Goal: Task Accomplishment & Management: Manage account settings

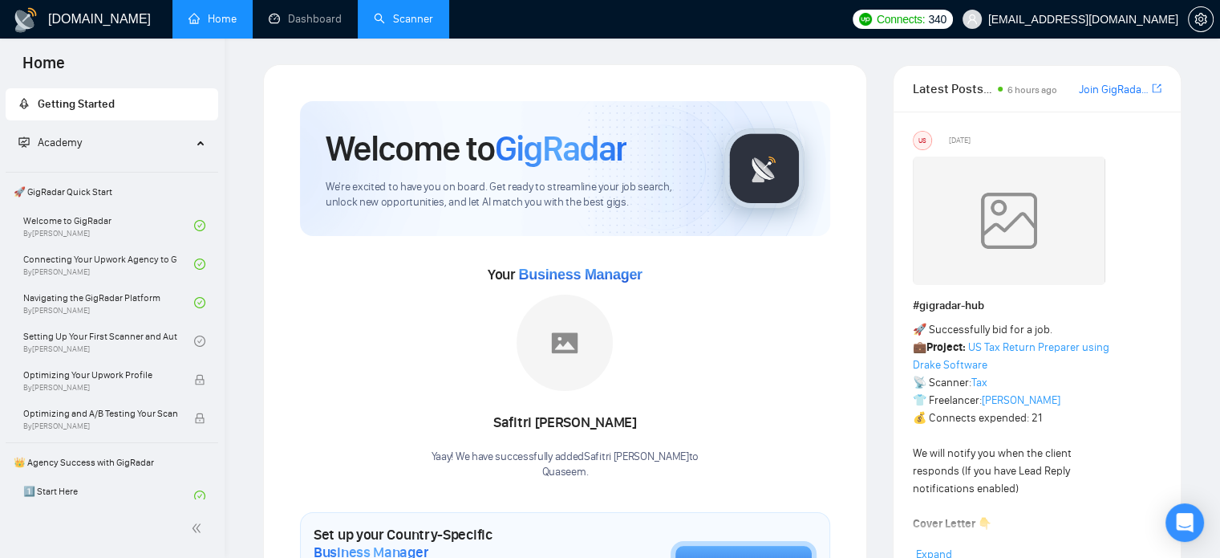
click at [408, 26] on link "Scanner" at bounding box center [403, 19] width 59 height 14
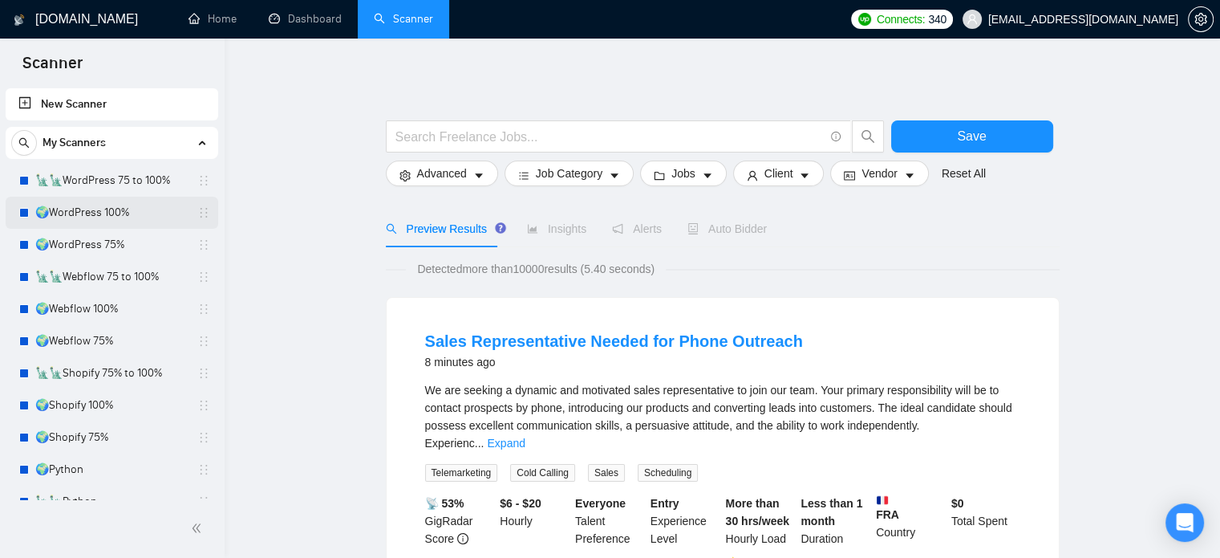
click at [112, 209] on link "🌍WordPress 100%" at bounding box center [111, 213] width 152 height 32
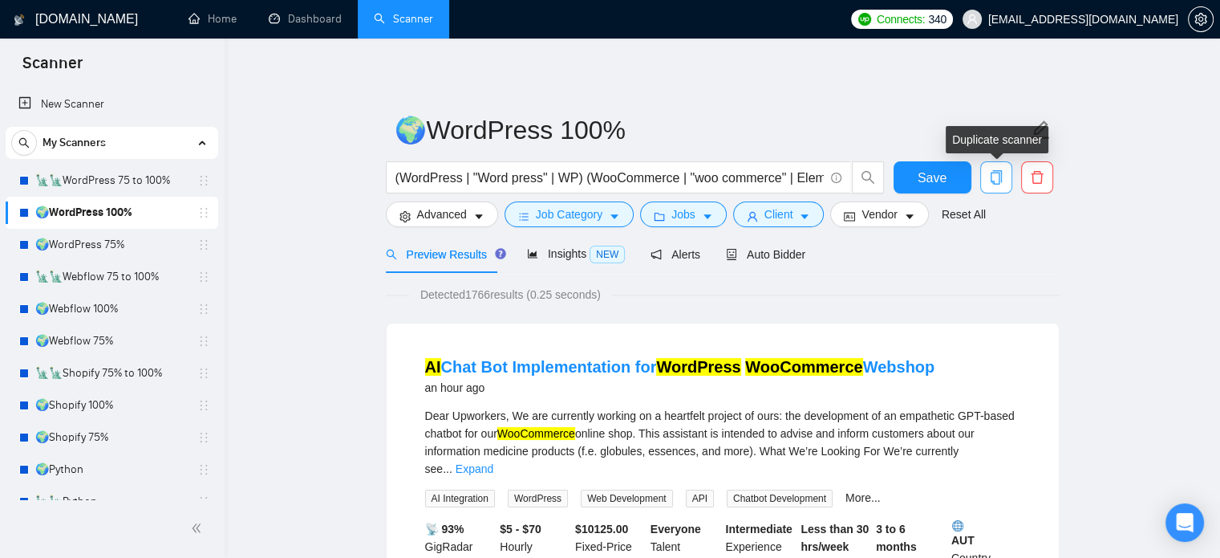
click at [980, 179] on icon "copy" at bounding box center [996, 177] width 14 height 14
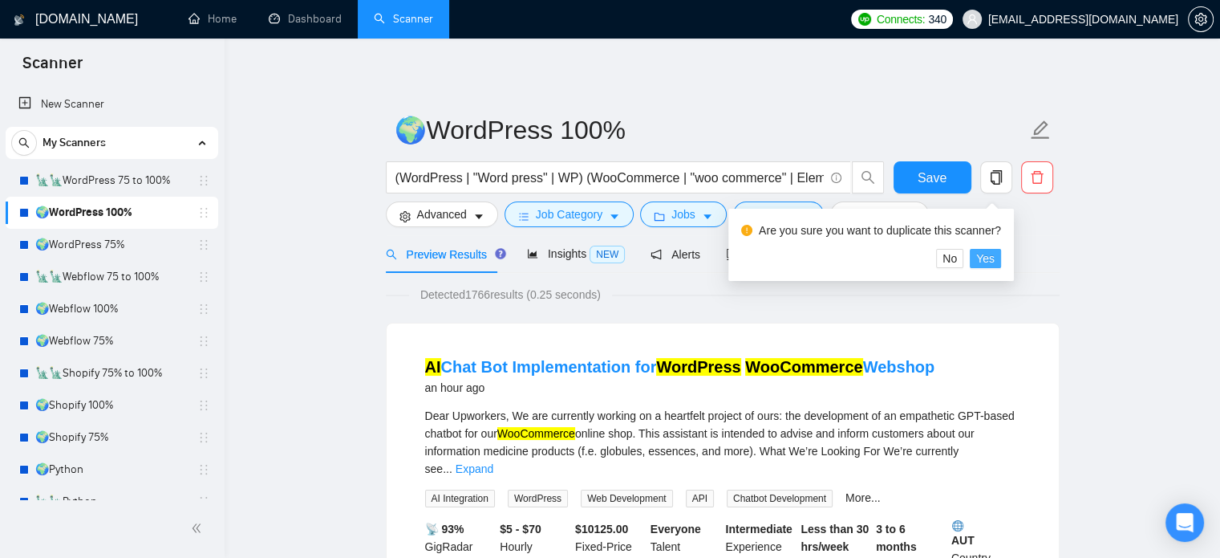
click at [980, 260] on span "Yes" at bounding box center [985, 258] width 18 height 18
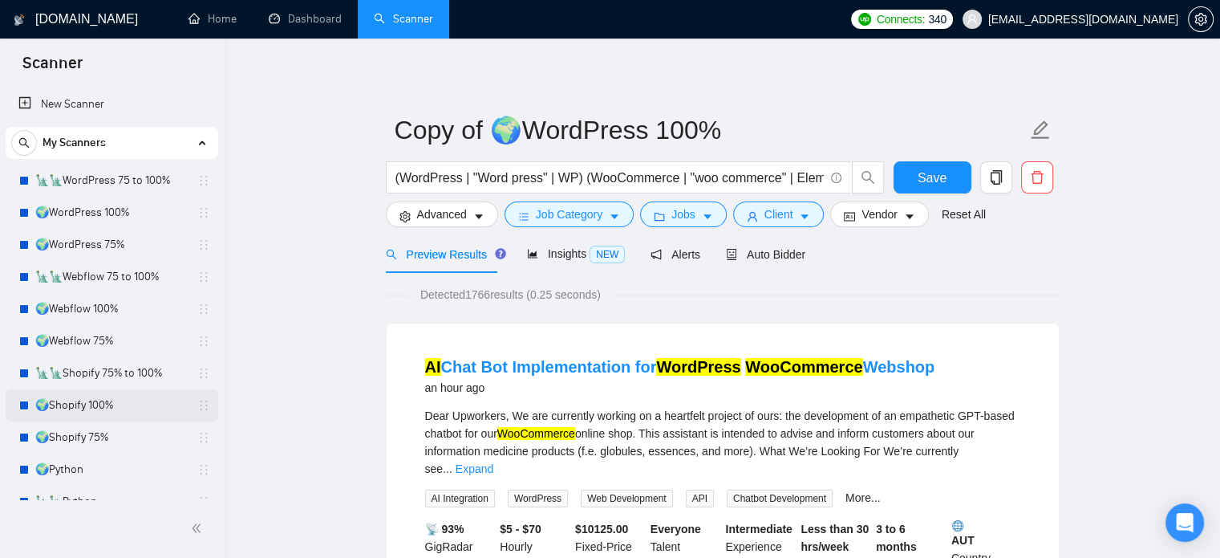
scroll to position [531, 0]
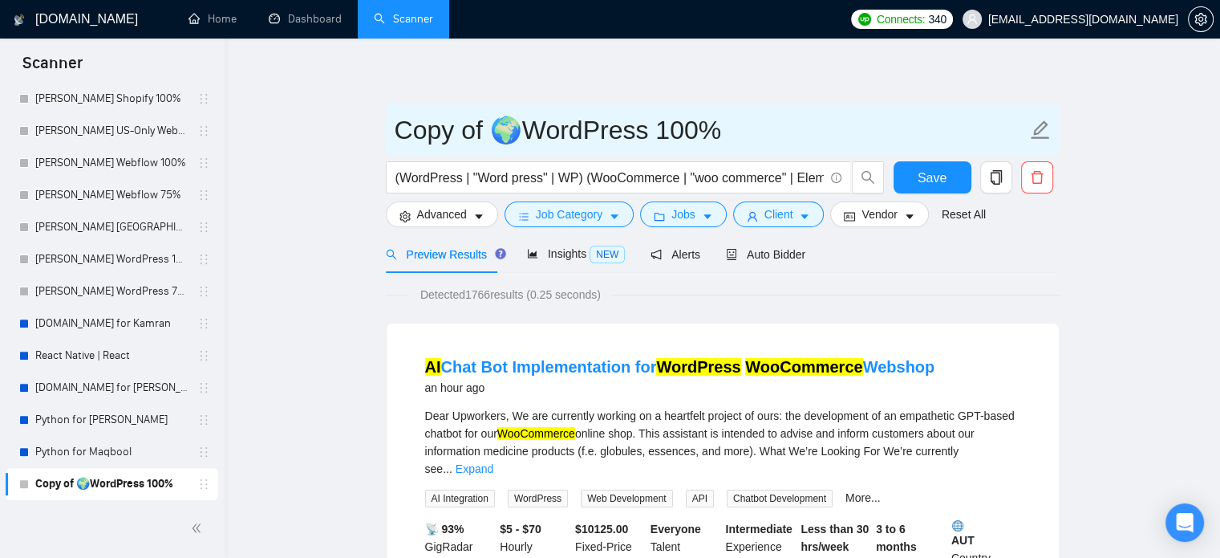
drag, startPoint x: 485, startPoint y: 128, endPoint x: 398, endPoint y: 130, distance: 87.5
click at [398, 130] on input "Copy of 🌍WordPress 100%" at bounding box center [711, 130] width 632 height 40
type input "Asif 🌍WordPress 100%"
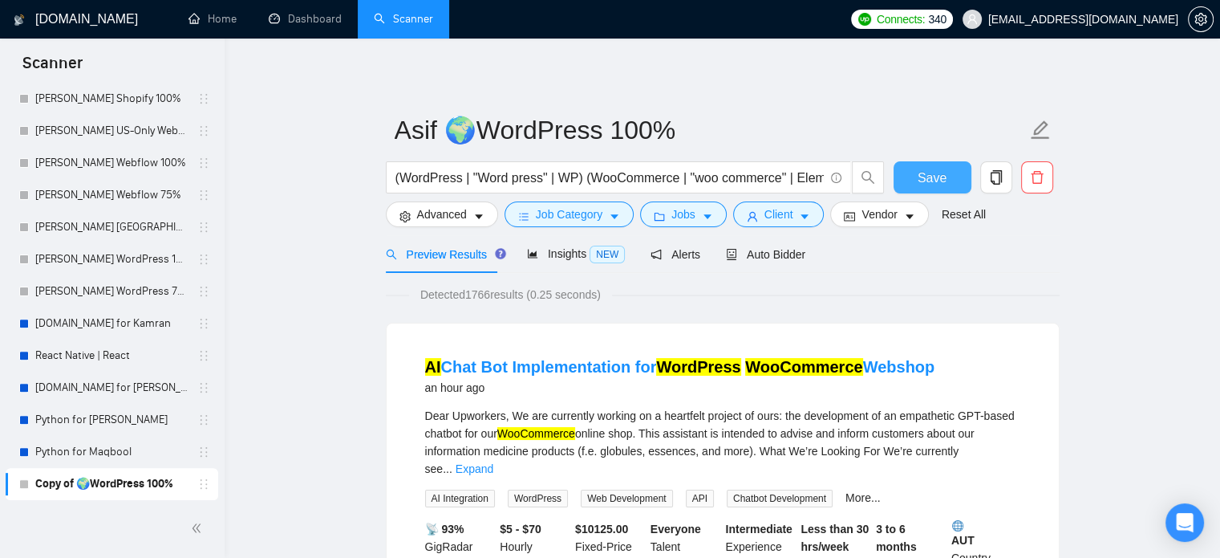
click at [923, 177] on span "Save" at bounding box center [932, 178] width 29 height 20
click at [777, 249] on span "Auto Bidder" at bounding box center [765, 254] width 79 height 13
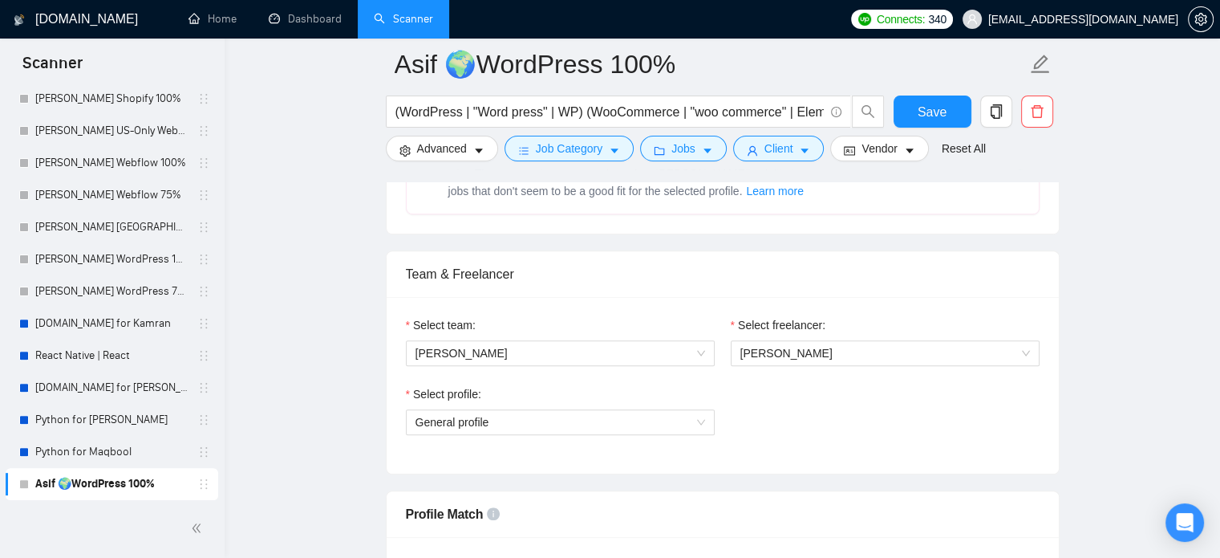
scroll to position [963, 0]
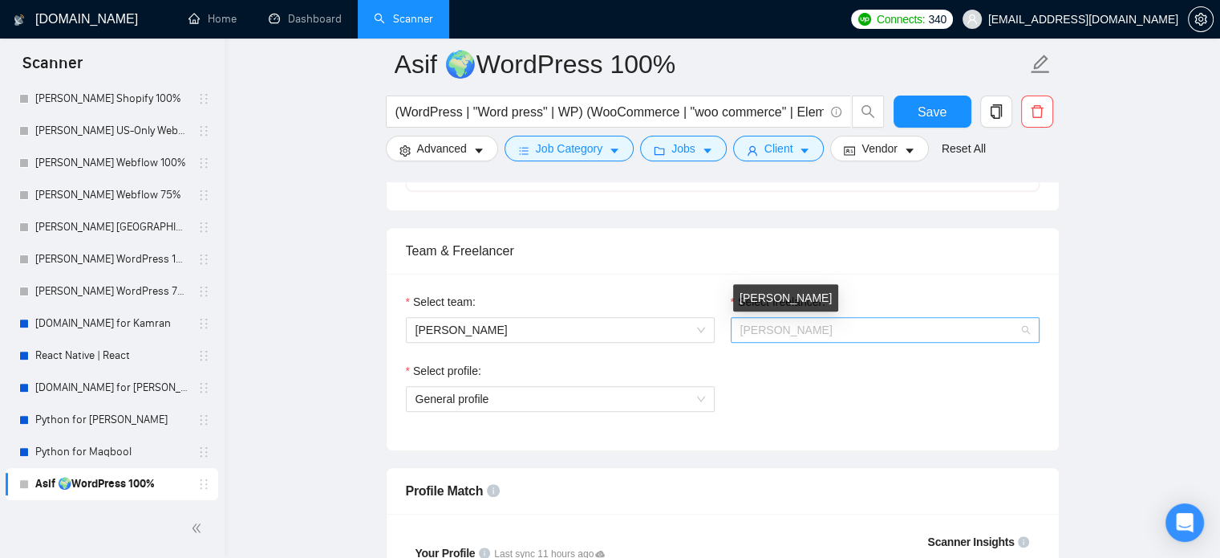
click at [810, 331] on span "[PERSON_NAME]" at bounding box center [786, 329] width 92 height 13
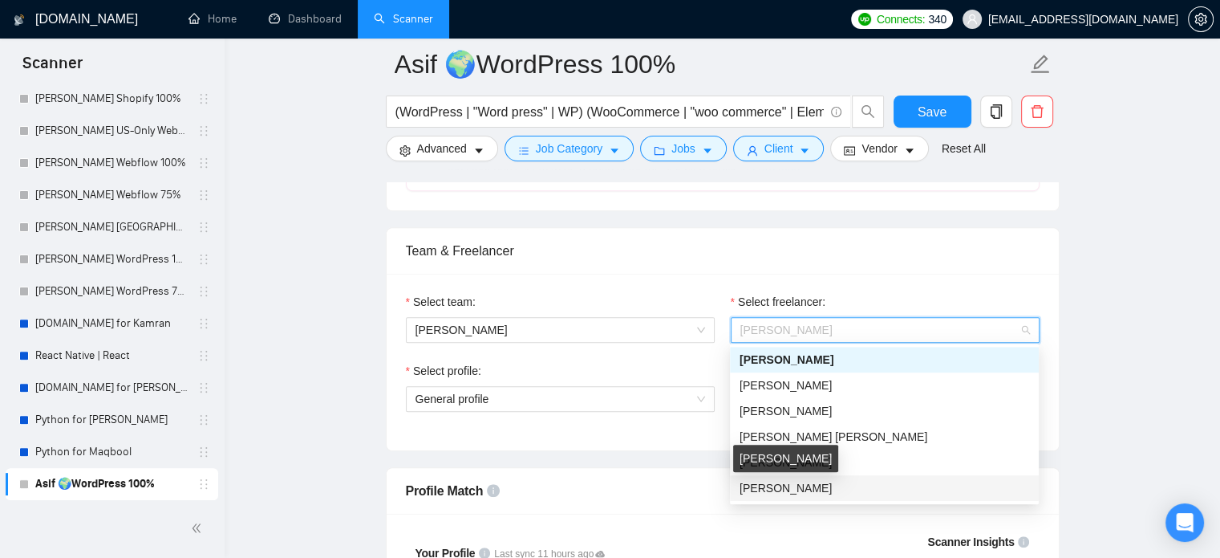
click at [773, 490] on span "[PERSON_NAME]" at bounding box center [786, 487] width 92 height 13
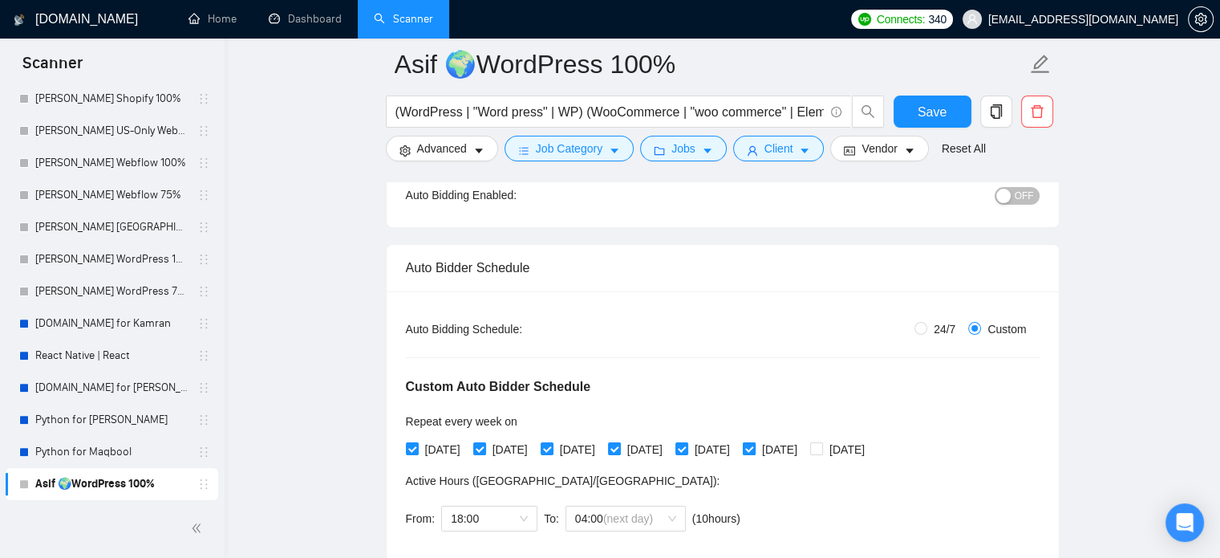
scroll to position [80, 0]
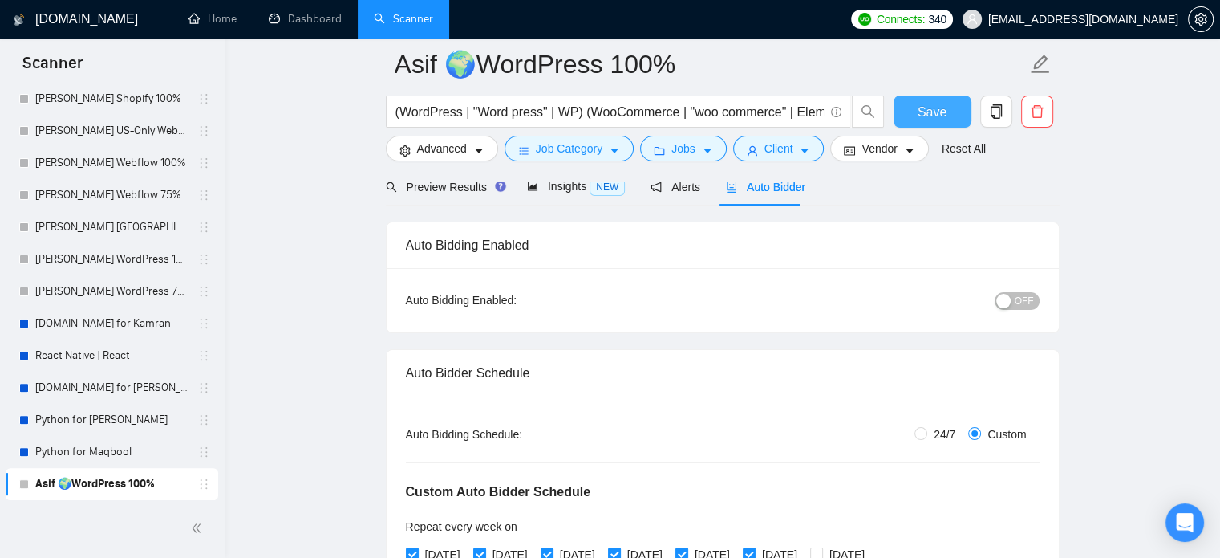
click at [925, 112] on span "Save" at bounding box center [932, 112] width 29 height 20
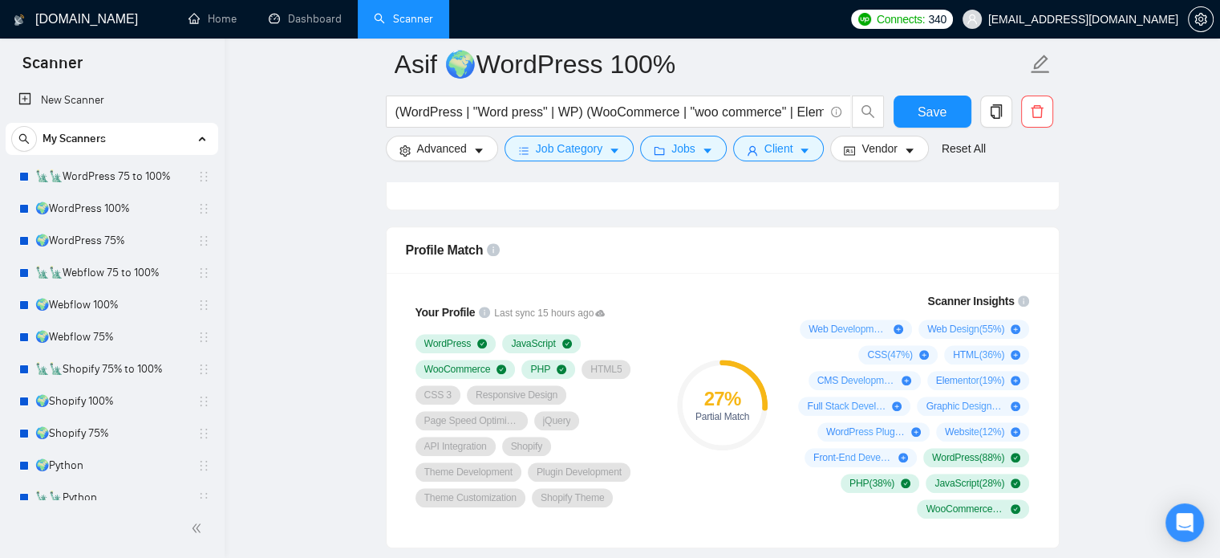
scroll to position [0, 0]
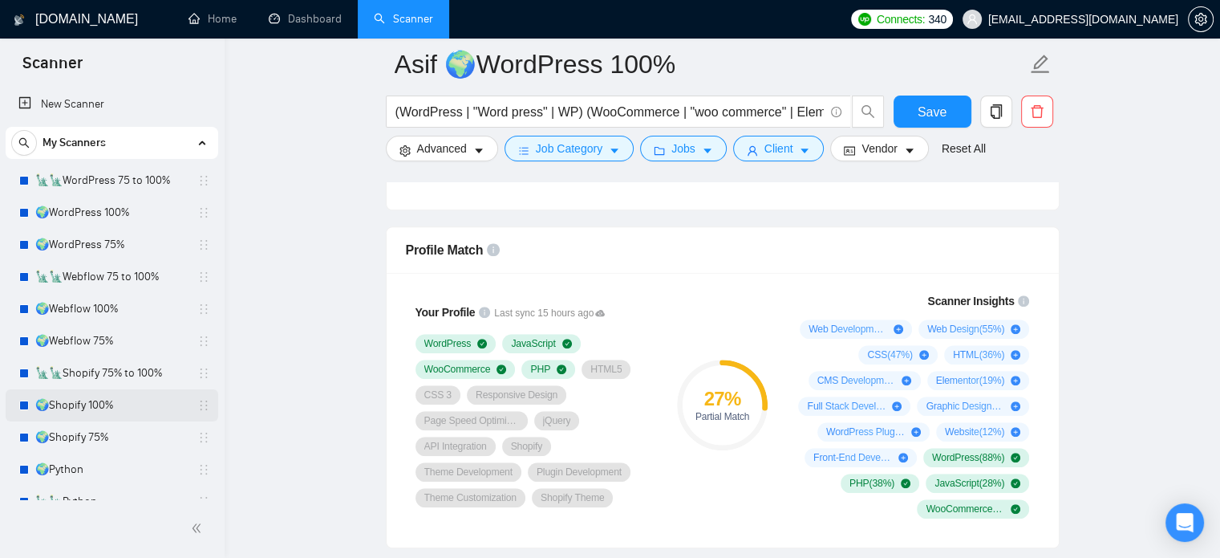
click at [123, 412] on link "🌍Shopify 100%" at bounding box center [111, 405] width 152 height 32
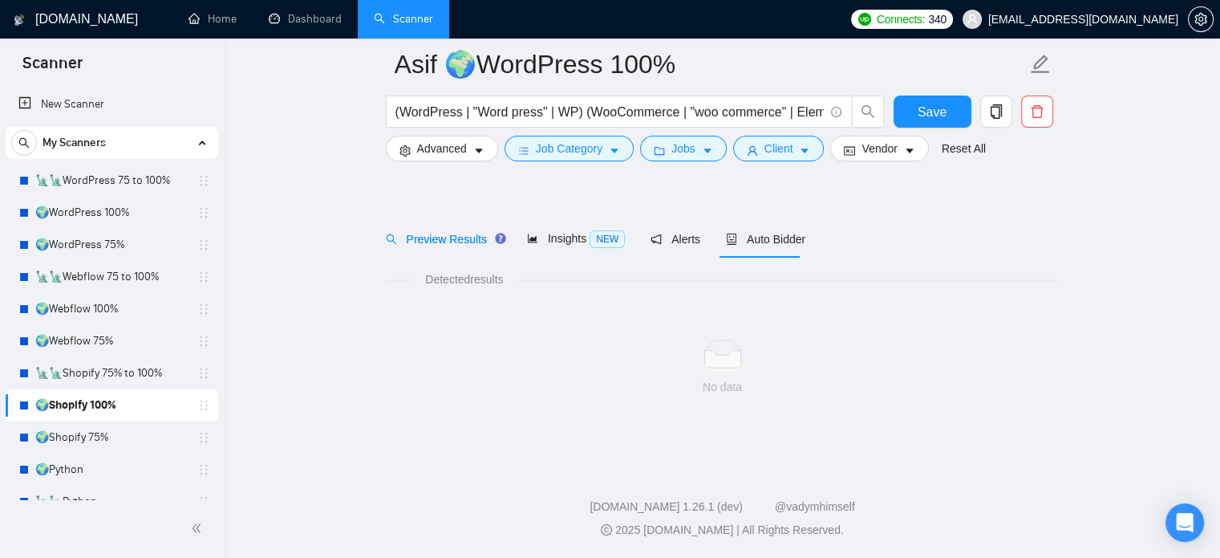
scroll to position [28, 0]
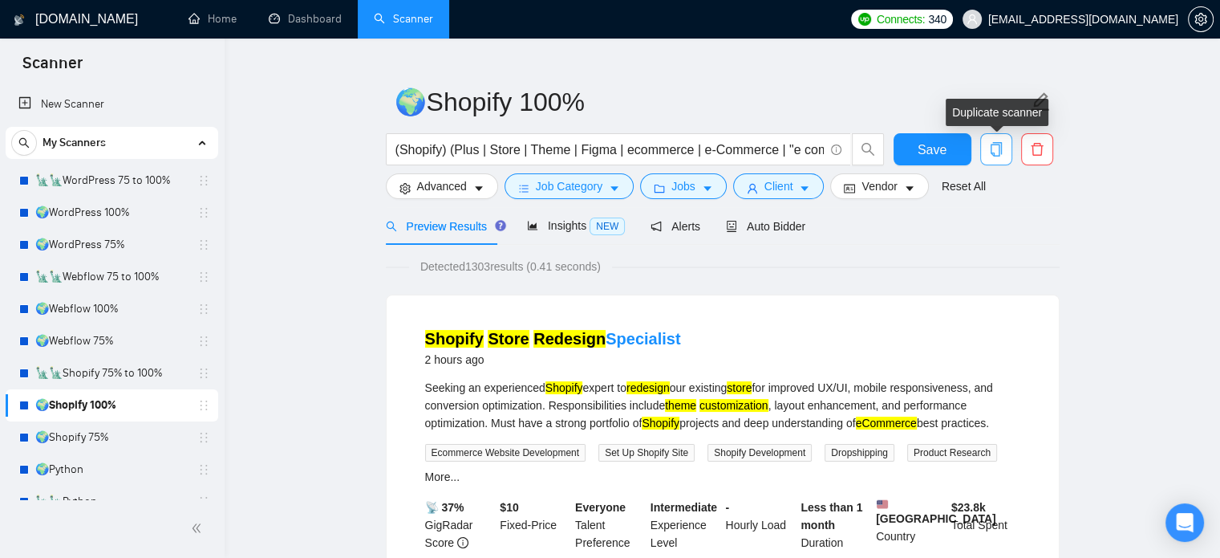
click at [980, 159] on button "button" at bounding box center [996, 149] width 32 height 32
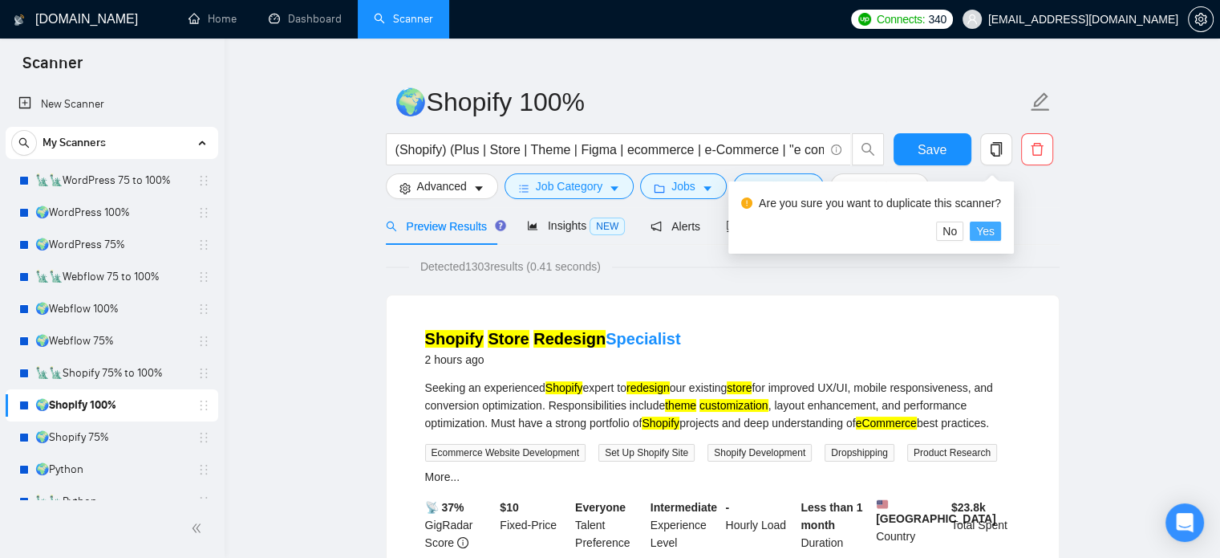
click at [980, 233] on button "Yes" at bounding box center [985, 230] width 31 height 19
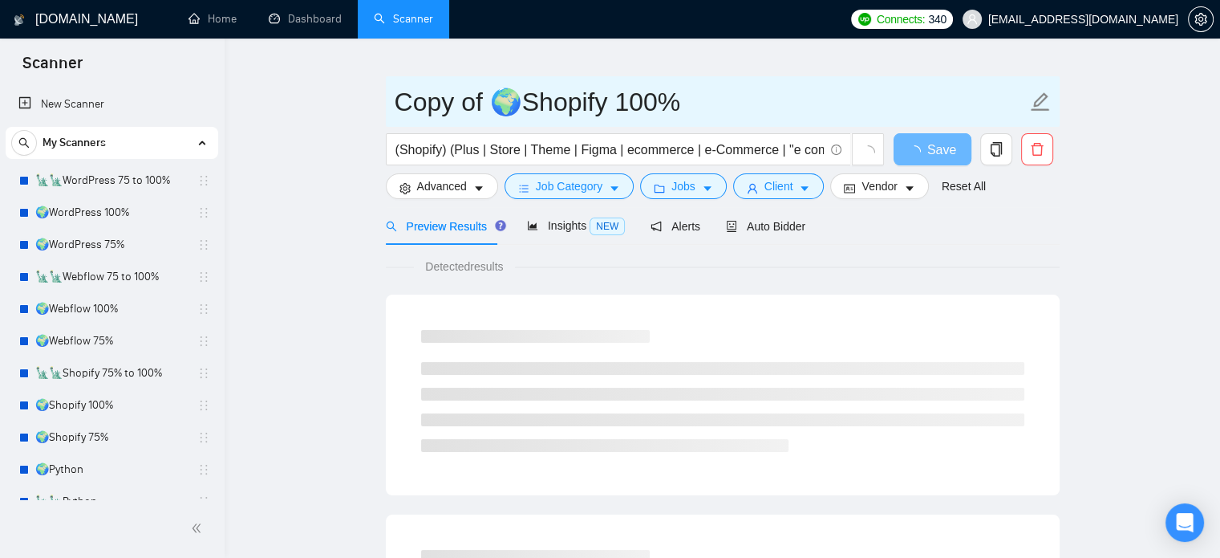
drag, startPoint x: 456, startPoint y: 107, endPoint x: 400, endPoint y: 108, distance: 57.0
click at [400, 108] on input "Copy of 🌍Shopify 100%" at bounding box center [711, 102] width 632 height 40
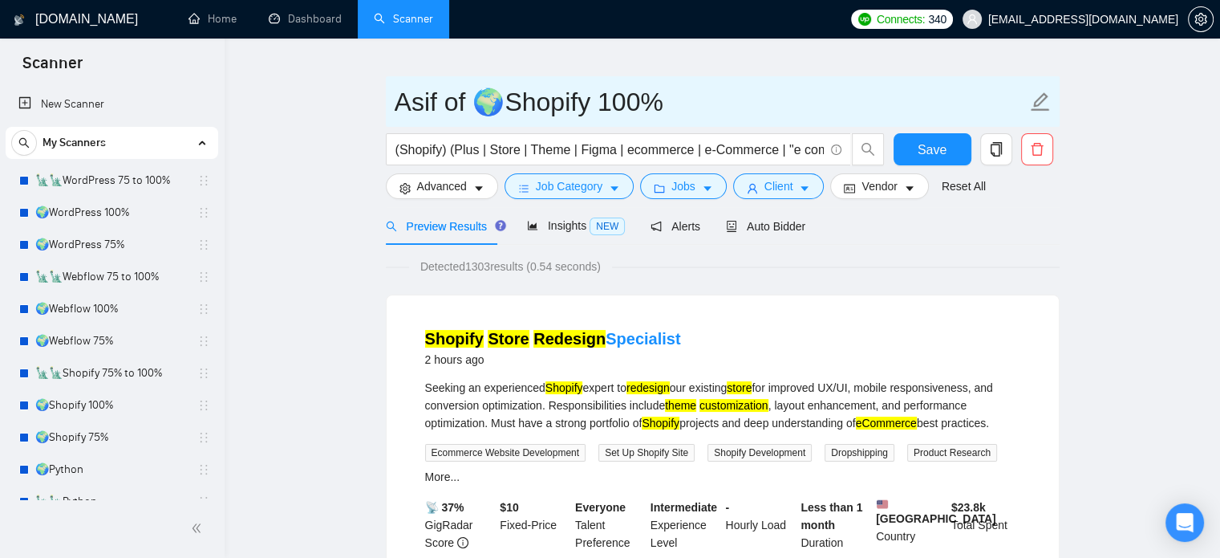
type input "Asif of 🌍Shopify 100%"
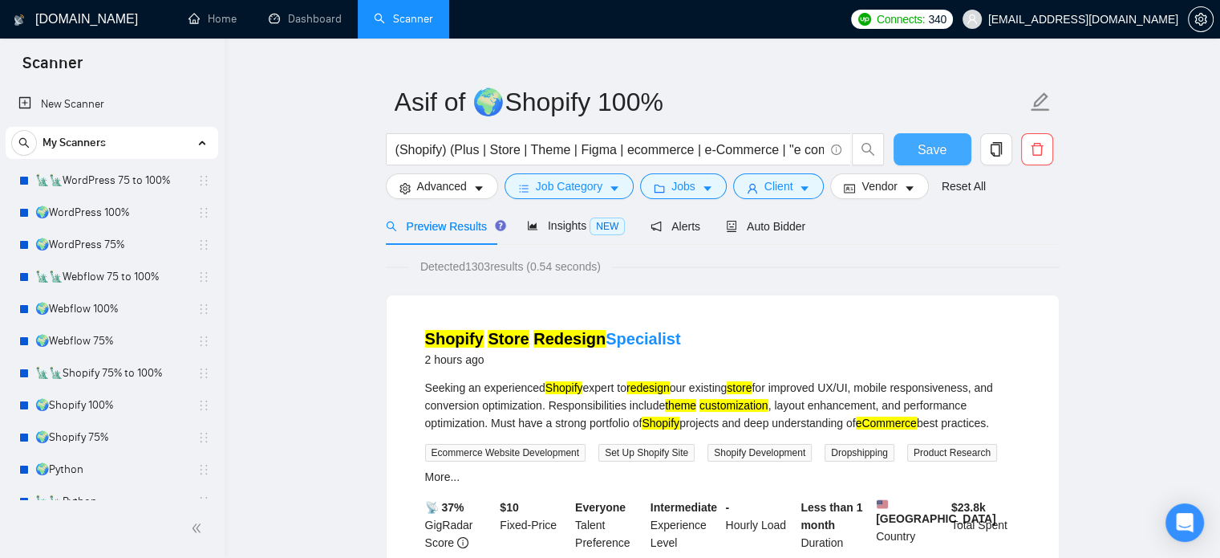
click at [950, 144] on button "Save" at bounding box center [933, 149] width 78 height 32
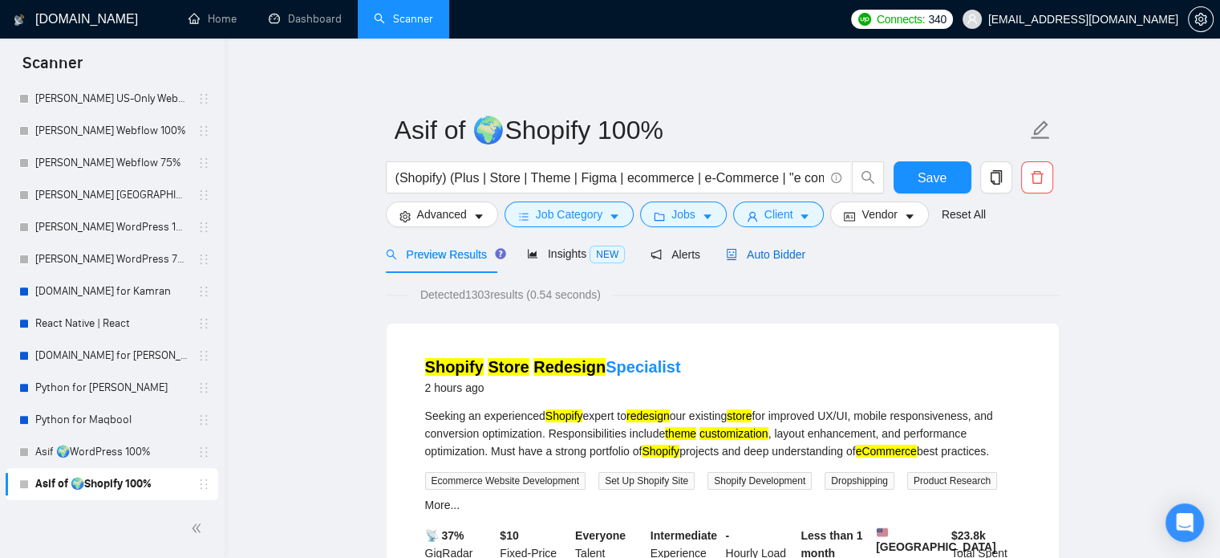
click at [779, 259] on span "Auto Bidder" at bounding box center [765, 254] width 79 height 13
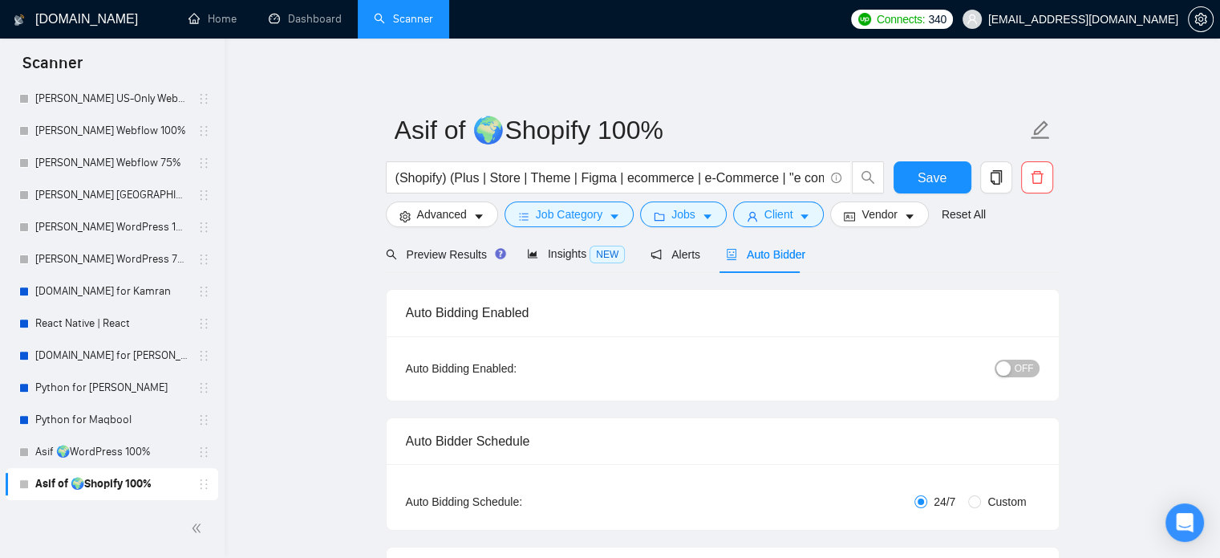
radio input "false"
radio input "true"
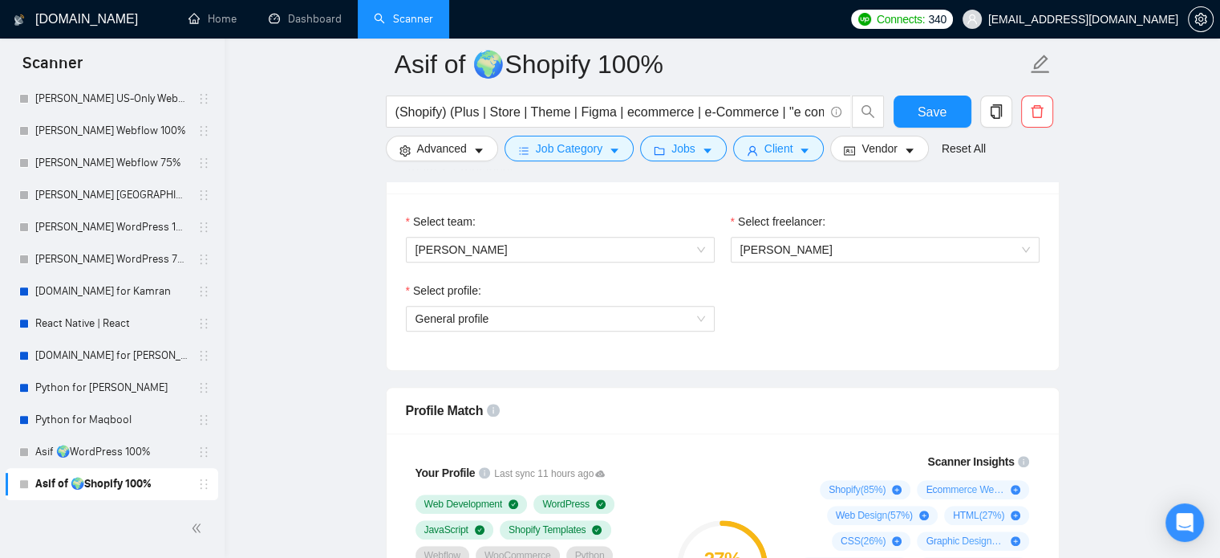
scroll to position [1043, 0]
click at [818, 245] on span "[PERSON_NAME]" at bounding box center [786, 249] width 92 height 13
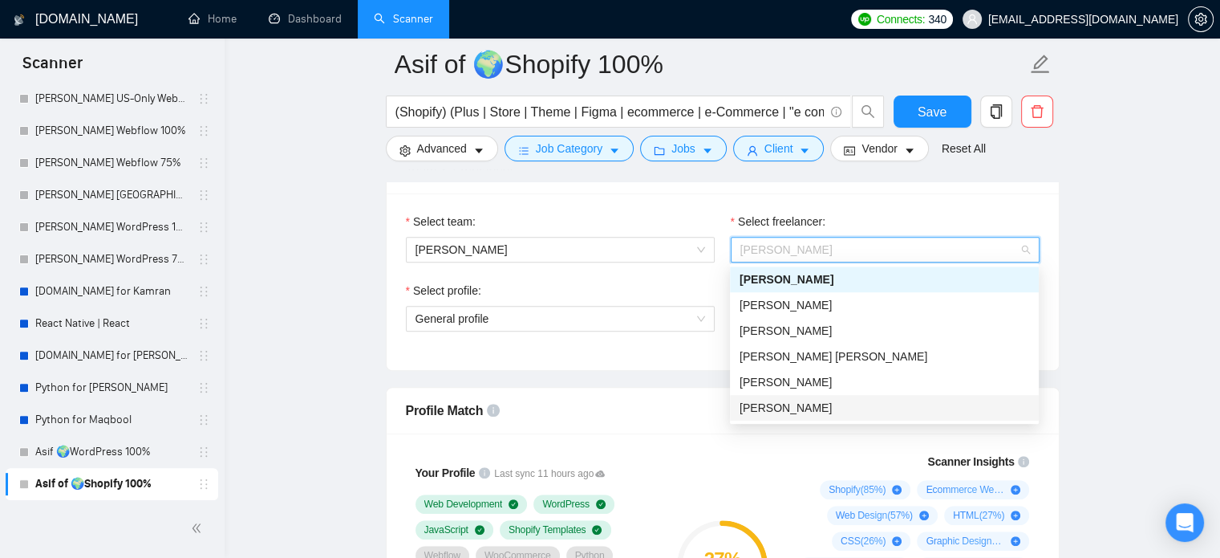
click at [796, 412] on div "[PERSON_NAME]" at bounding box center [885, 408] width 290 height 18
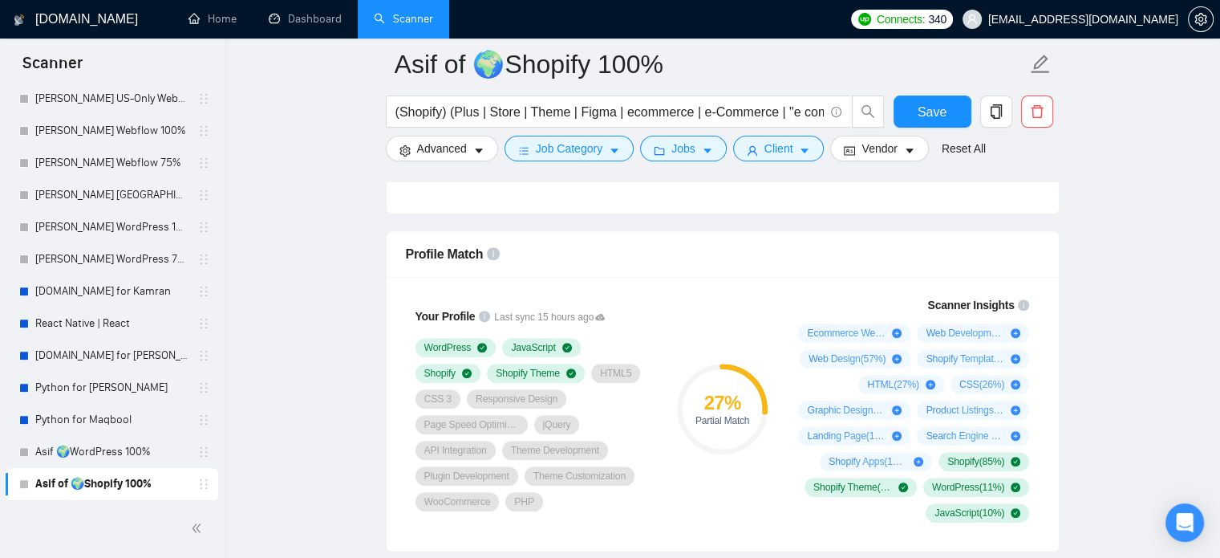
scroll to position [1203, 0]
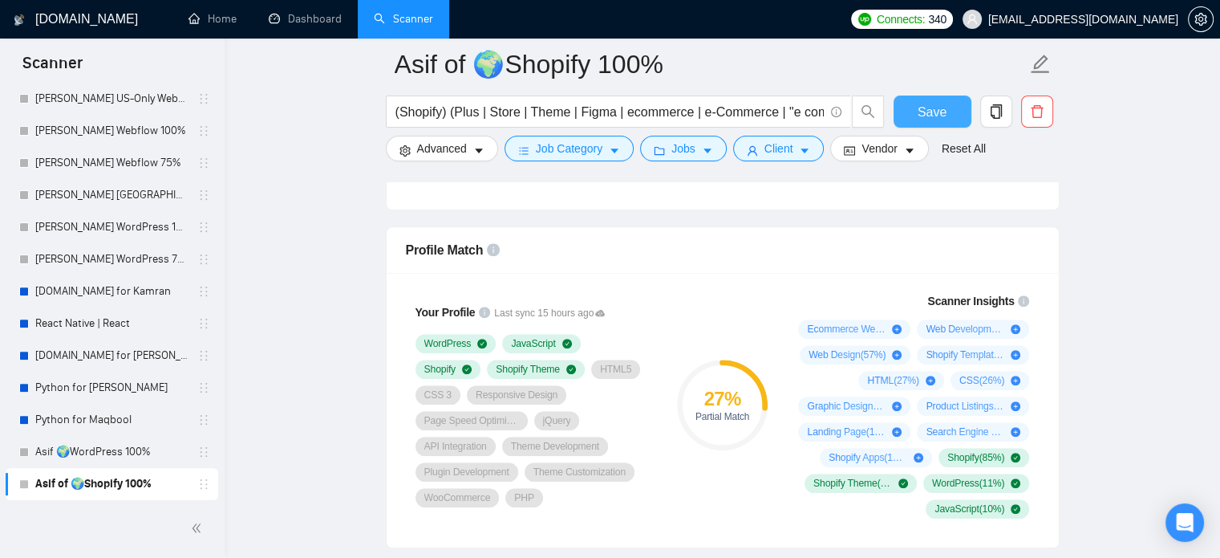
click at [940, 120] on span "Save" at bounding box center [932, 112] width 29 height 20
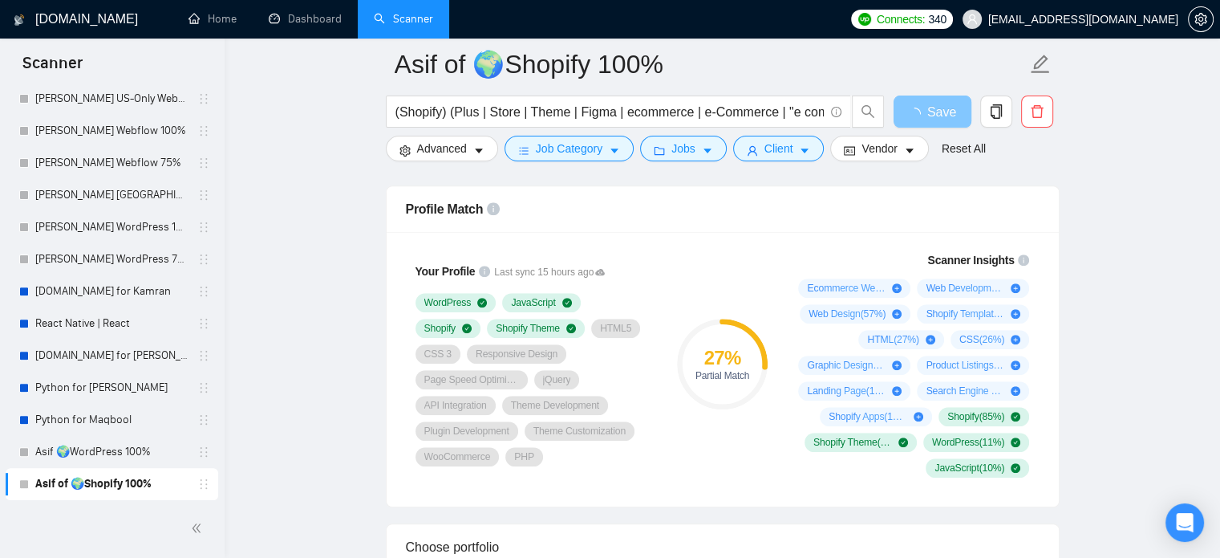
scroll to position [1284, 0]
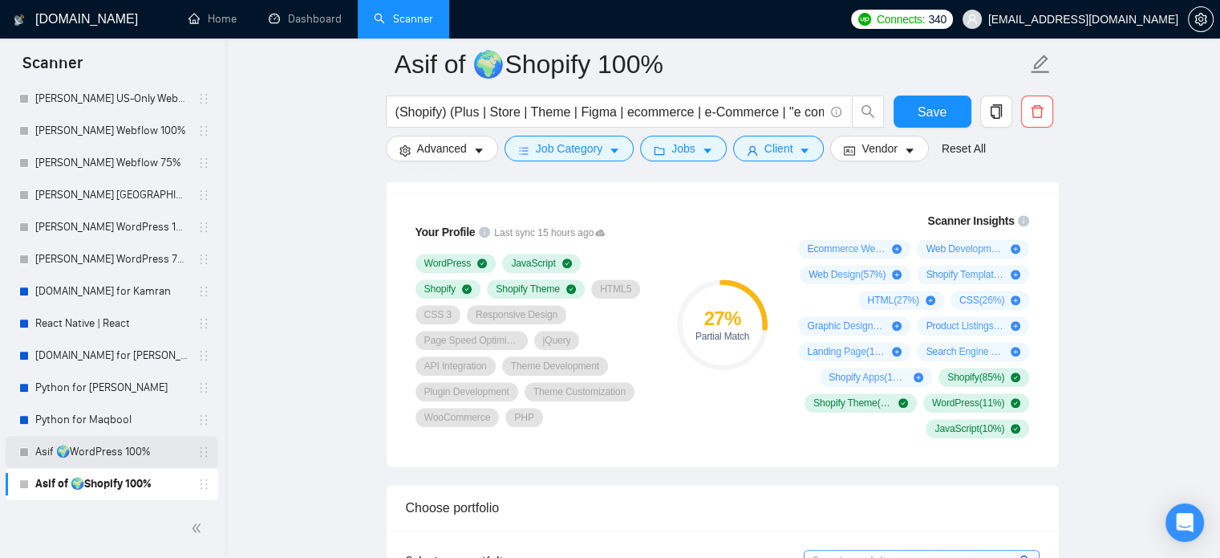
click at [136, 453] on link "Asif 🌍WordPress 100%" at bounding box center [111, 452] width 152 height 32
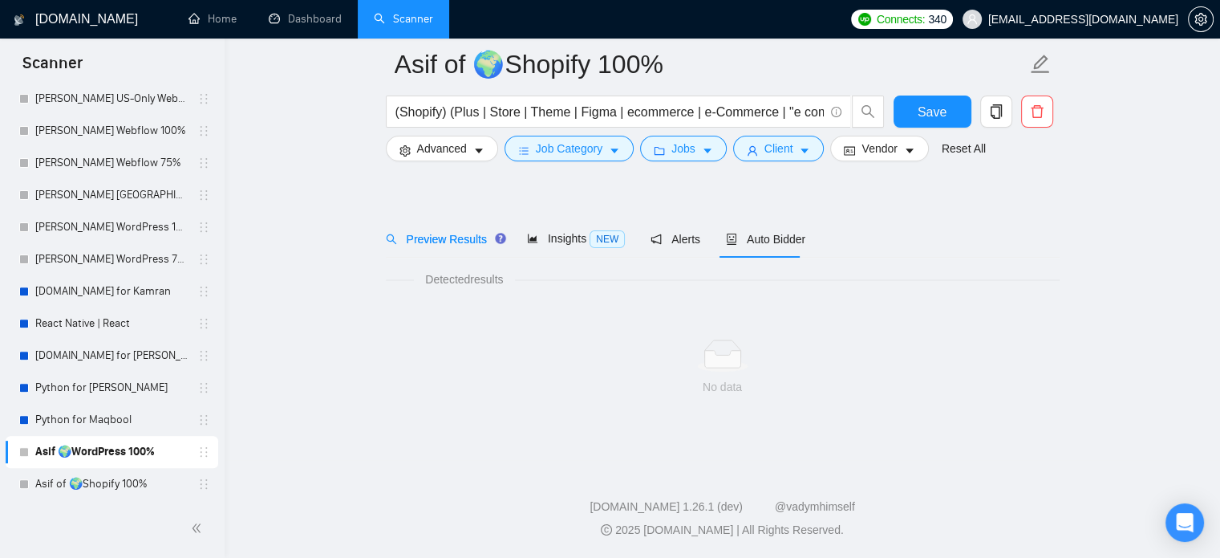
scroll to position [28, 0]
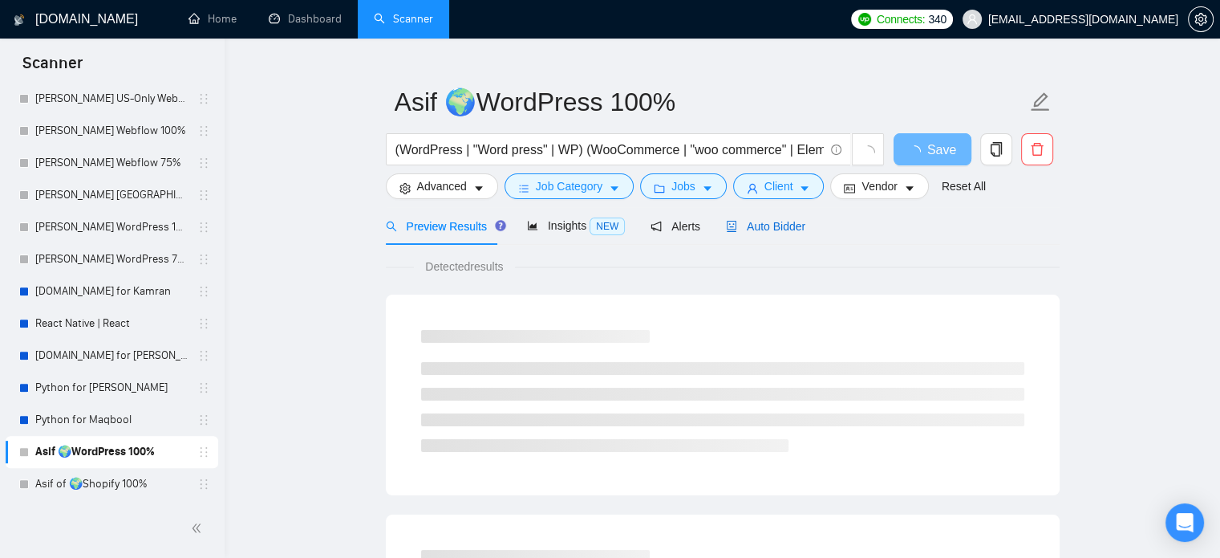
click at [761, 228] on span "Auto Bidder" at bounding box center [765, 226] width 79 height 13
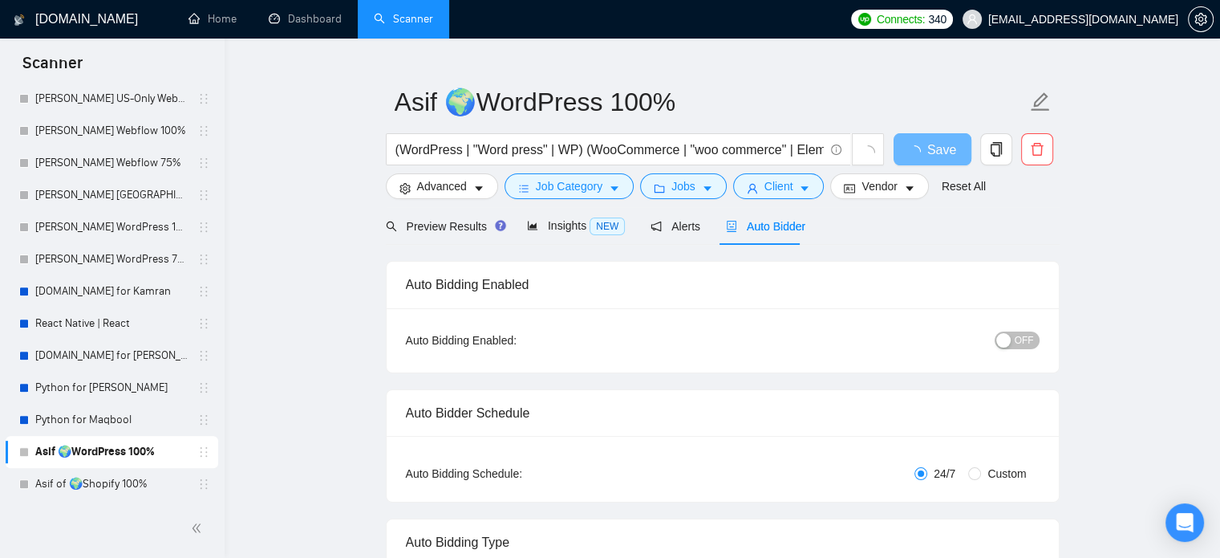
radio input "false"
radio input "true"
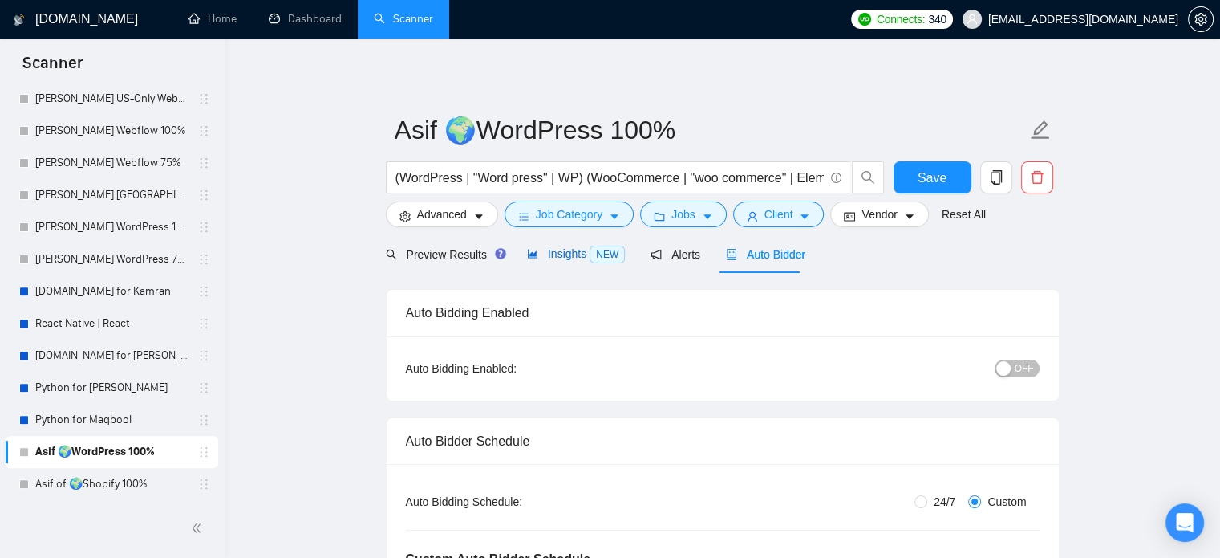
click at [558, 257] on span "Insights NEW" at bounding box center [576, 253] width 98 height 13
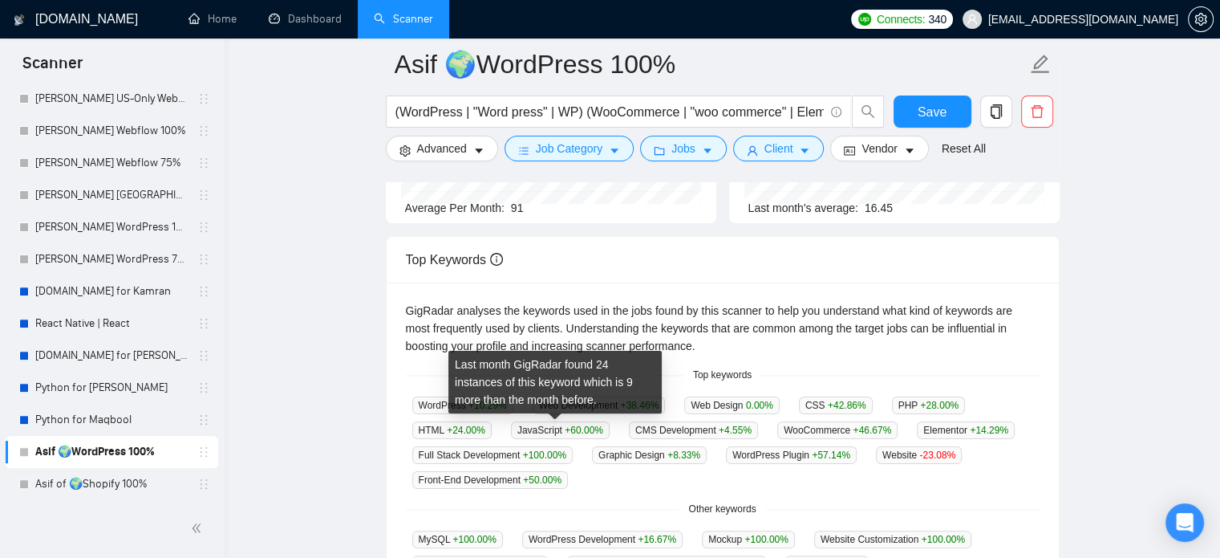
scroll to position [321, 0]
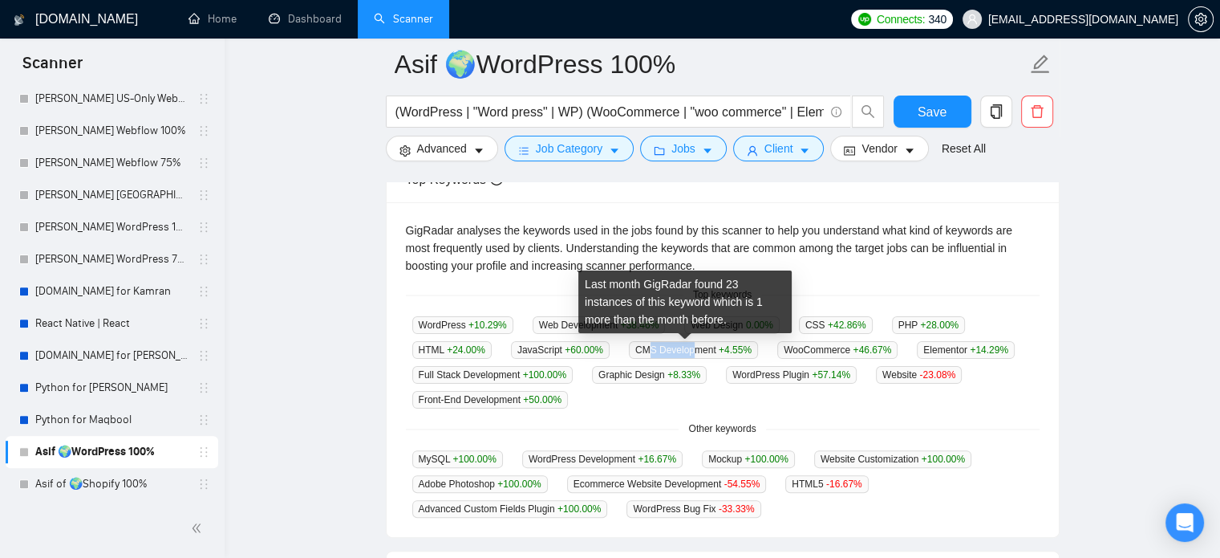
drag, startPoint x: 643, startPoint y: 351, endPoint x: 684, endPoint y: 352, distance: 40.1
click at [684, 352] on span "CMS Development +4.55 %" at bounding box center [693, 350] width 129 height 18
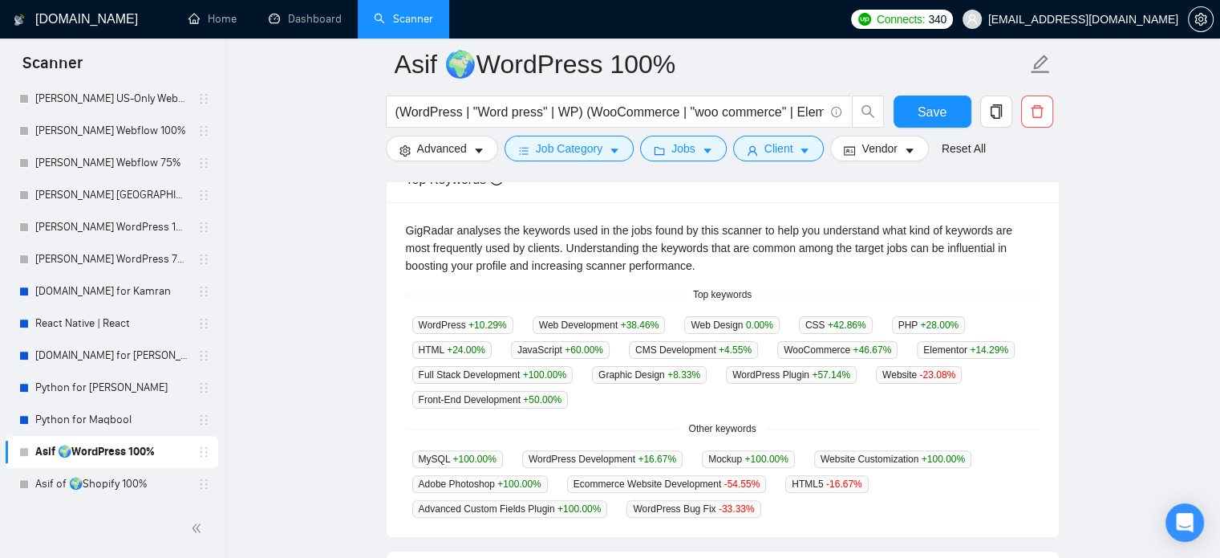
click at [657, 407] on div "WordPress +10.29 % Web Development +38.46 % Web Design 0.00 % CSS +42.86 % PHP …" at bounding box center [723, 361] width 634 height 93
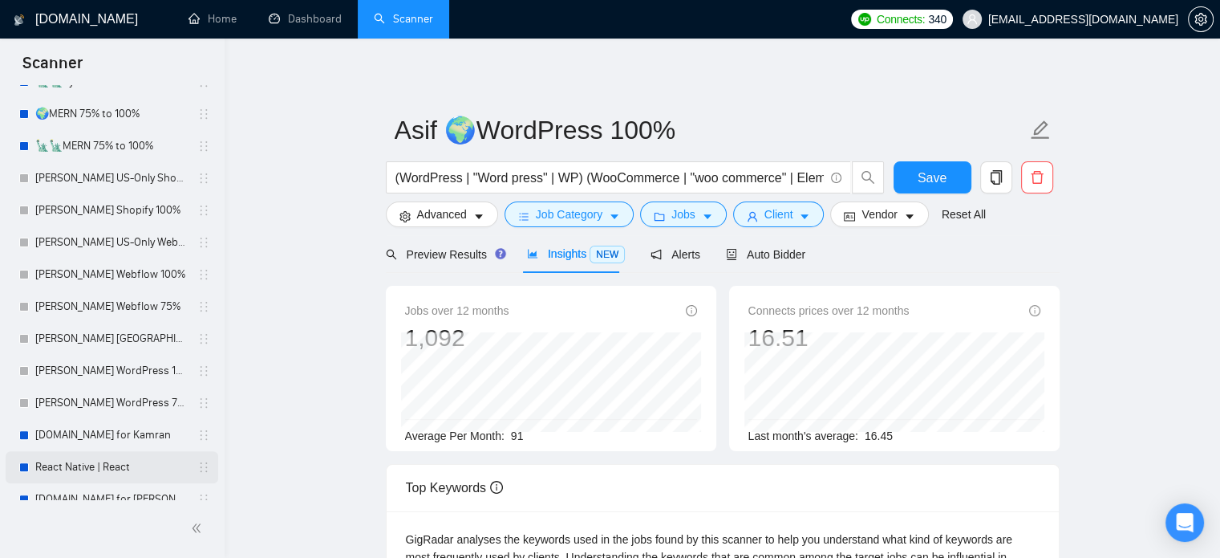
scroll to position [403, 0]
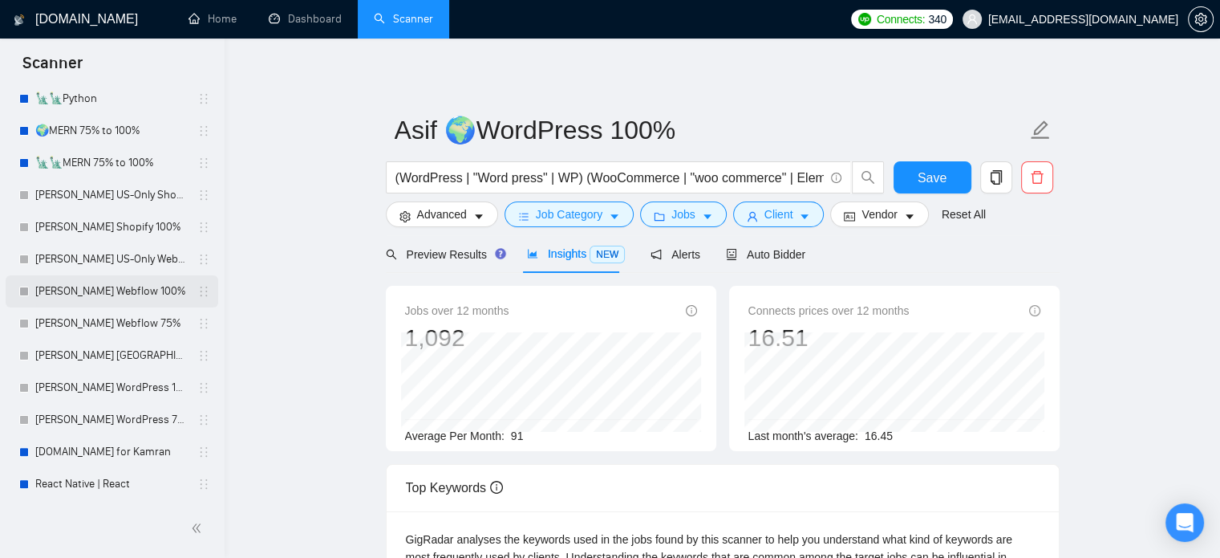
click at [107, 289] on link "[PERSON_NAME] Webflow 100%" at bounding box center [111, 291] width 152 height 32
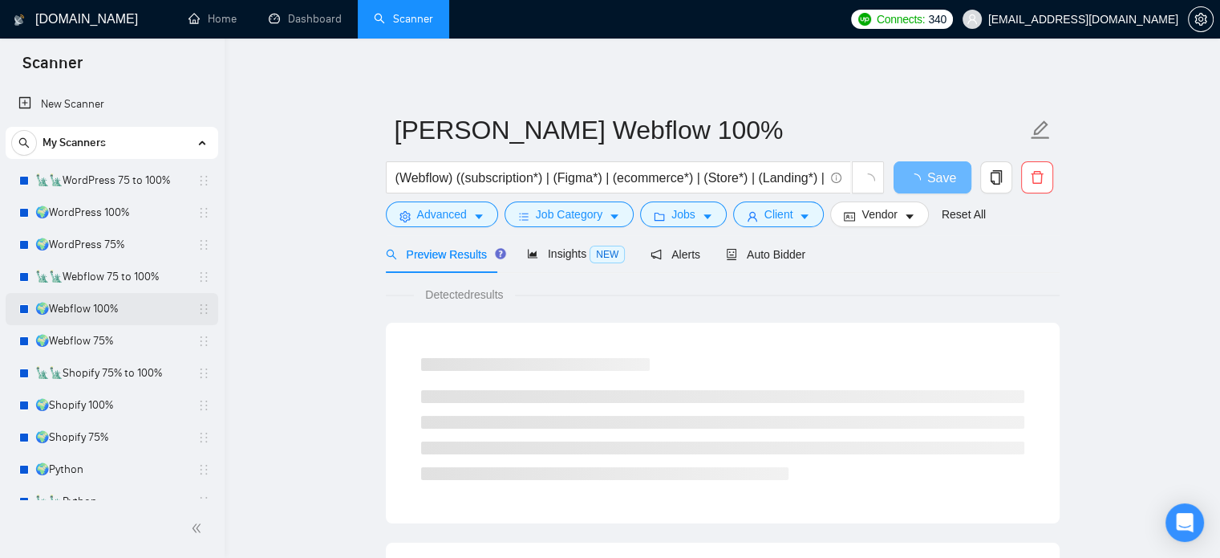
click at [110, 300] on link "🌍Webflow 100%" at bounding box center [111, 309] width 152 height 32
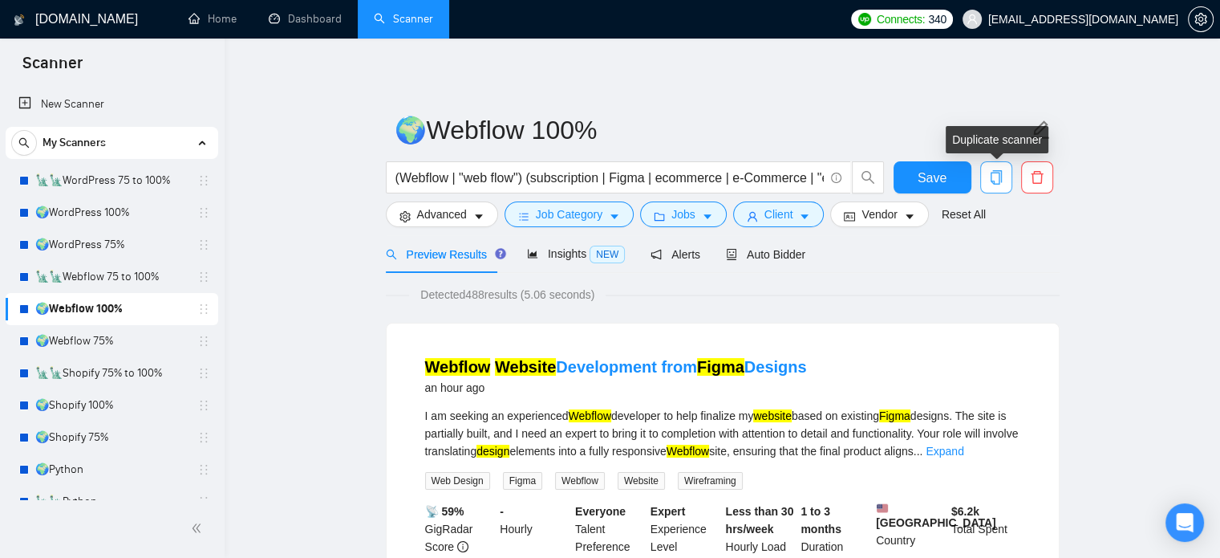
click at [980, 183] on icon "copy" at bounding box center [996, 177] width 14 height 14
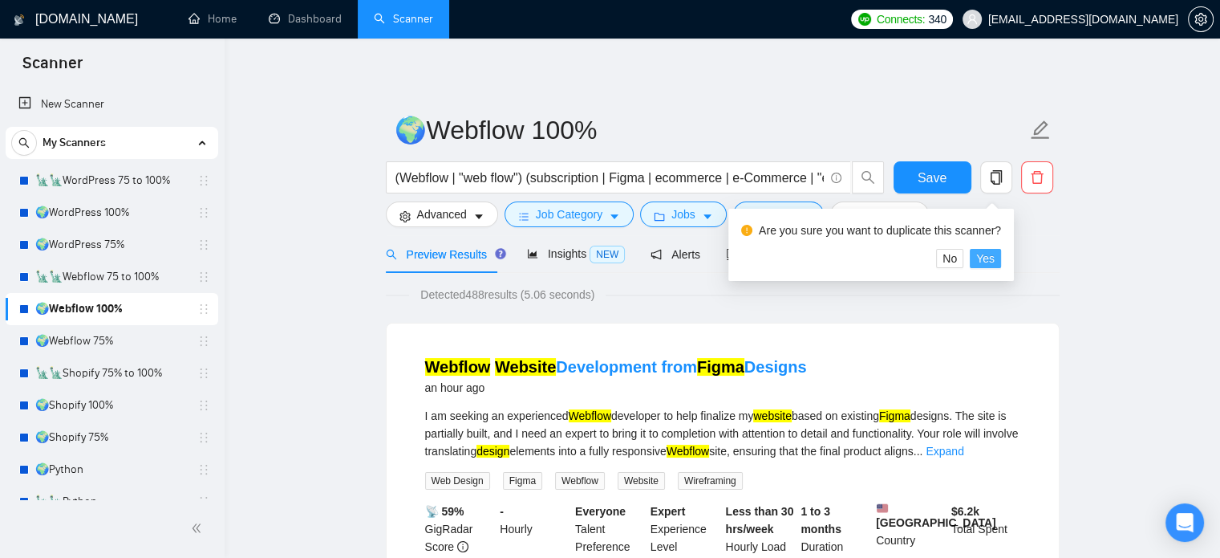
click at [980, 259] on span "Yes" at bounding box center [985, 258] width 18 height 18
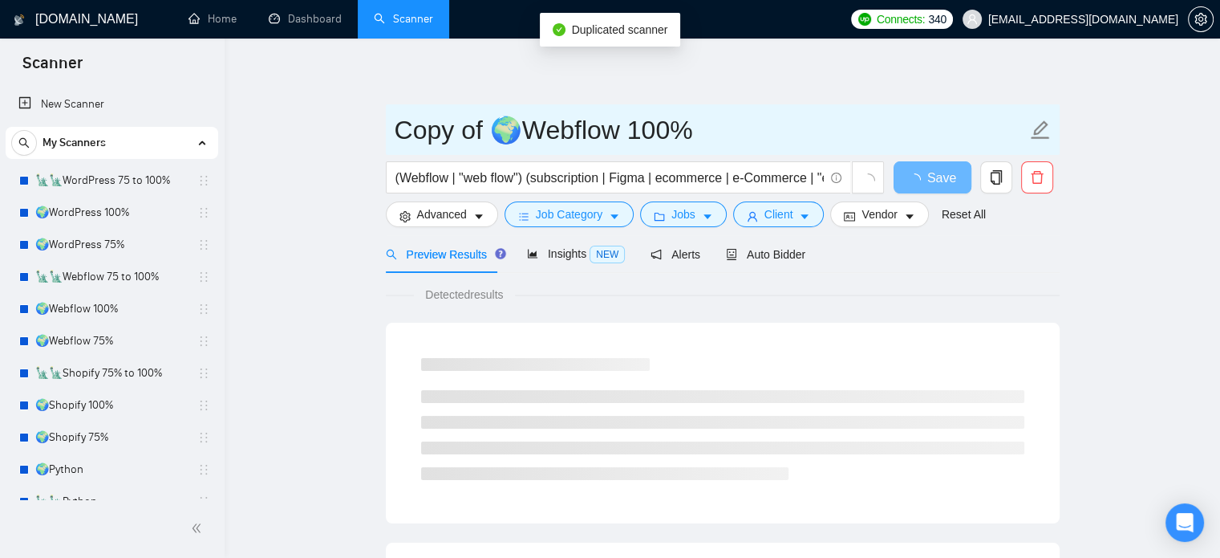
drag, startPoint x: 452, startPoint y: 136, endPoint x: 388, endPoint y: 127, distance: 64.8
click at [388, 127] on span "Copy of 🌍Webflow 100%" at bounding box center [723, 129] width 674 height 51
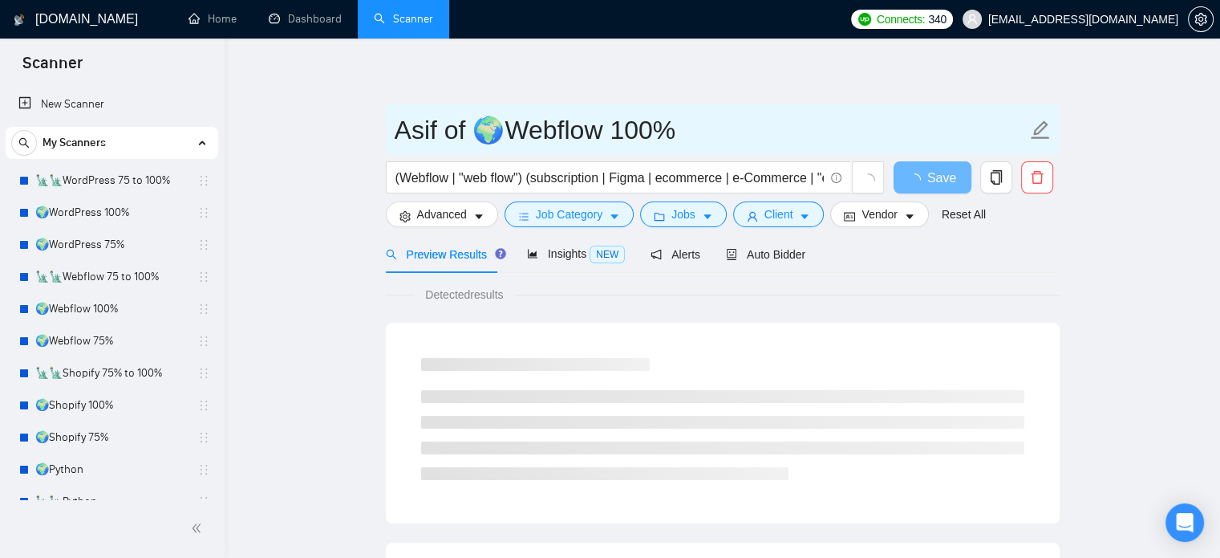
click at [475, 134] on input "Asif of 🌍Webflow 100%" at bounding box center [711, 130] width 632 height 40
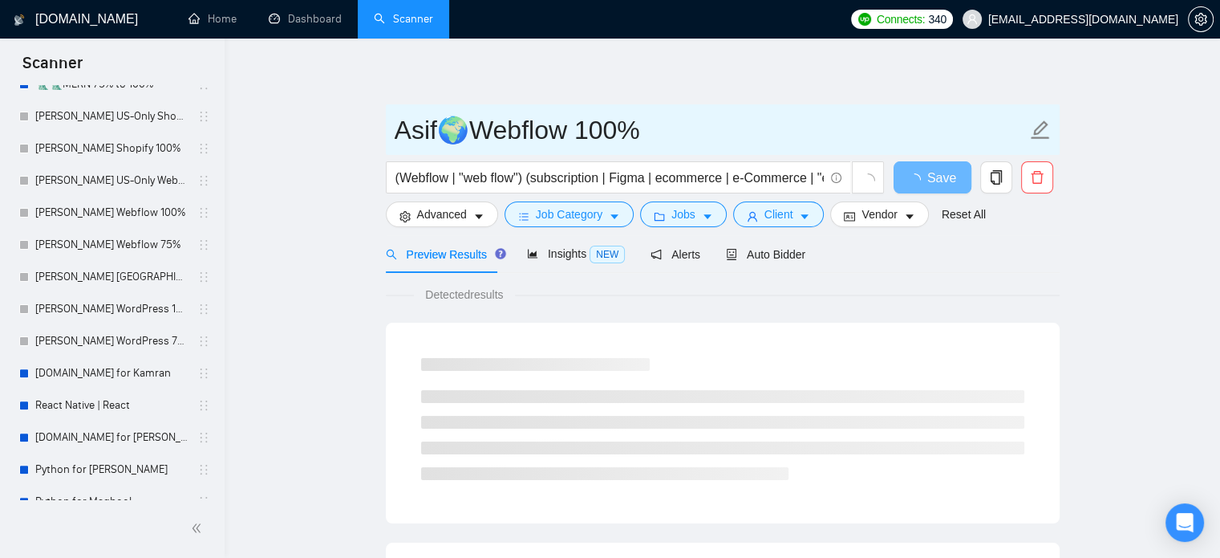
scroll to position [595, 0]
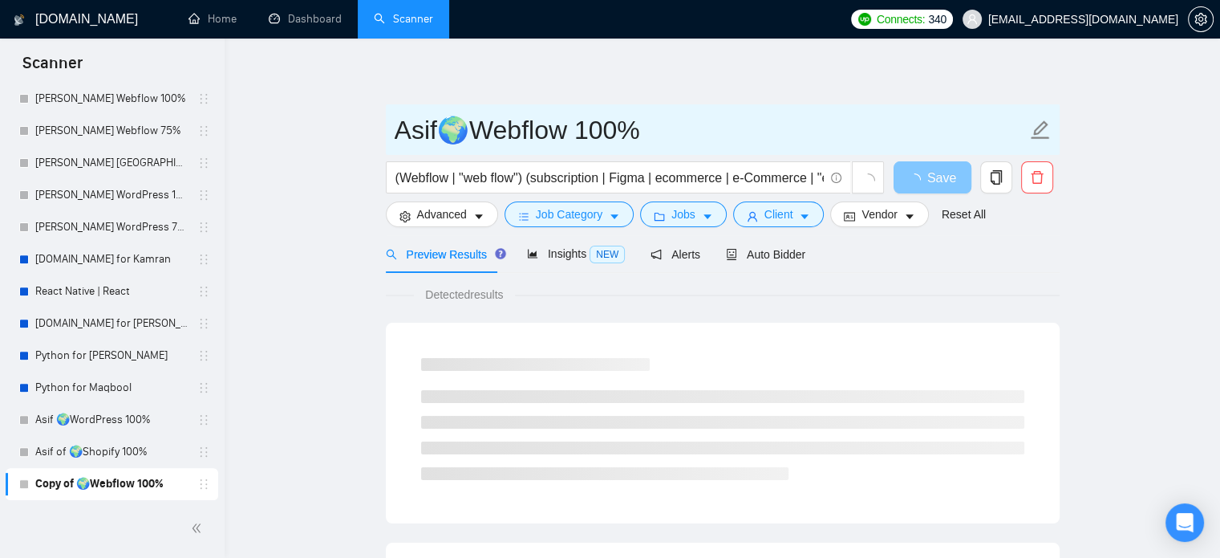
type input "Asif🌍Webflow 100%"
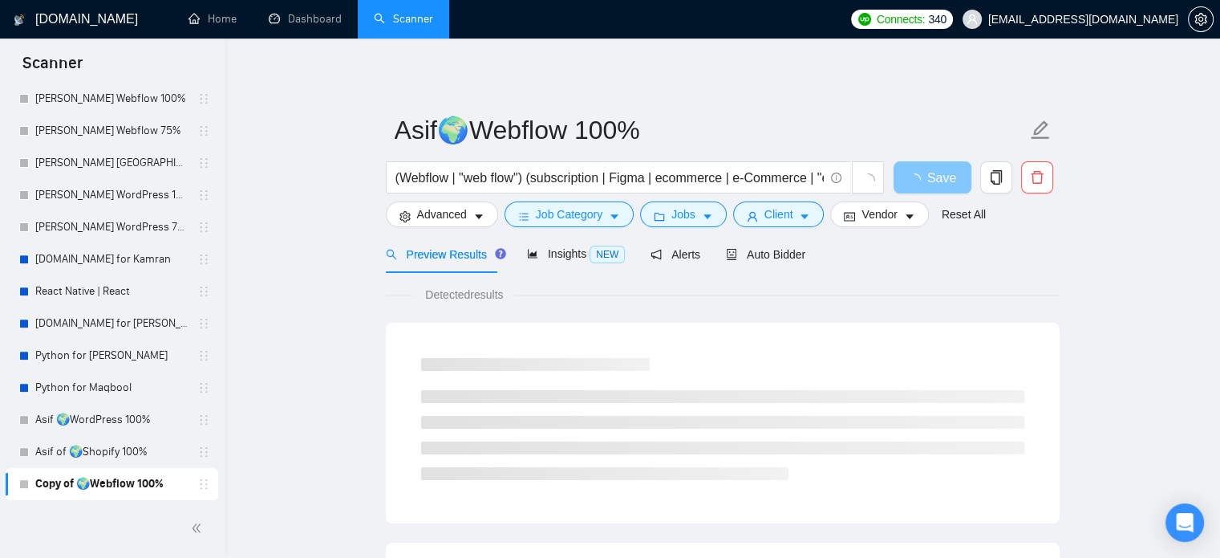
click at [933, 172] on span "Save" at bounding box center [941, 178] width 29 height 20
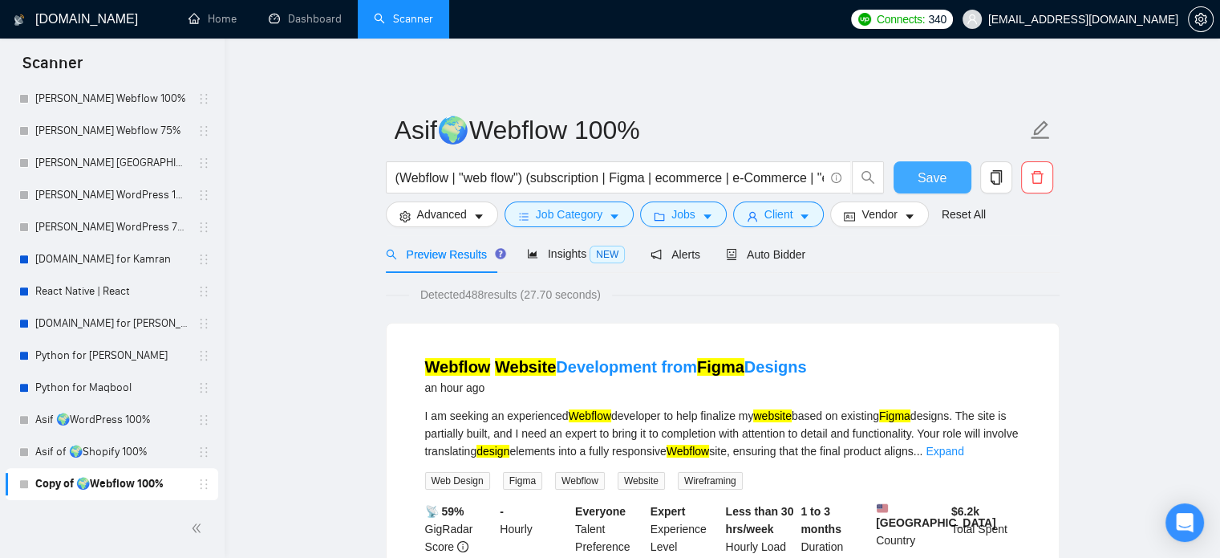
click at [929, 176] on span "Save" at bounding box center [932, 178] width 29 height 20
click at [907, 166] on button "Save" at bounding box center [933, 177] width 78 height 32
click at [747, 259] on span "Auto Bidder" at bounding box center [765, 254] width 79 height 13
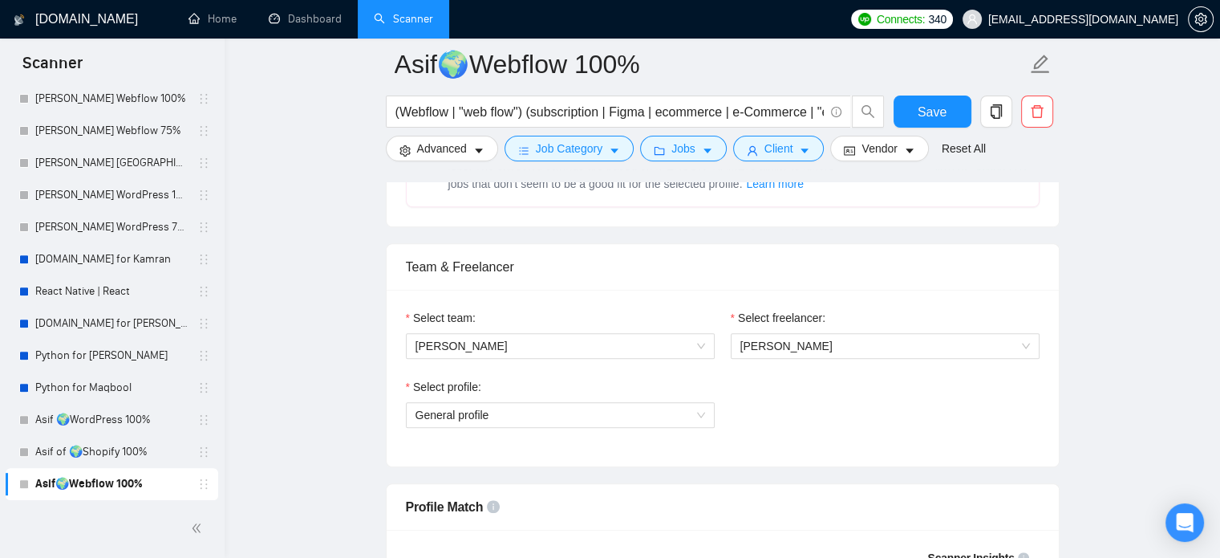
scroll to position [963, 0]
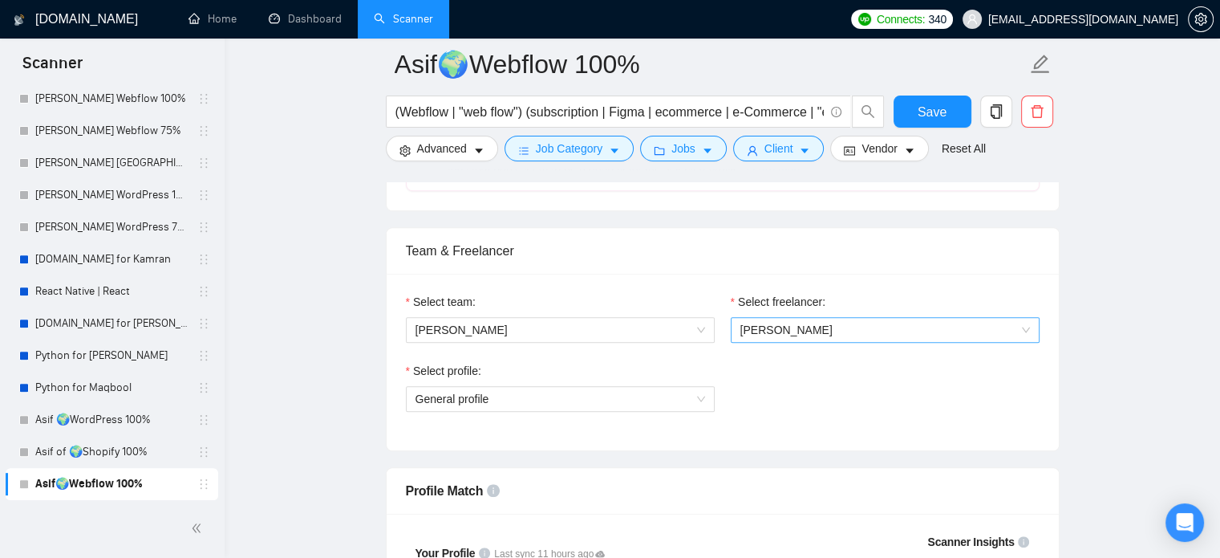
click at [857, 330] on span "[PERSON_NAME]" at bounding box center [885, 330] width 290 height 24
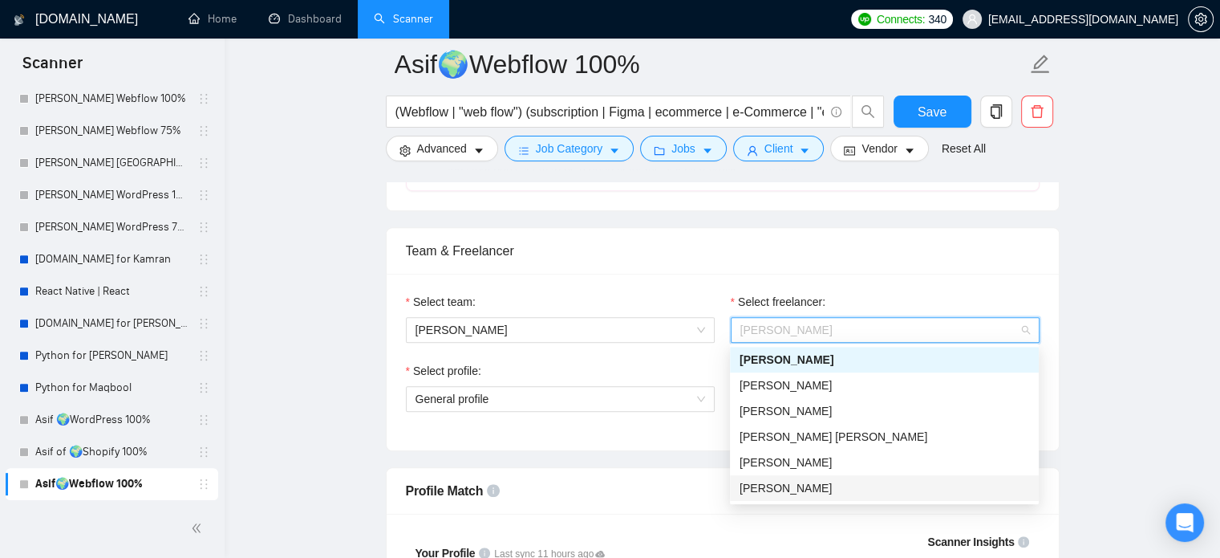
click at [796, 497] on div "[PERSON_NAME]" at bounding box center [884, 488] width 309 height 26
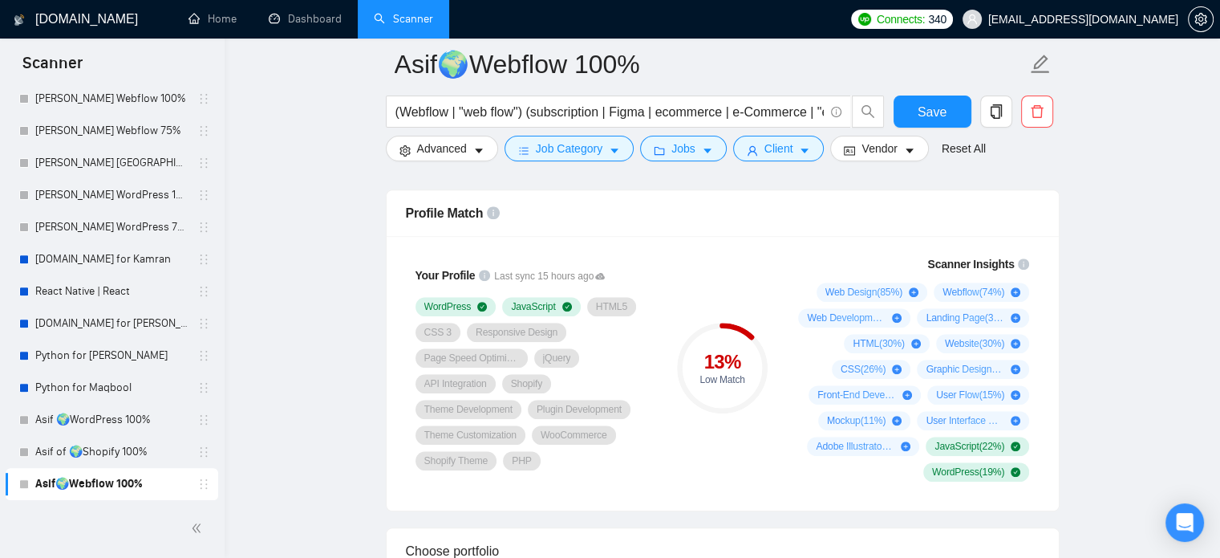
scroll to position [1284, 0]
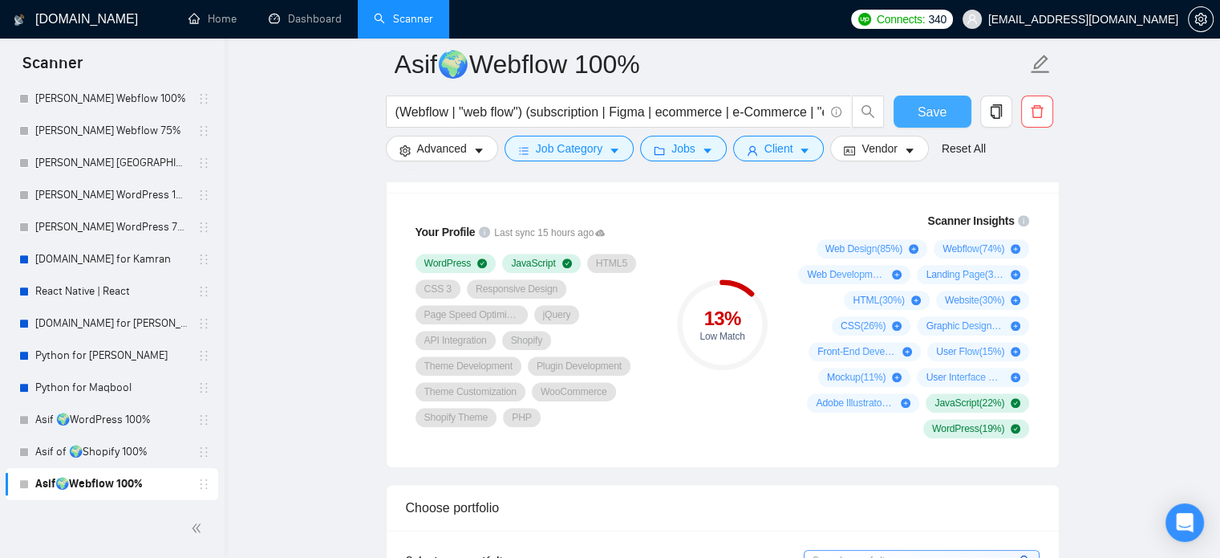
click at [935, 119] on span "Save" at bounding box center [932, 112] width 29 height 20
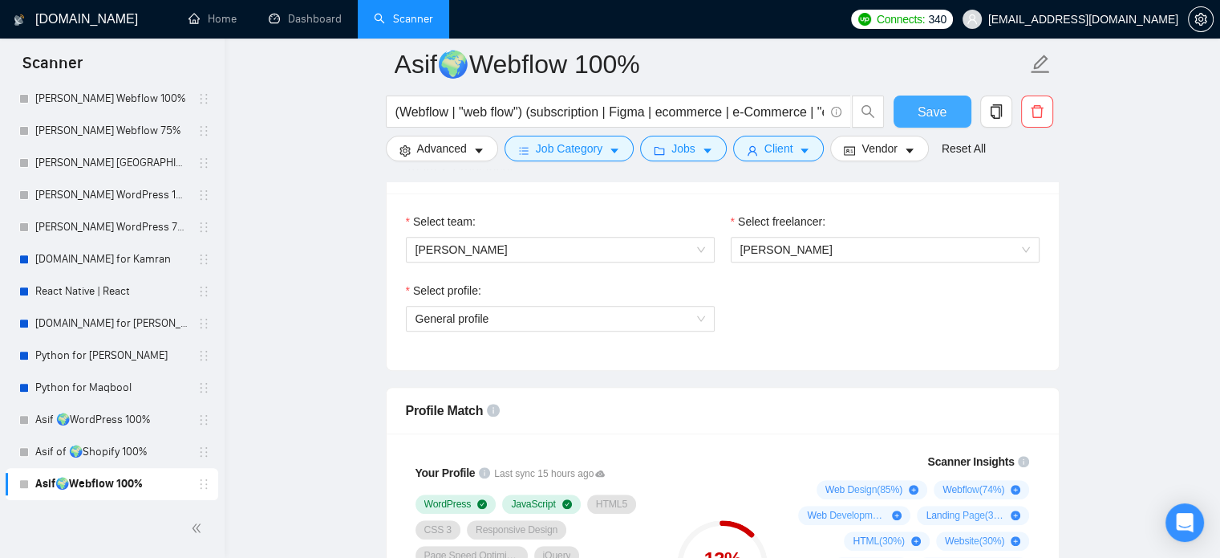
scroll to position [1123, 0]
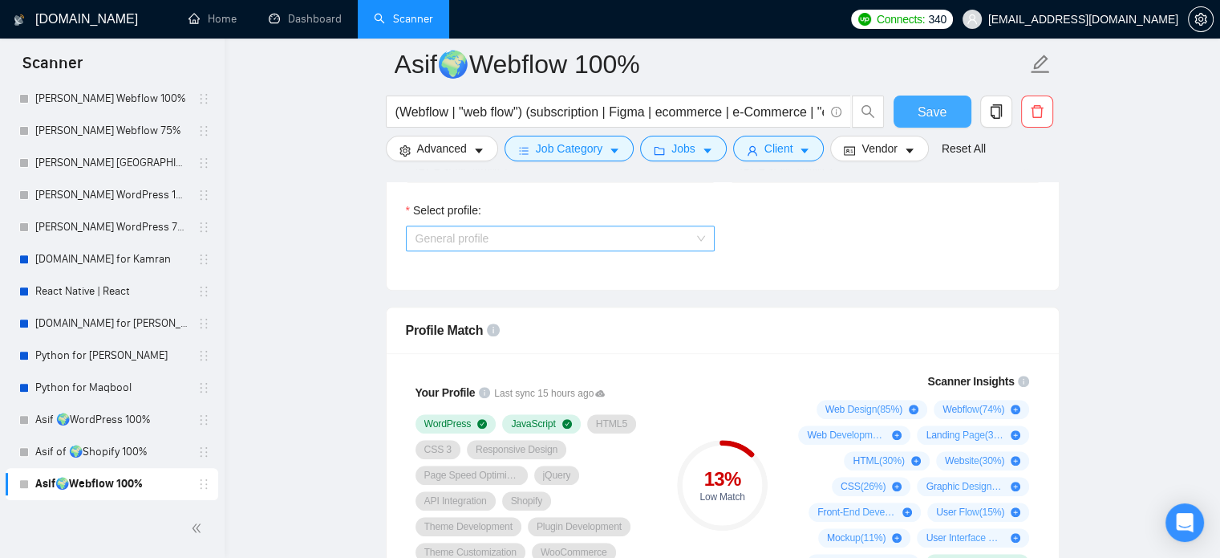
click at [526, 230] on span "General profile" at bounding box center [561, 238] width 290 height 24
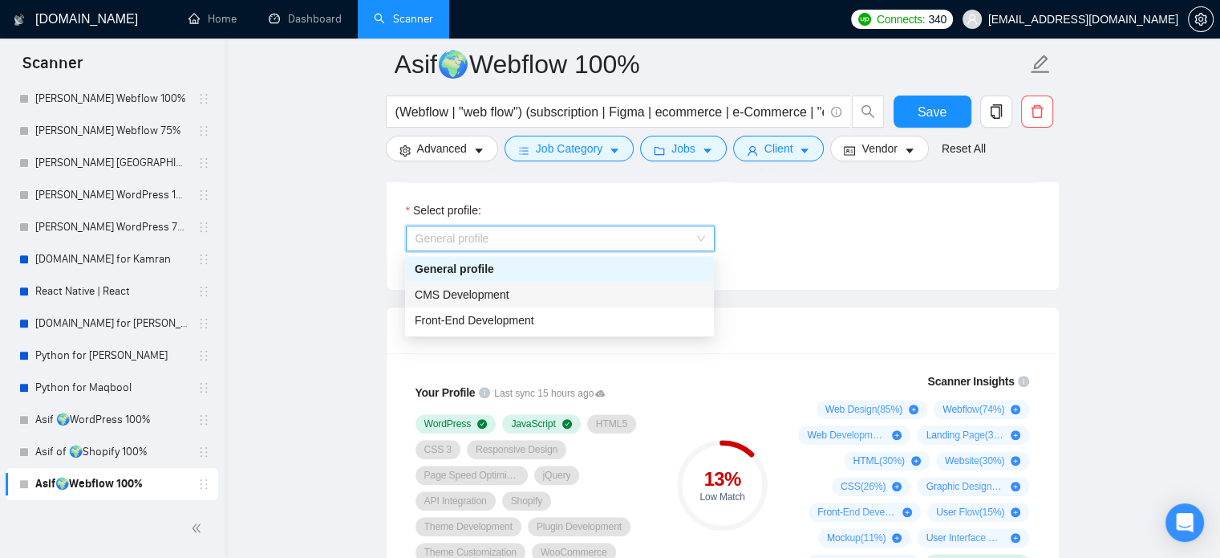
click at [533, 301] on div "CMS Development" at bounding box center [560, 295] width 290 height 18
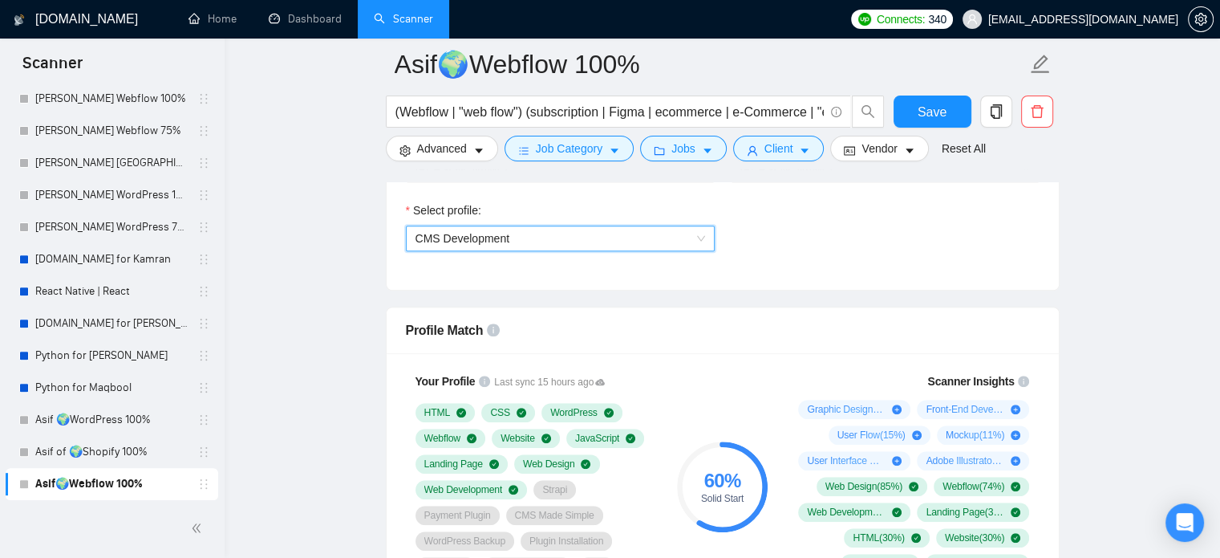
scroll to position [1203, 0]
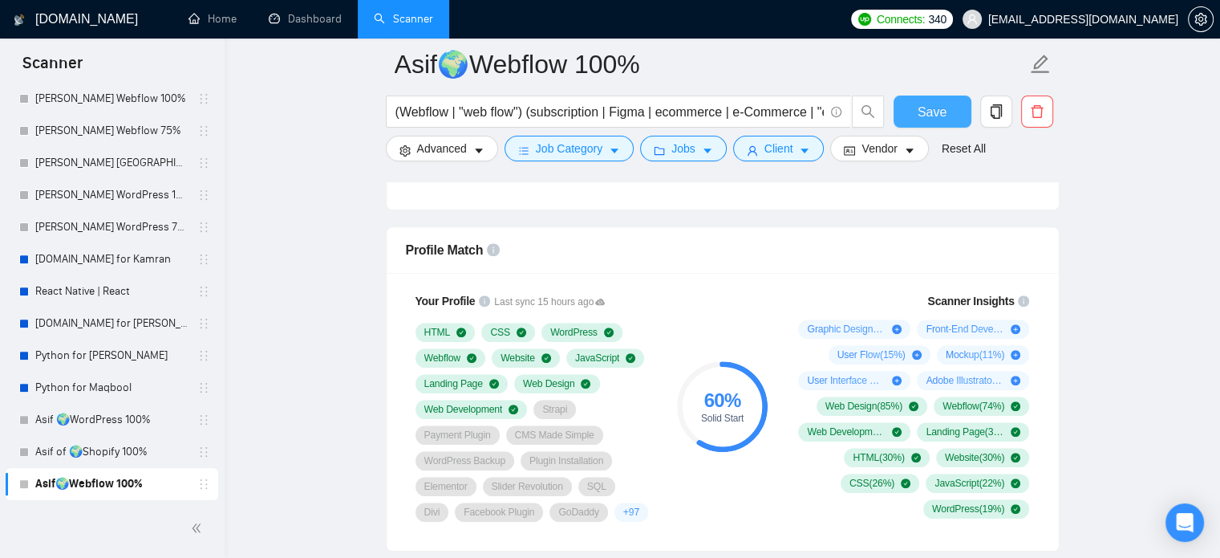
click at [940, 99] on button "Save" at bounding box center [933, 111] width 78 height 32
drag, startPoint x: 118, startPoint y: 448, endPoint x: 888, endPoint y: 387, distance: 772.5
click at [118, 448] on link "Asif of 🌍Shopify 100%" at bounding box center [111, 452] width 152 height 32
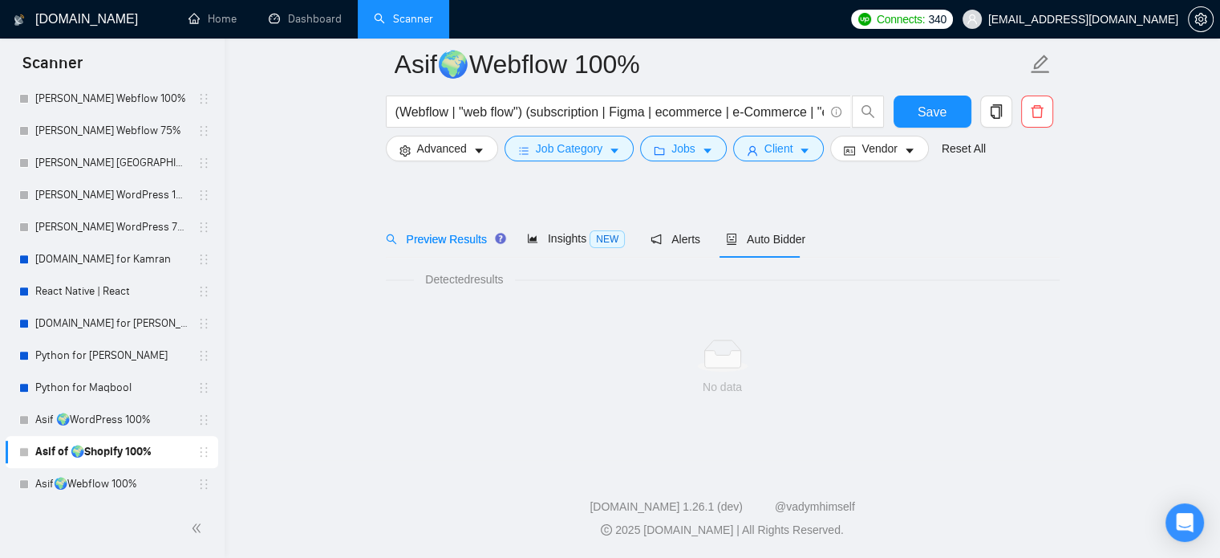
scroll to position [28, 0]
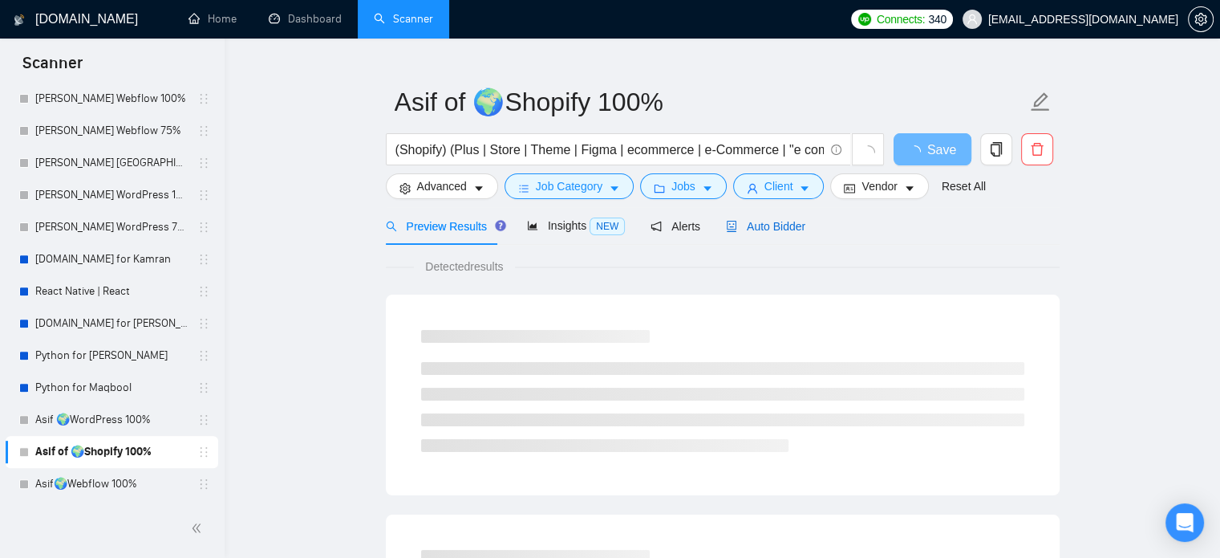
click at [757, 226] on span "Auto Bidder" at bounding box center [765, 226] width 79 height 13
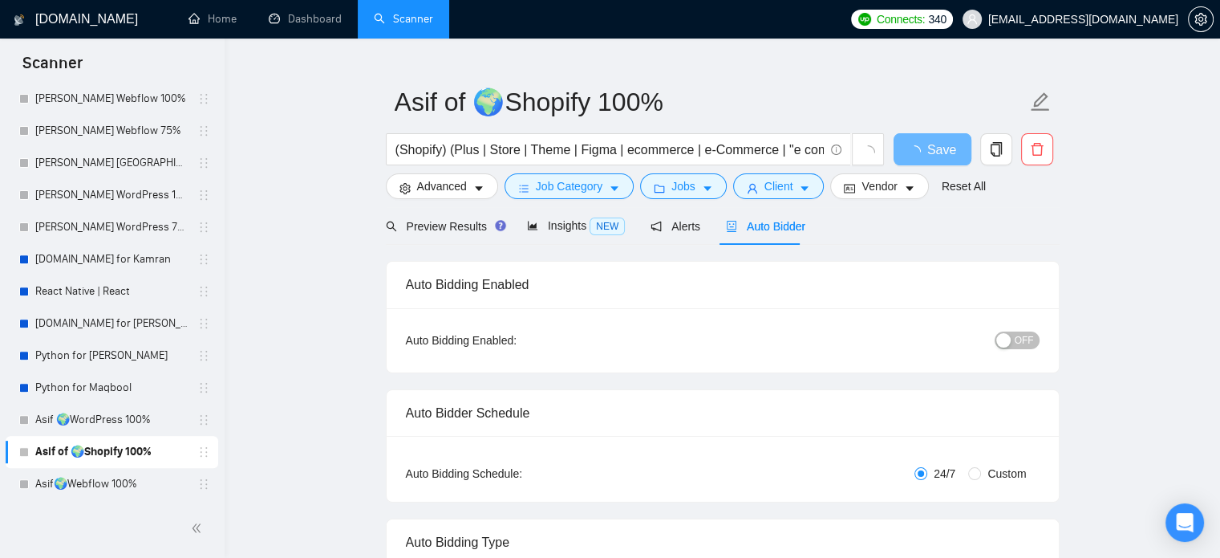
radio input "false"
radio input "true"
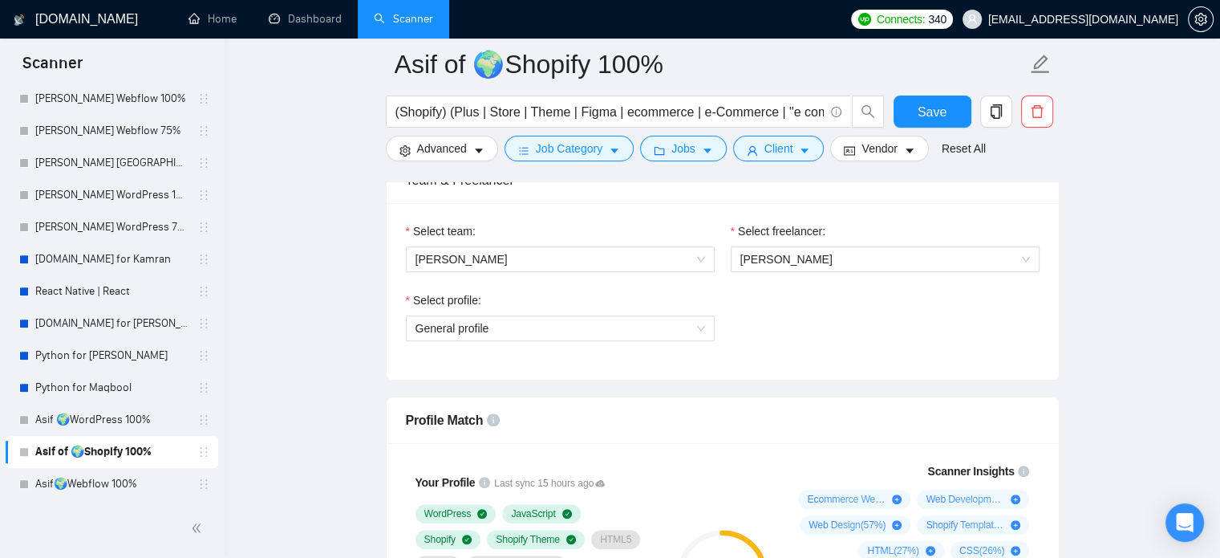
scroll to position [1071, 0]
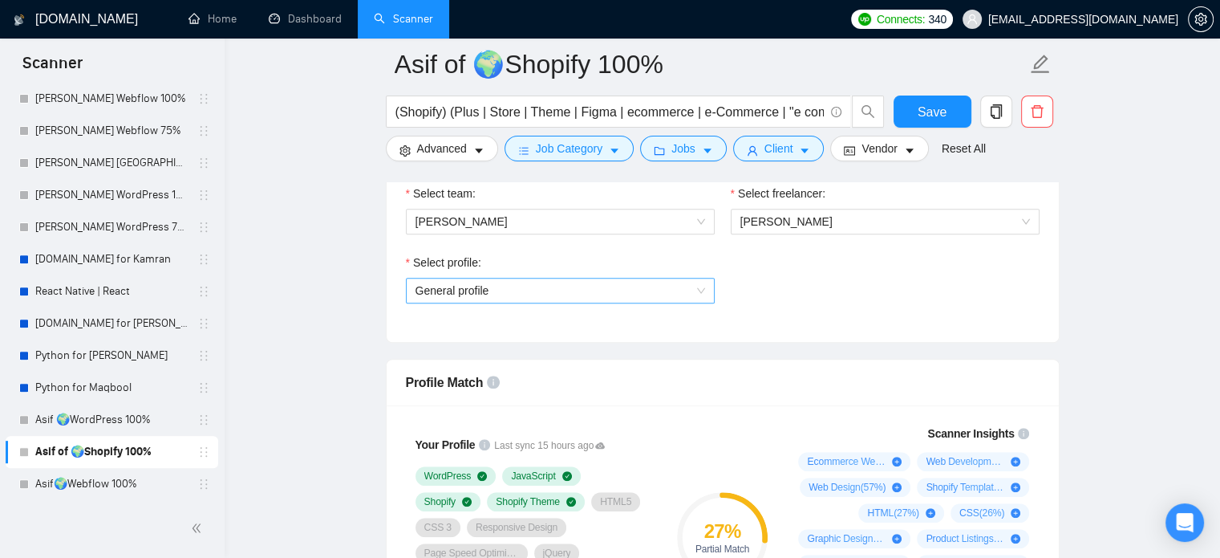
click at [597, 282] on span "General profile" at bounding box center [561, 290] width 290 height 24
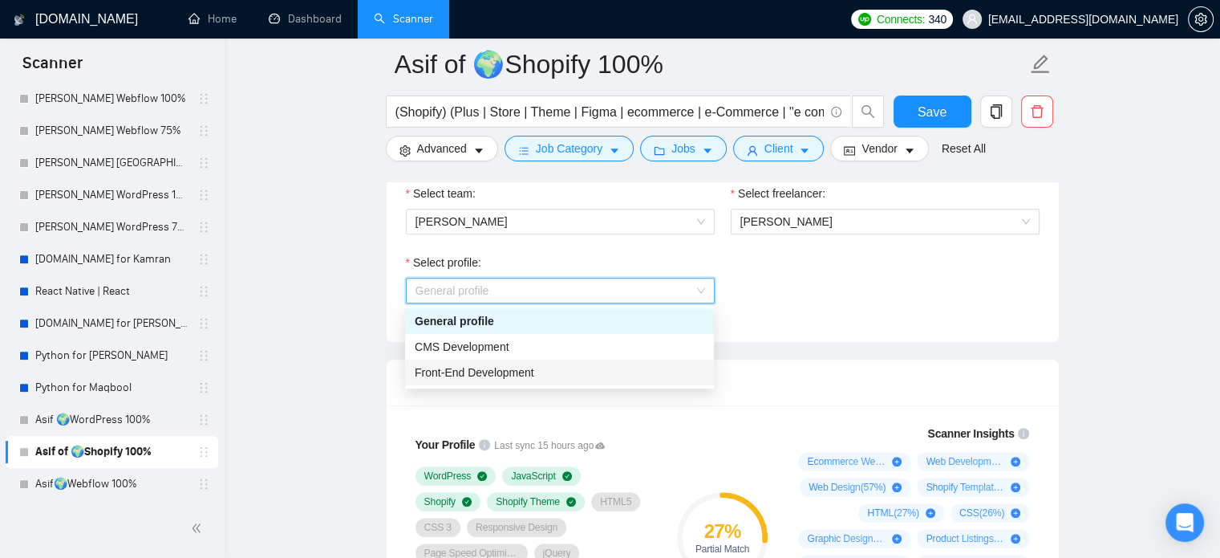
click at [556, 371] on div "Front-End Development" at bounding box center [560, 372] width 290 height 18
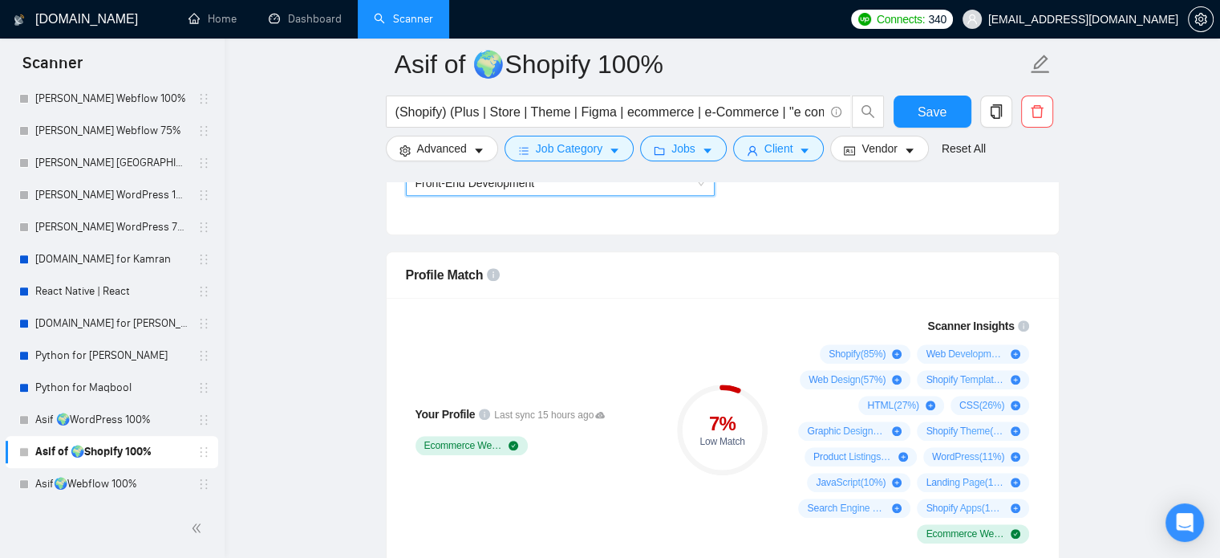
scroll to position [1151, 0]
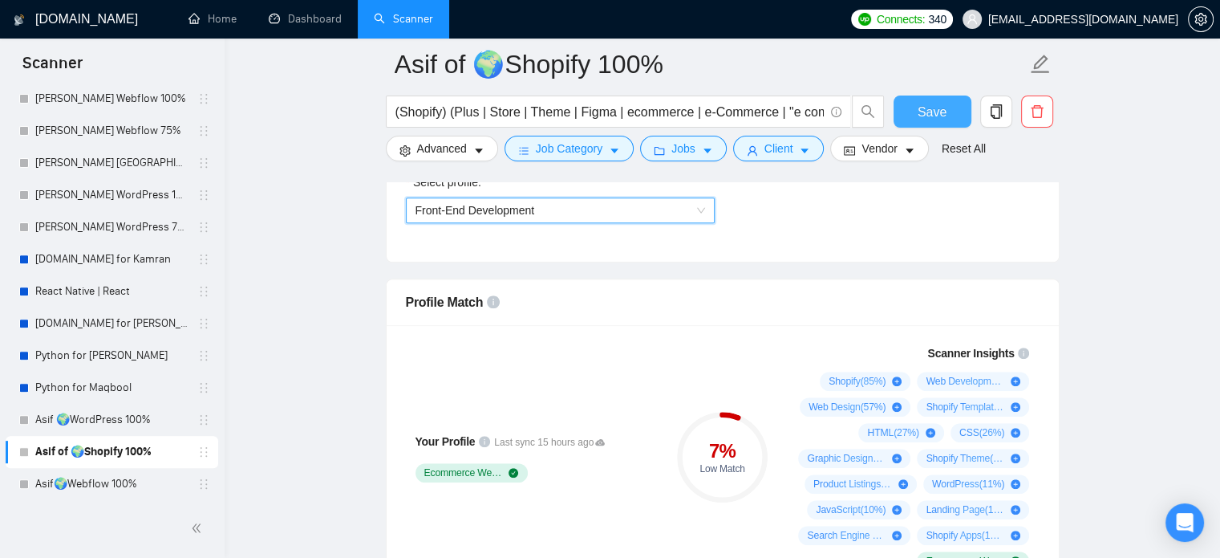
click at [942, 120] on span "Save" at bounding box center [932, 112] width 29 height 20
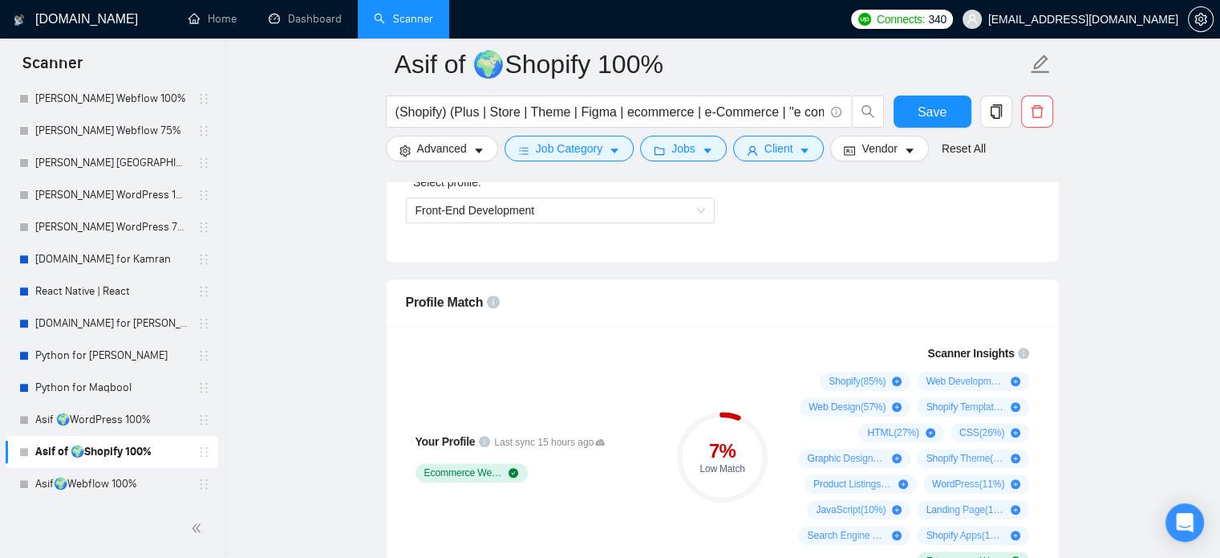
drag, startPoint x: 96, startPoint y: 412, endPoint x: 258, endPoint y: 425, distance: 161.8
click at [96, 412] on link "Asif 🌍WordPress 100%" at bounding box center [111, 420] width 152 height 32
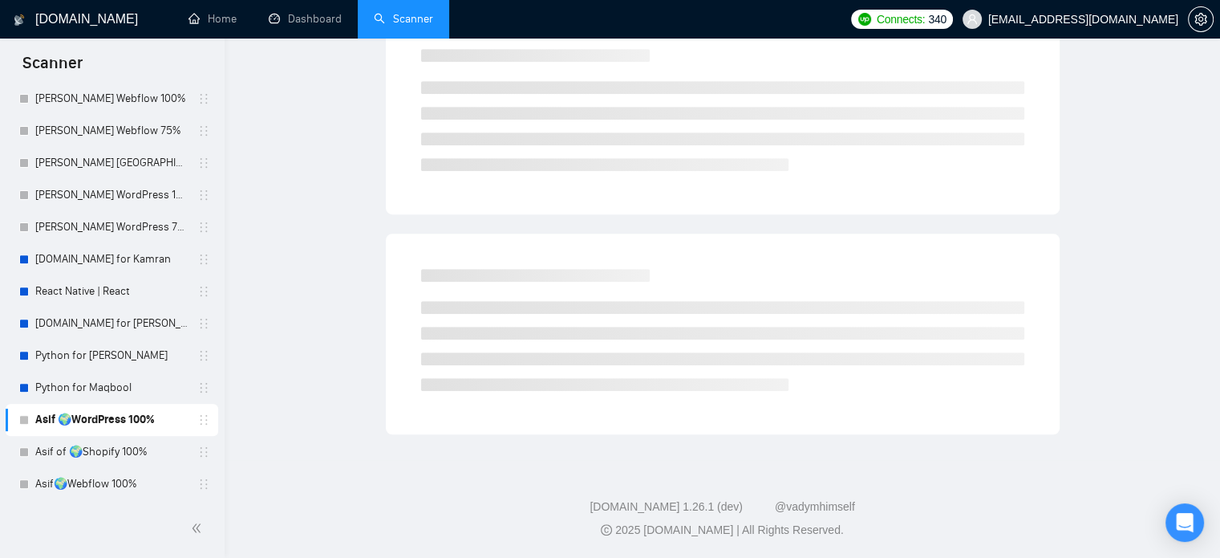
scroll to position [28, 0]
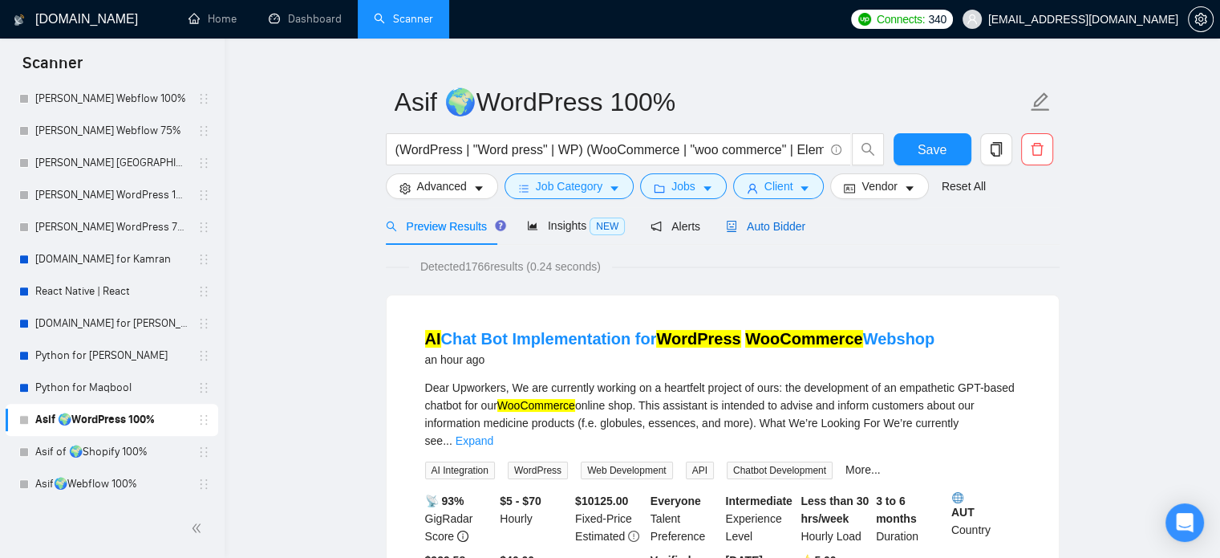
click at [757, 232] on span "Auto Bidder" at bounding box center [765, 226] width 79 height 13
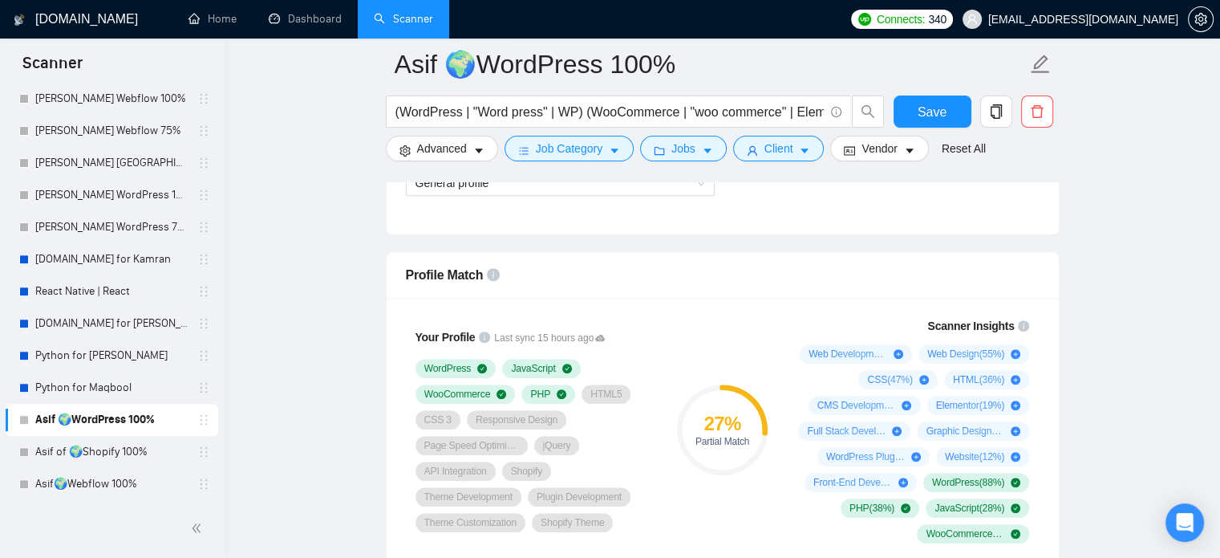
scroll to position [1151, 0]
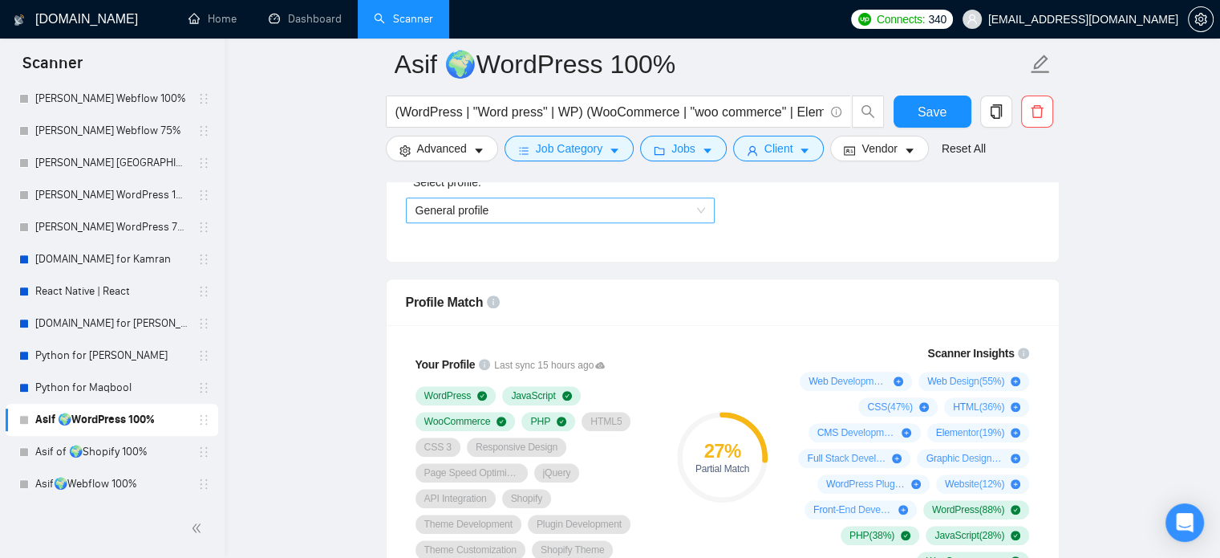
click at [529, 209] on span "General profile" at bounding box center [561, 210] width 290 height 24
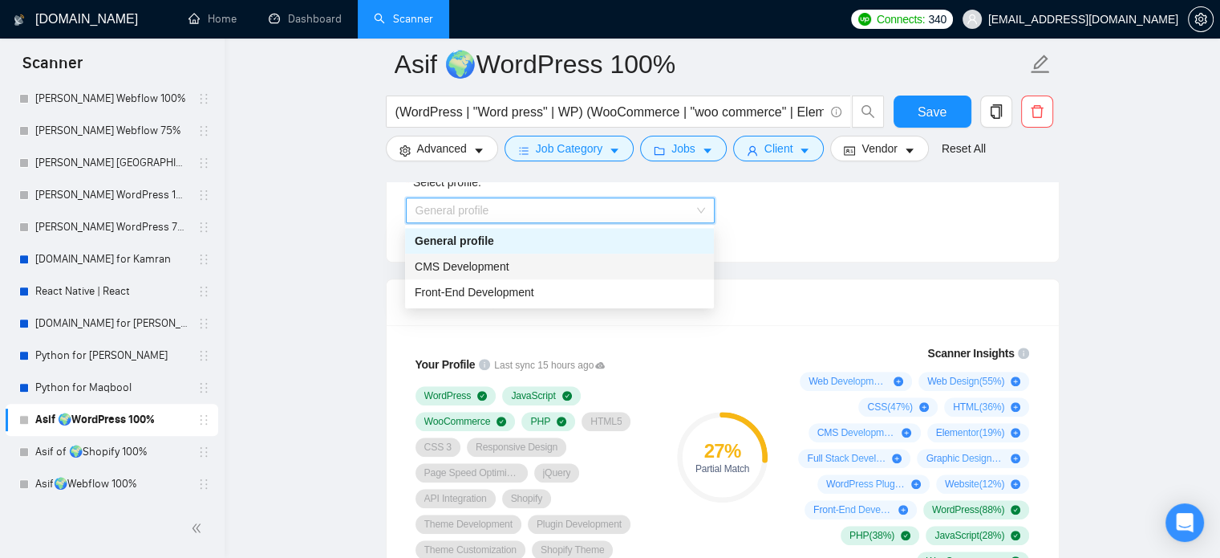
click at [521, 262] on div "CMS Development" at bounding box center [560, 267] width 290 height 18
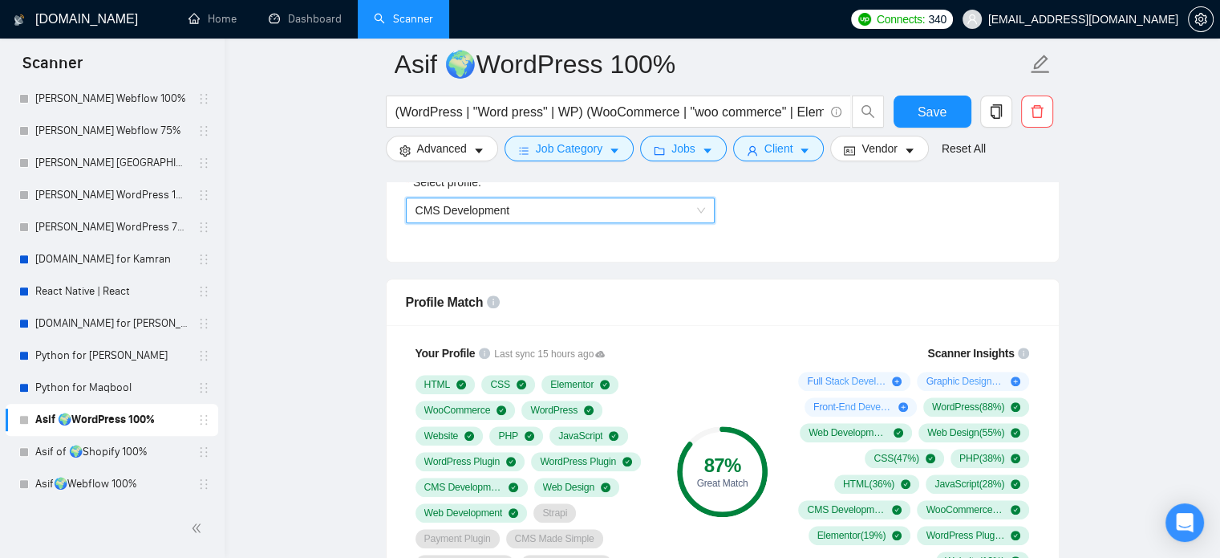
click at [658, 213] on span "CMS Development" at bounding box center [561, 210] width 290 height 24
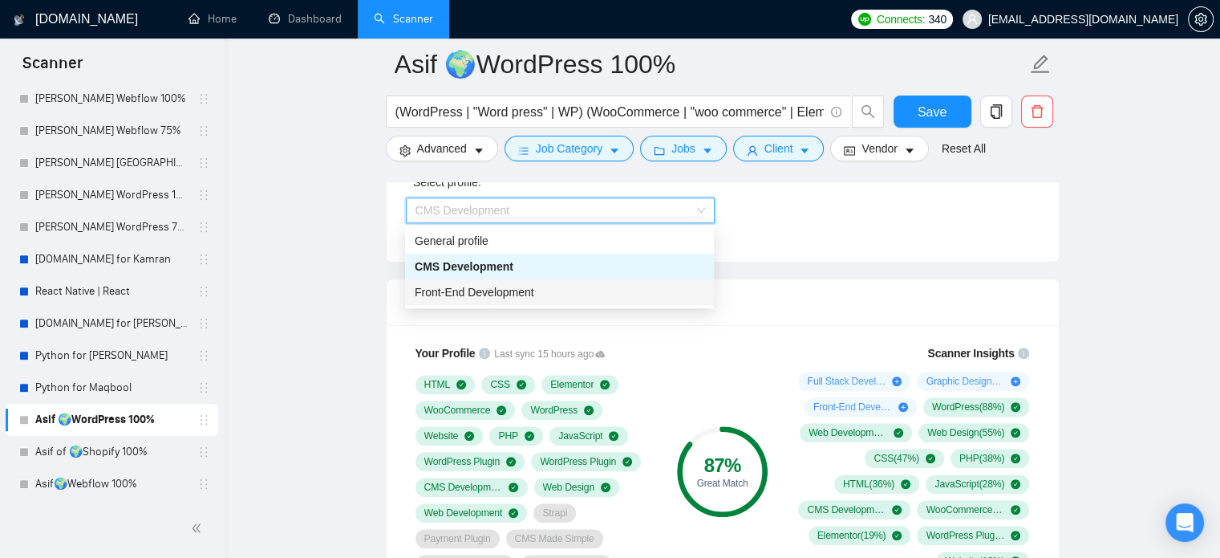
click at [631, 299] on div "Front-End Development" at bounding box center [560, 292] width 290 height 18
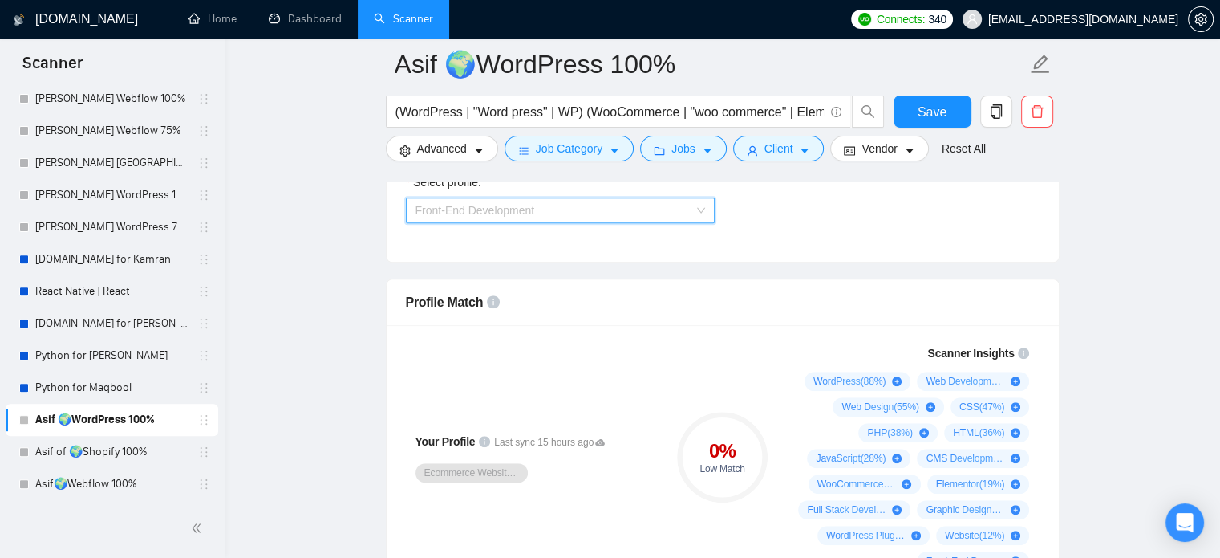
click at [584, 212] on span "Front-End Development" at bounding box center [561, 210] width 290 height 24
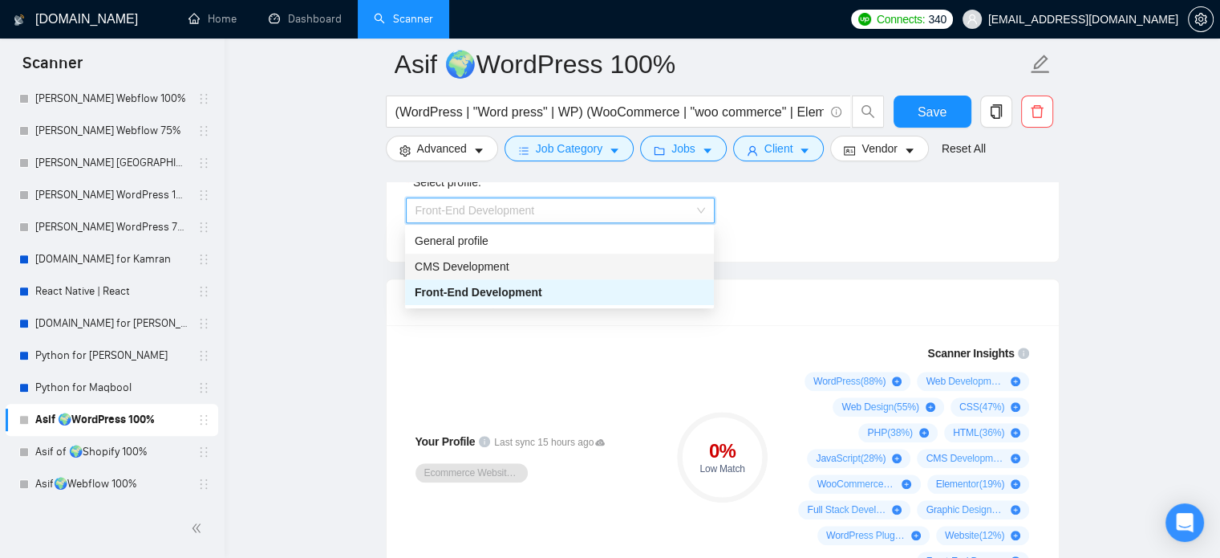
click at [586, 278] on div "CMS Development" at bounding box center [559, 267] width 309 height 26
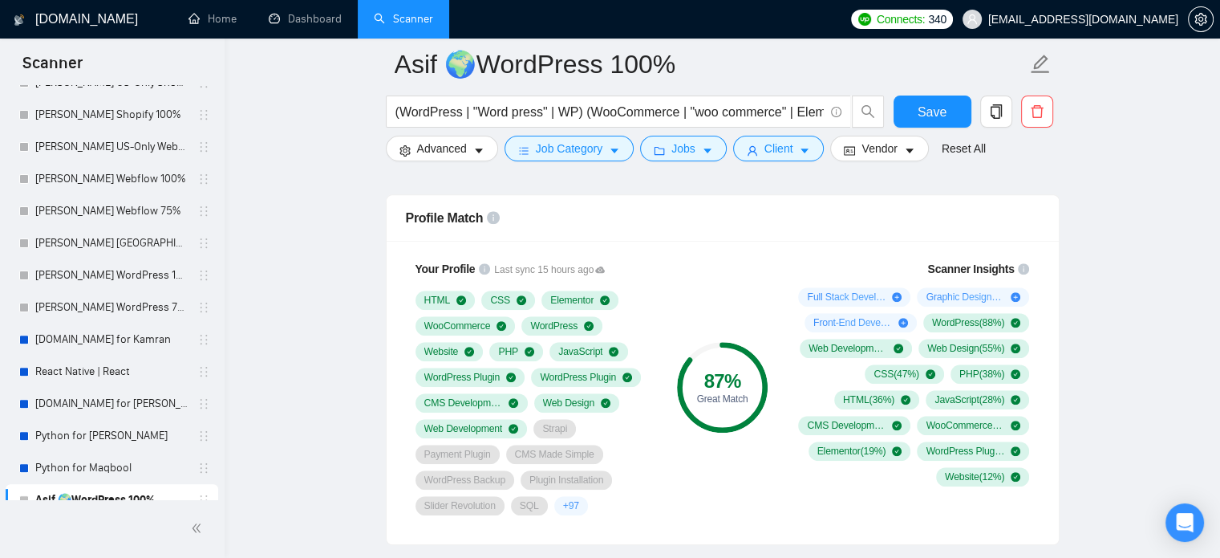
scroll to position [435, 0]
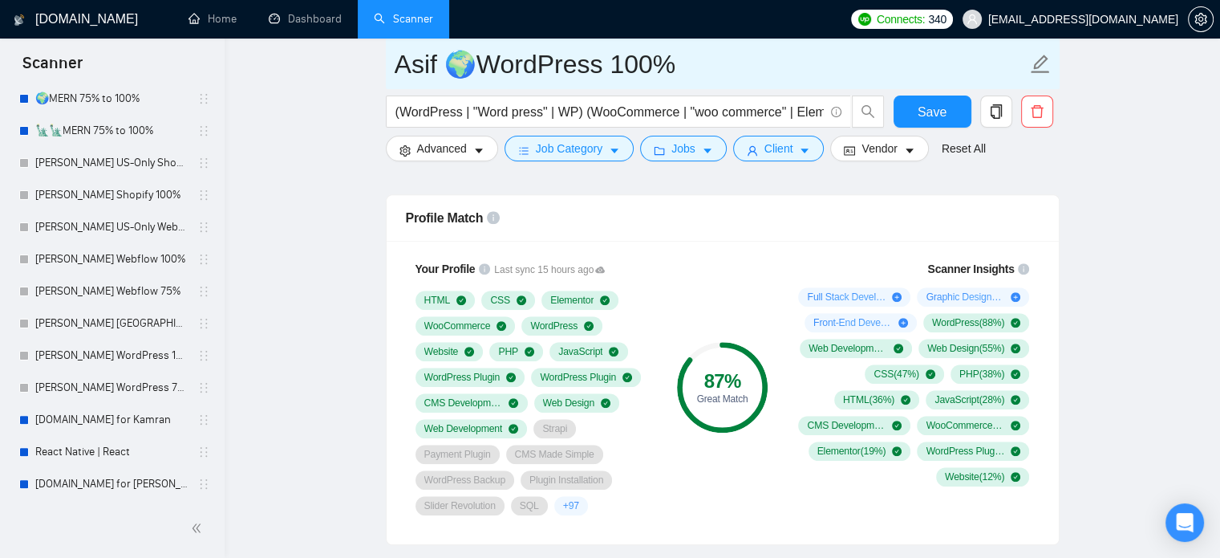
drag, startPoint x: 121, startPoint y: 198, endPoint x: 693, endPoint y: 73, distance: 585.5
click at [121, 198] on link "[PERSON_NAME] Shopify 100%" at bounding box center [111, 195] width 152 height 32
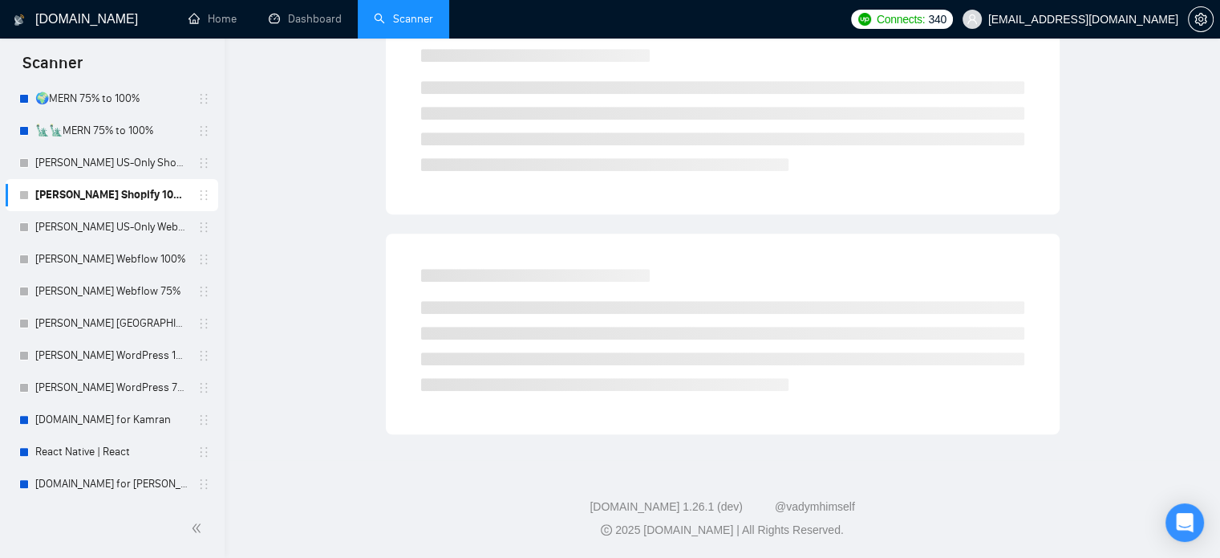
scroll to position [28, 0]
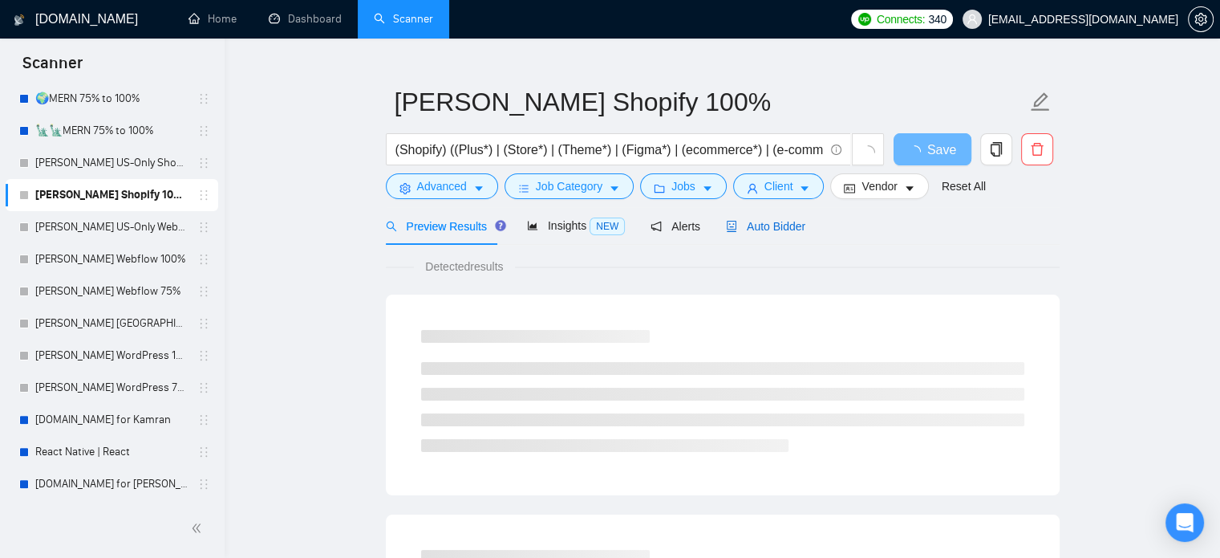
click at [767, 222] on span "Auto Bidder" at bounding box center [765, 226] width 79 height 13
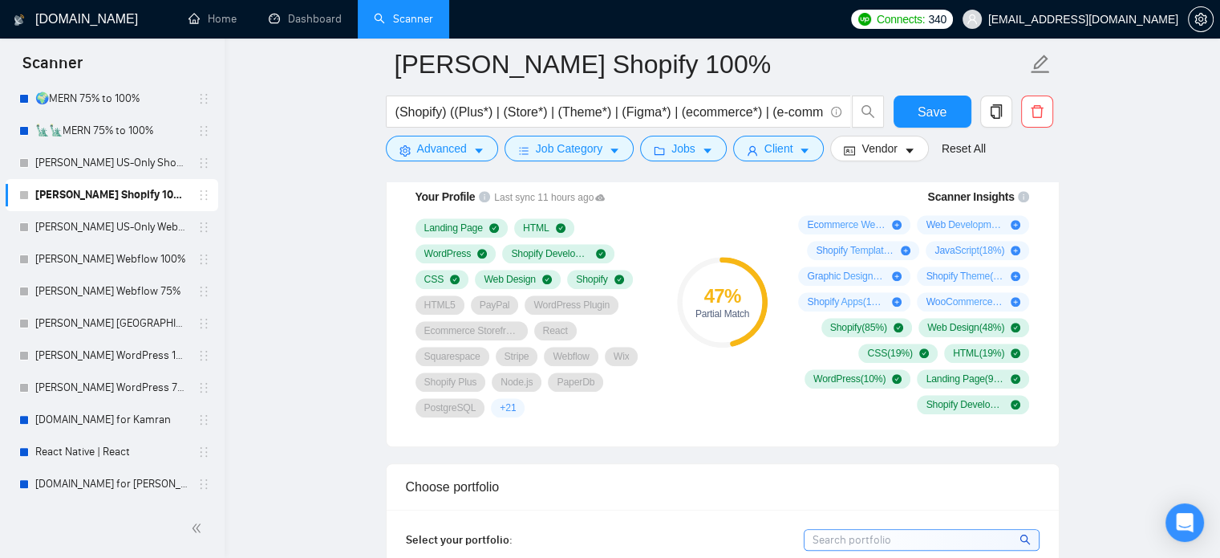
scroll to position [1312, 0]
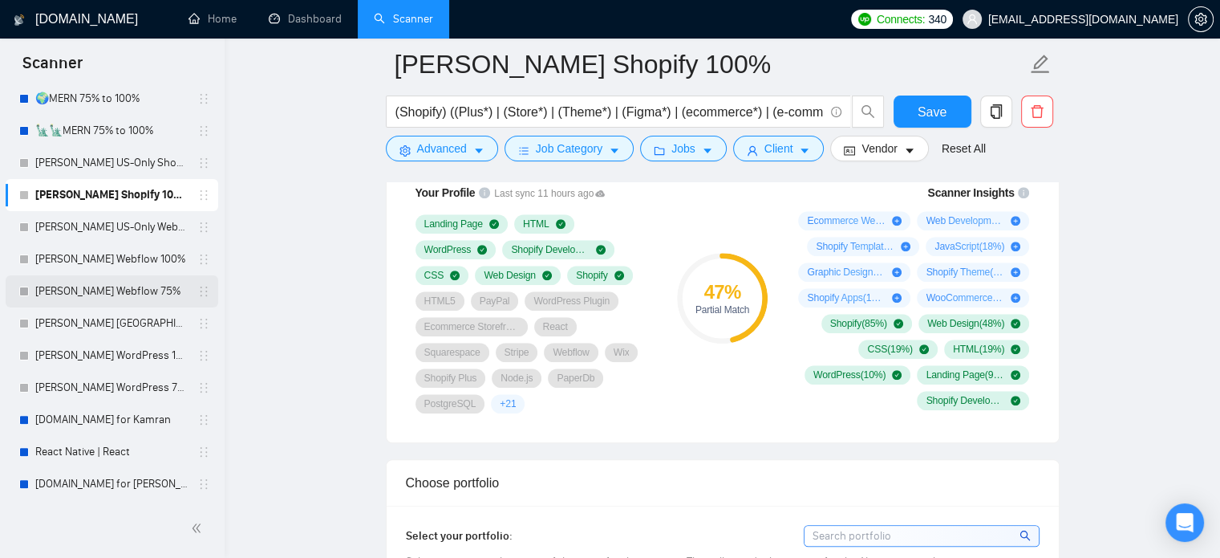
click at [93, 294] on link "[PERSON_NAME] Webflow 75%" at bounding box center [111, 291] width 152 height 32
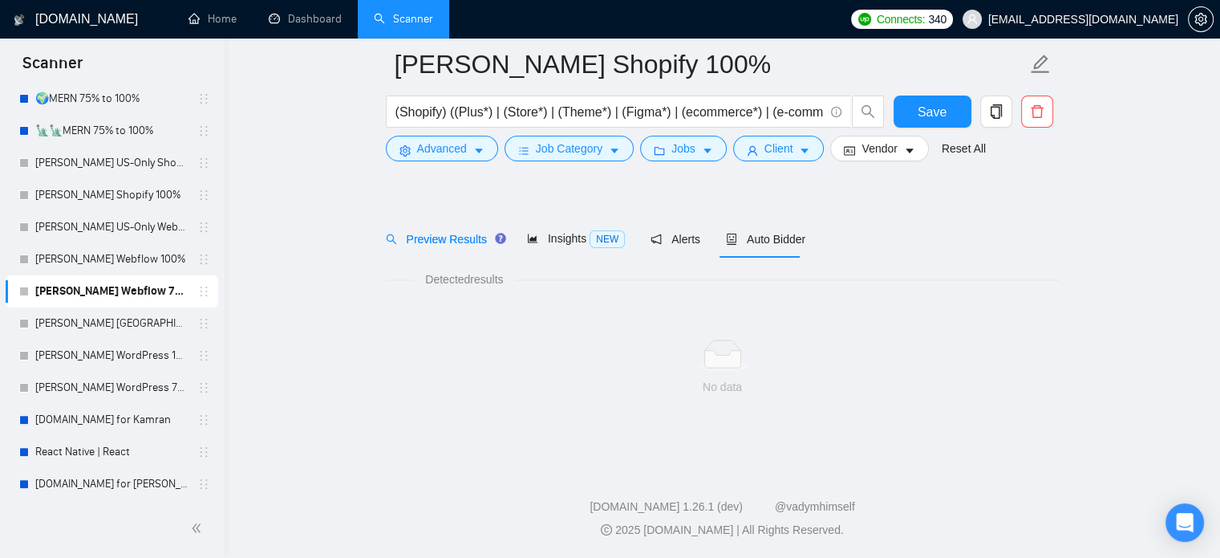
scroll to position [28, 0]
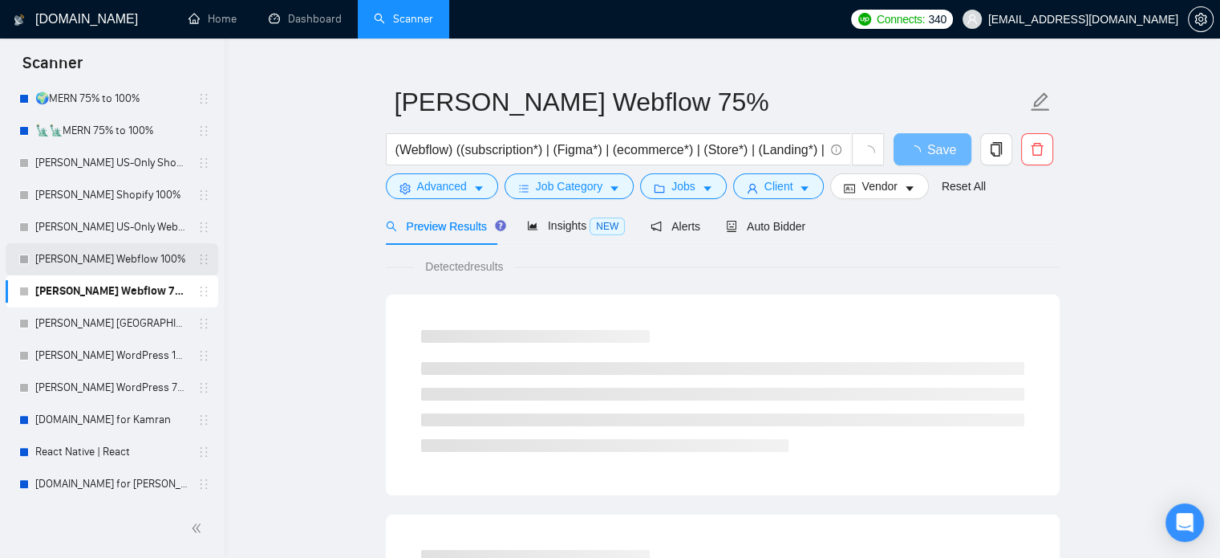
click at [92, 261] on link "[PERSON_NAME] Webflow 100%" at bounding box center [111, 259] width 152 height 32
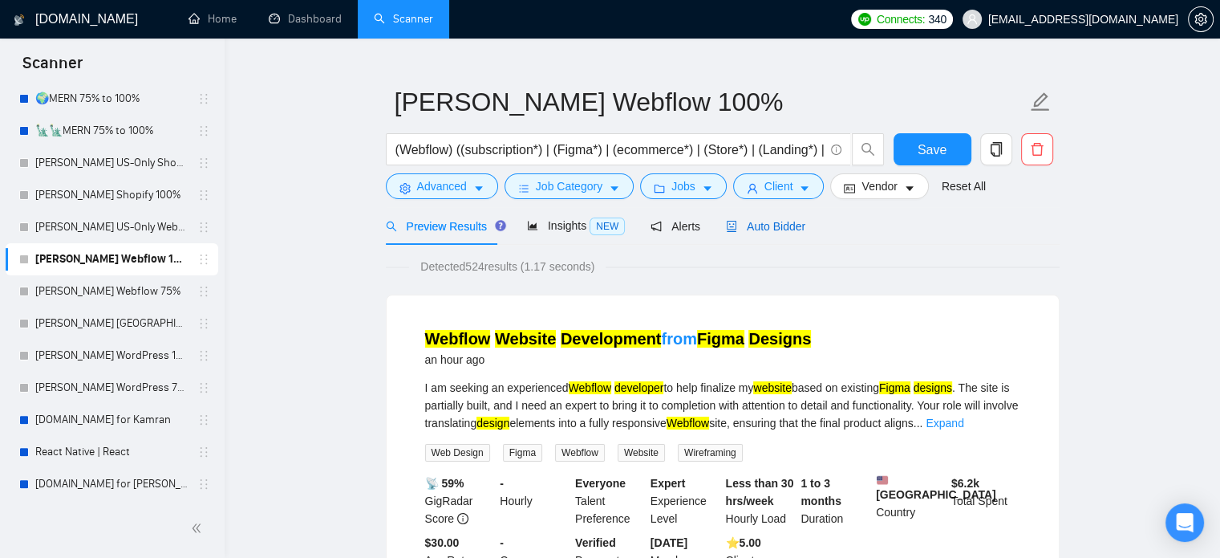
click at [742, 225] on span "Auto Bidder" at bounding box center [765, 226] width 79 height 13
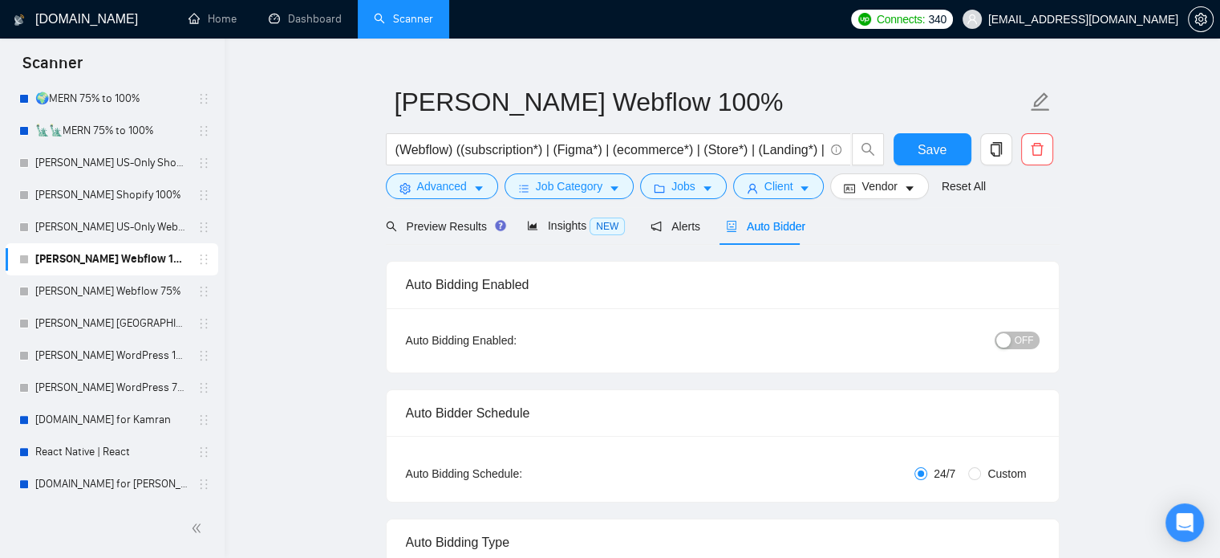
radio input "false"
radio input "true"
checkbox input "true"
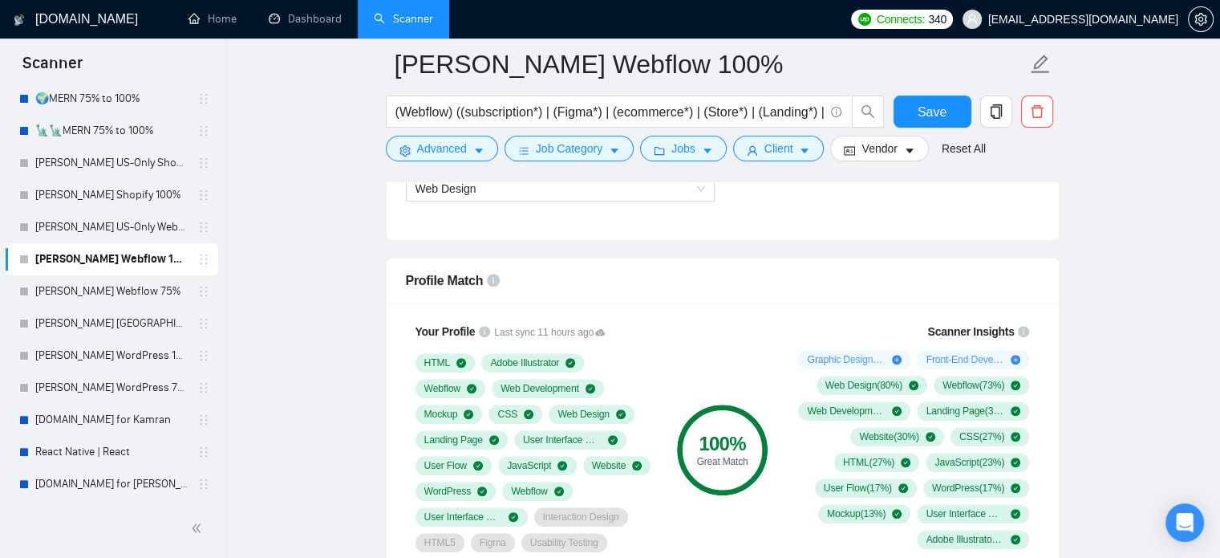
scroll to position [1231, 0]
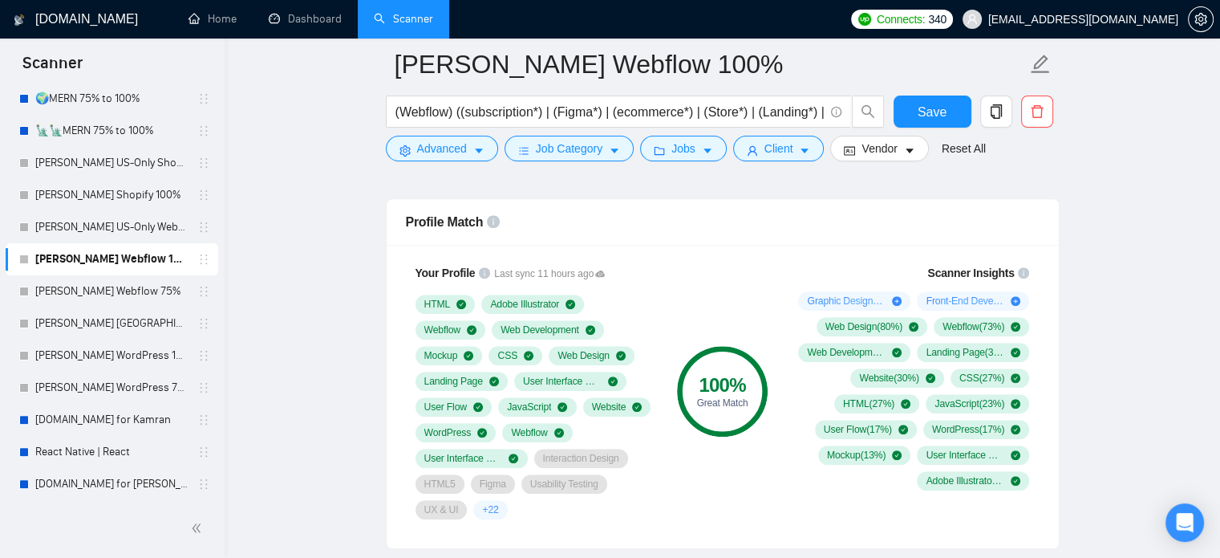
drag, startPoint x: 134, startPoint y: 357, endPoint x: 511, endPoint y: 378, distance: 377.6
click at [134, 357] on link "[PERSON_NAME] WordPress 100%" at bounding box center [111, 355] width 152 height 32
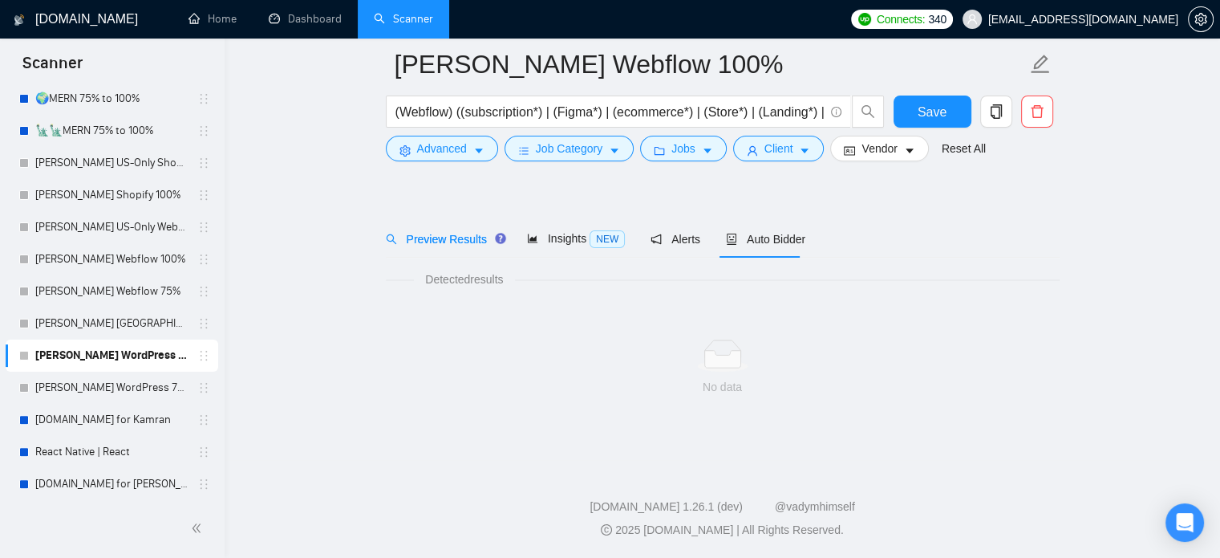
scroll to position [28, 0]
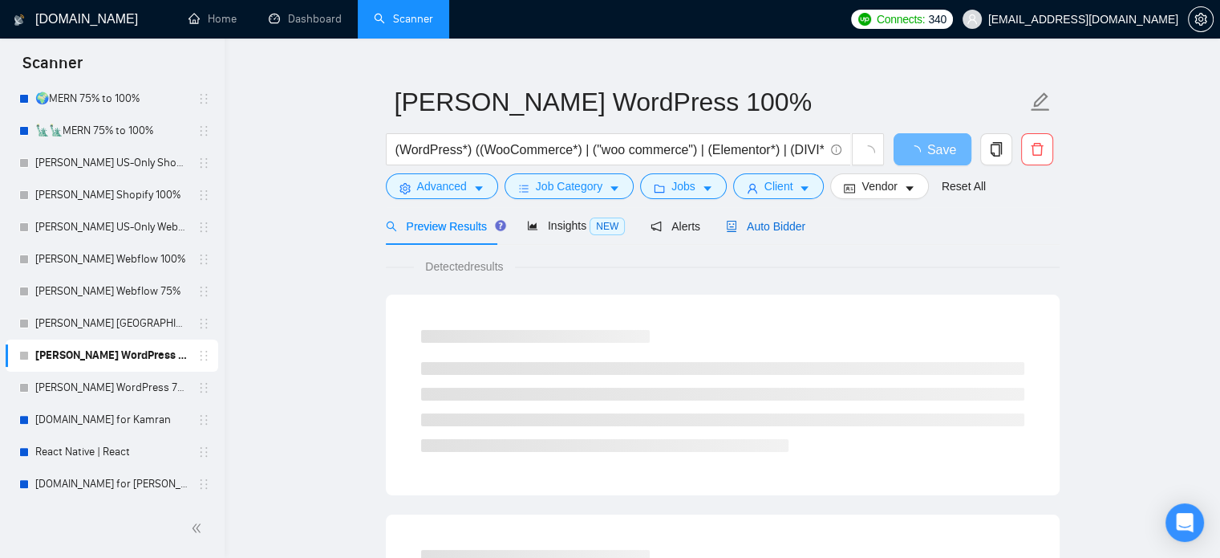
click at [778, 227] on span "Auto Bidder" at bounding box center [765, 226] width 79 height 13
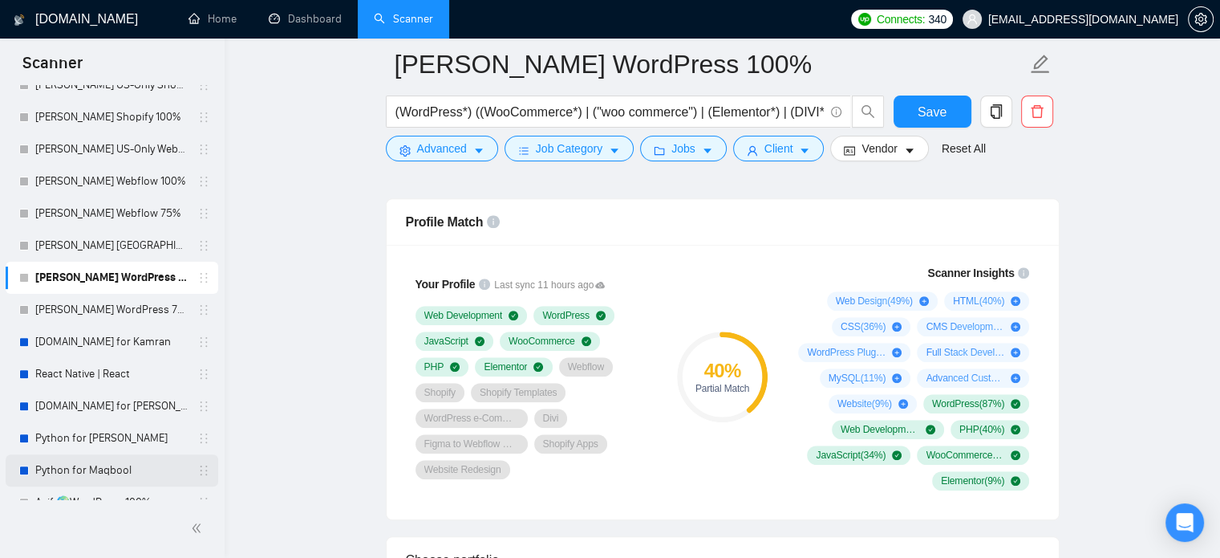
scroll to position [595, 0]
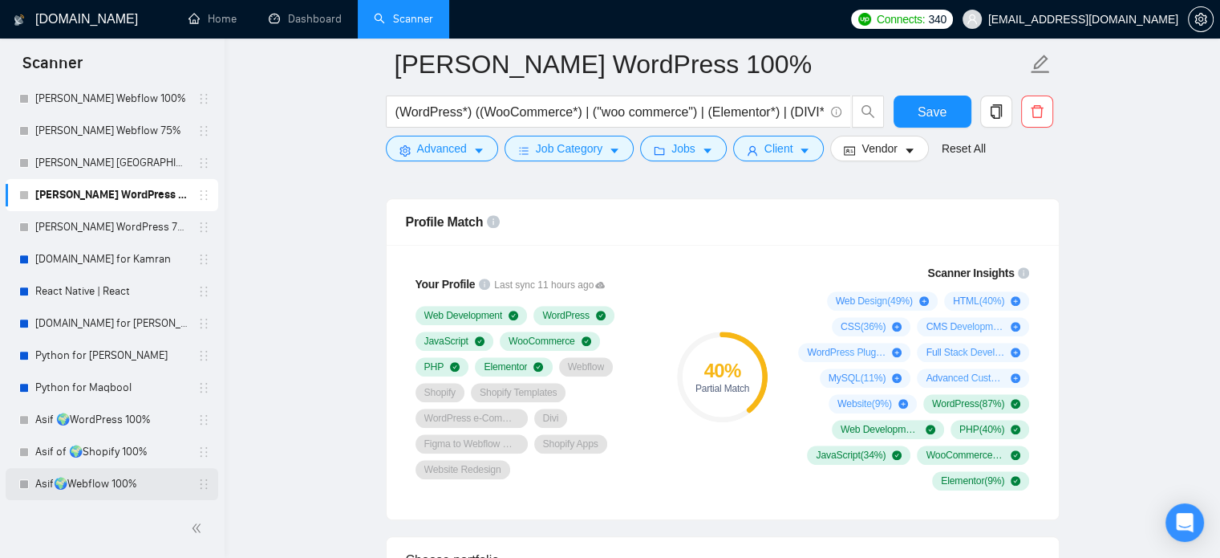
click at [100, 484] on link "Asif🌍Webflow 100%" at bounding box center [111, 484] width 152 height 32
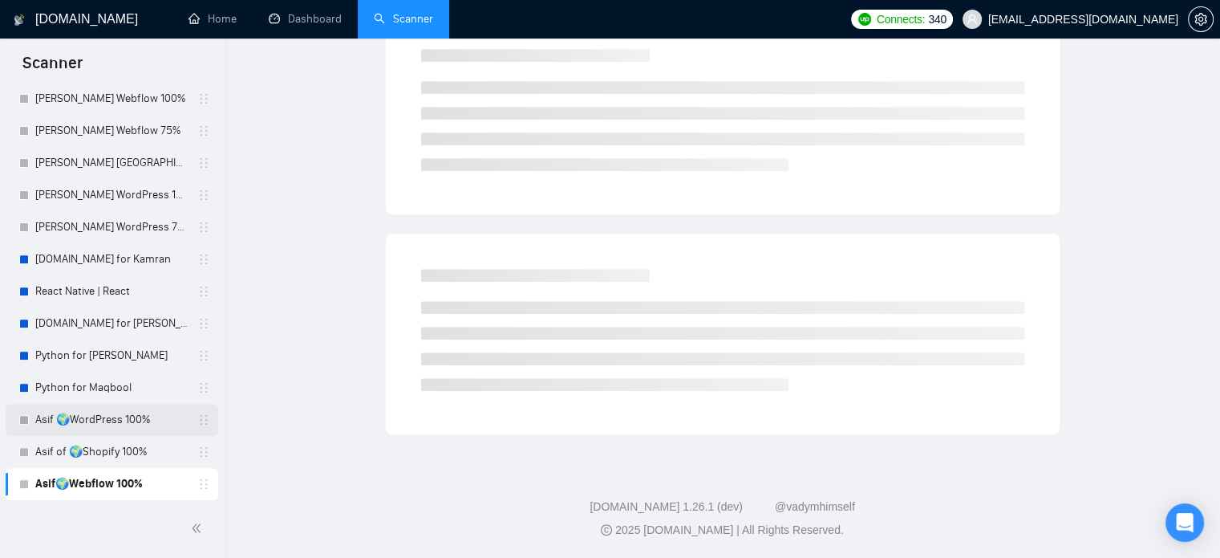
scroll to position [28, 0]
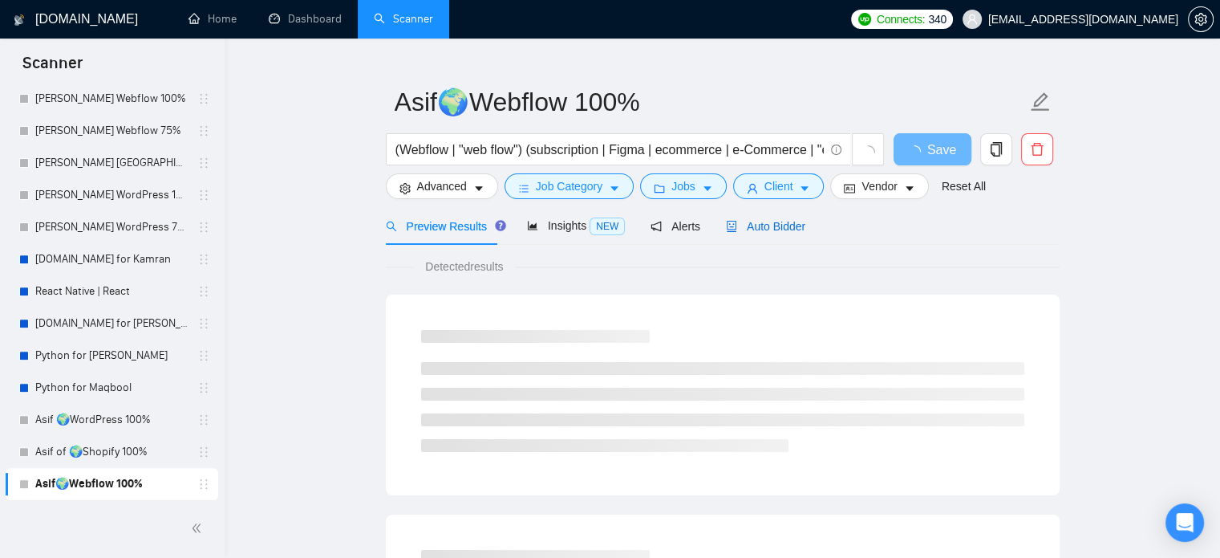
click at [780, 233] on div "Auto Bidder" at bounding box center [765, 226] width 79 height 18
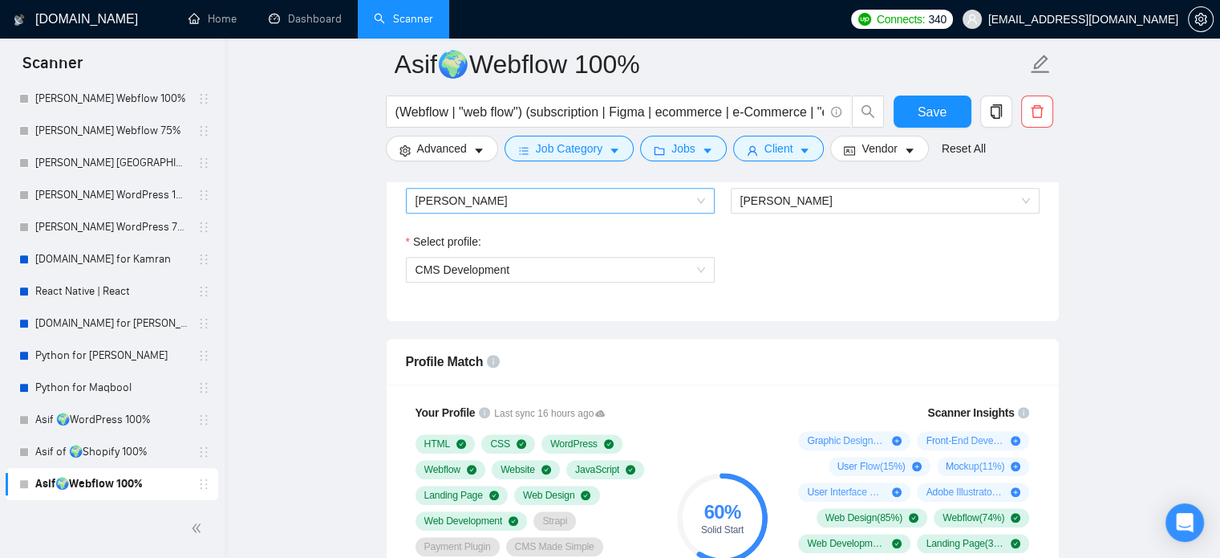
scroll to position [1071, 0]
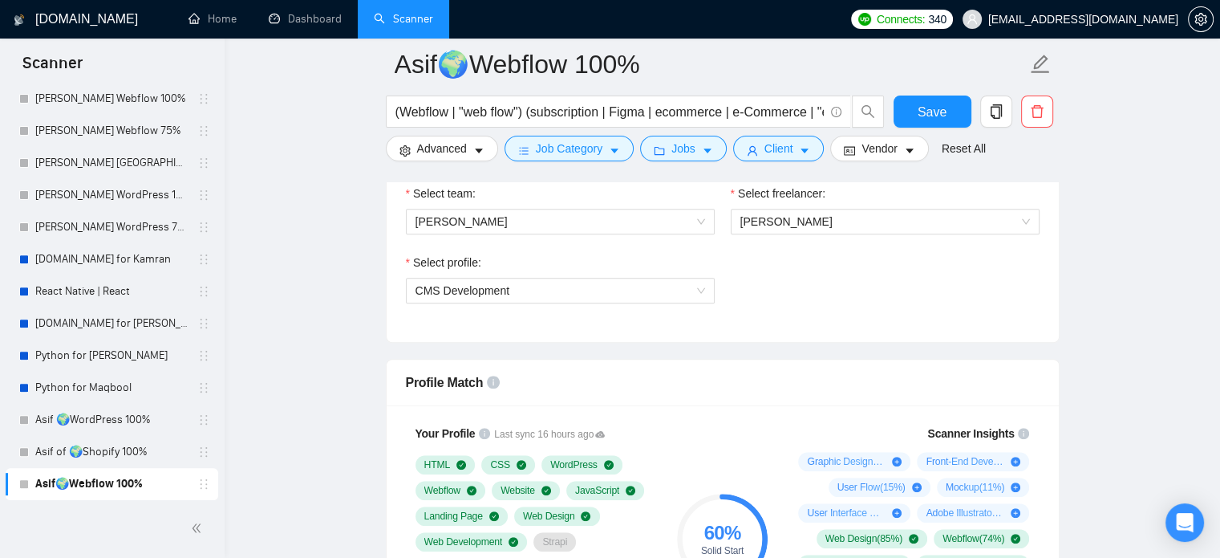
drag, startPoint x: 105, startPoint y: 455, endPoint x: 441, endPoint y: 413, distance: 338.7
click at [104, 455] on link "Asif of 🌍Shopify 100%" at bounding box center [111, 452] width 152 height 32
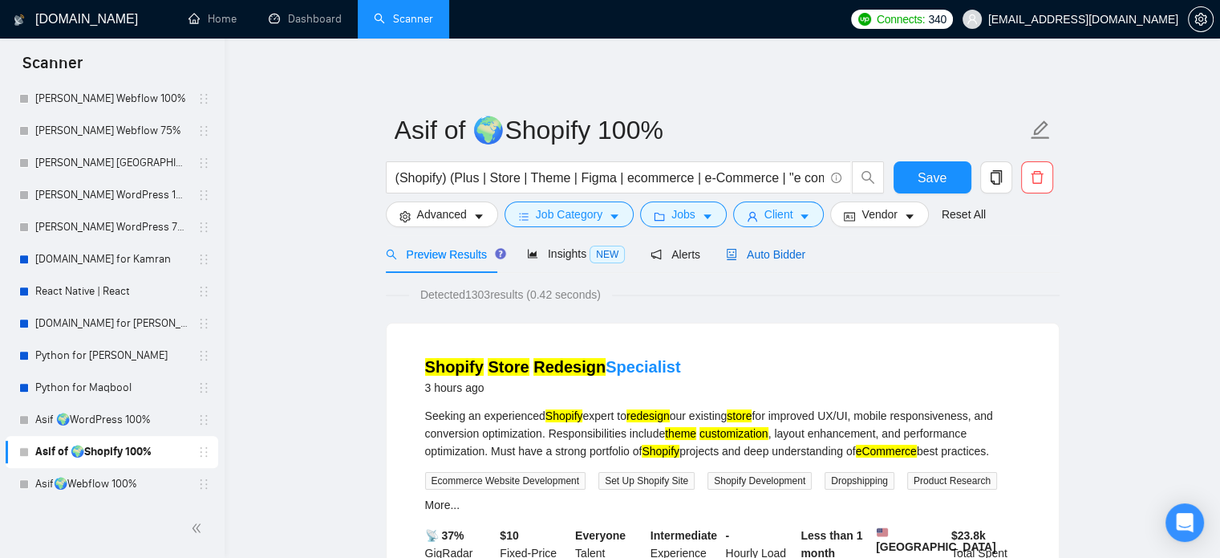
click at [763, 260] on span "Auto Bidder" at bounding box center [765, 254] width 79 height 13
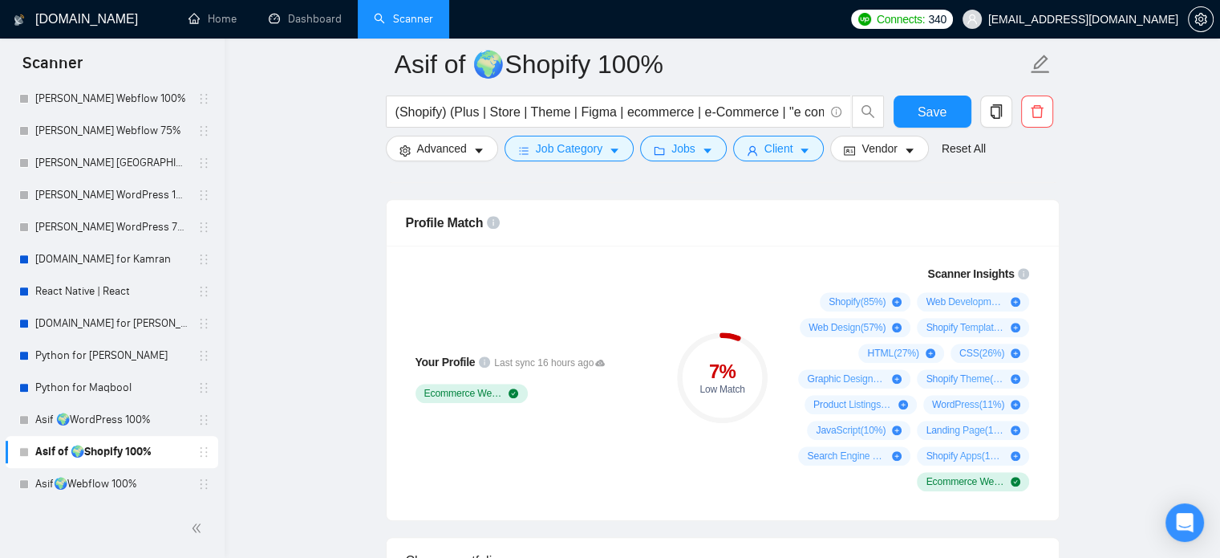
scroll to position [1203, 0]
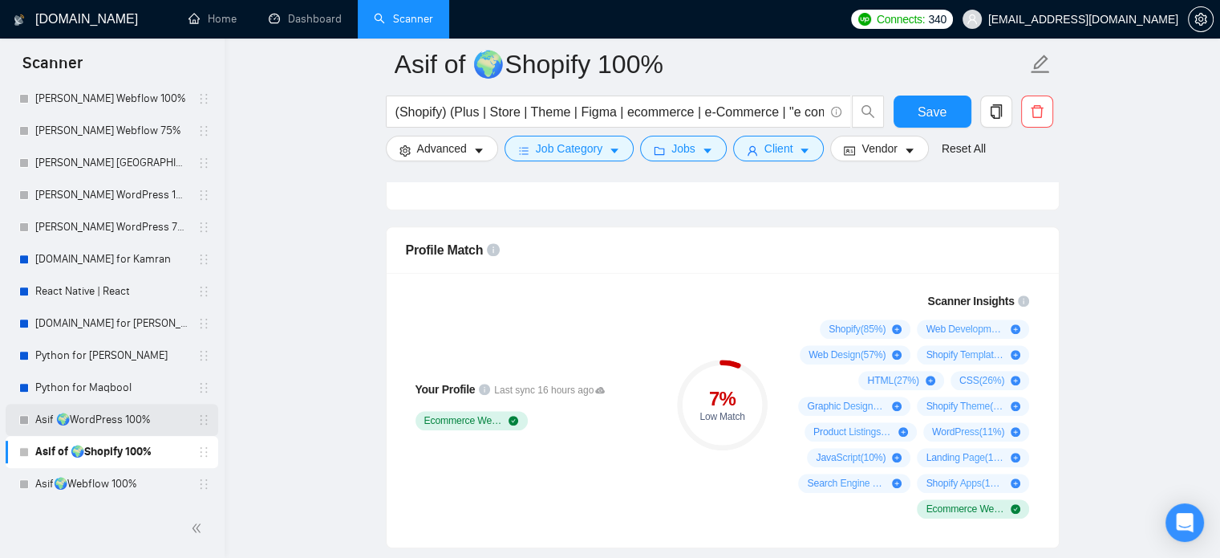
click at [113, 422] on link "Asif 🌍WordPress 100%" at bounding box center [111, 420] width 152 height 32
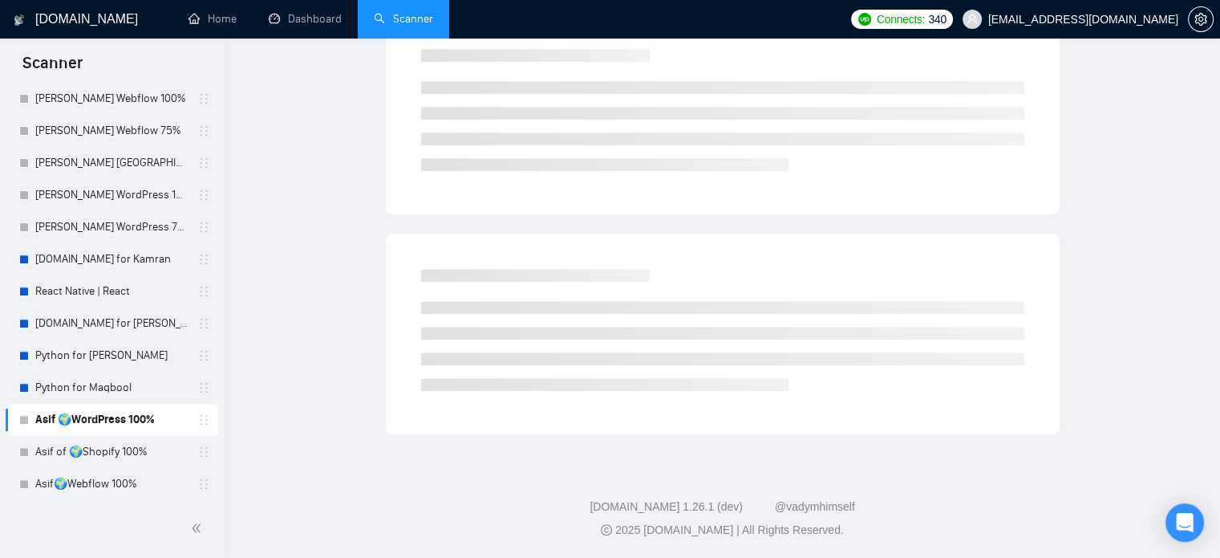
scroll to position [28, 0]
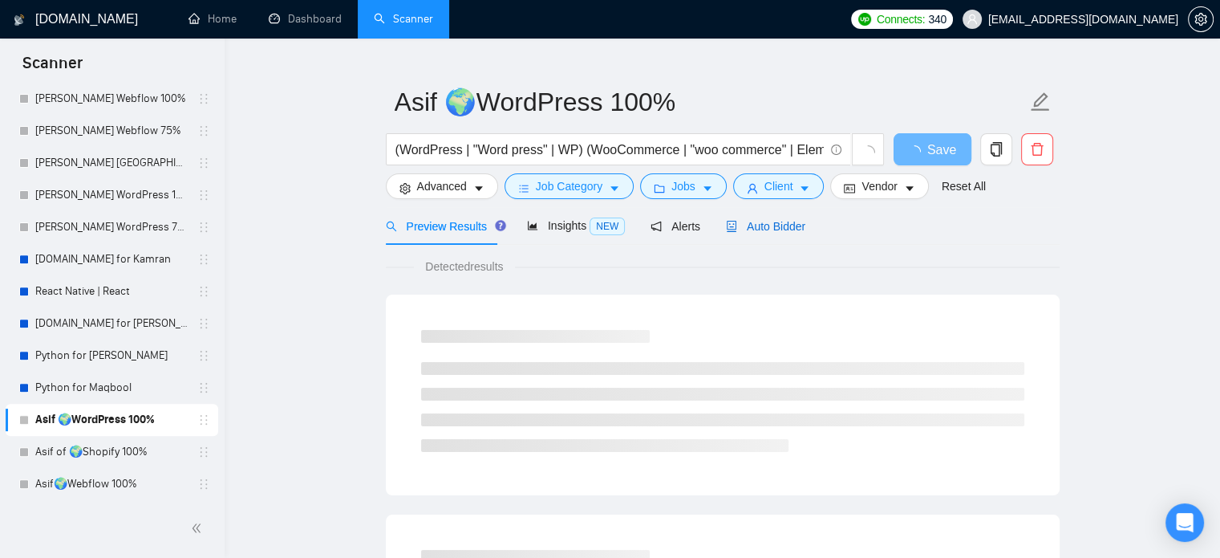
click at [761, 223] on span "Auto Bidder" at bounding box center [765, 226] width 79 height 13
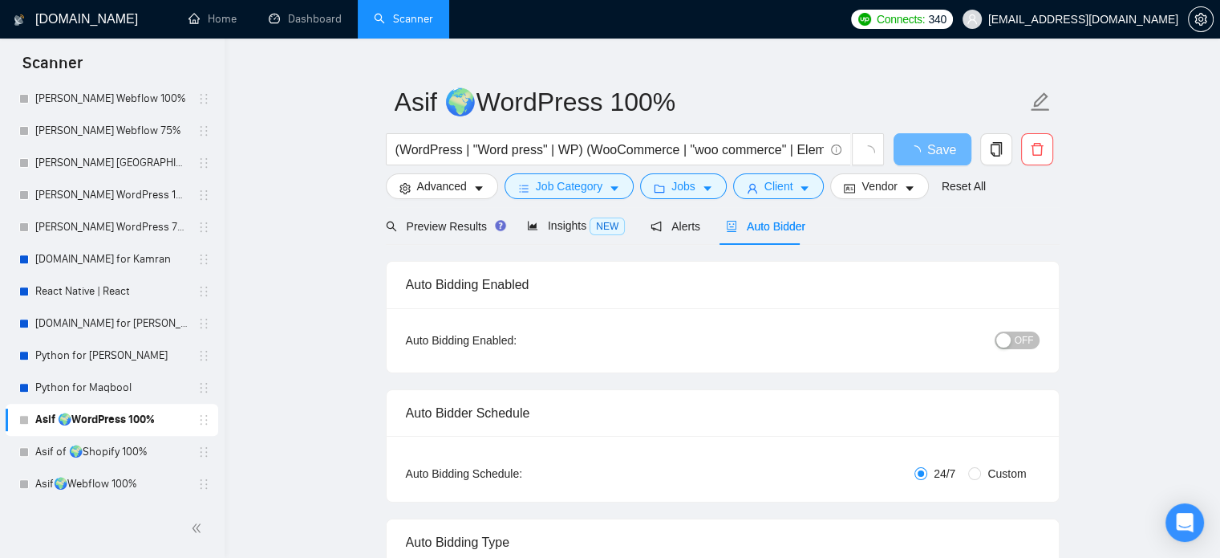
radio input "false"
radio input "true"
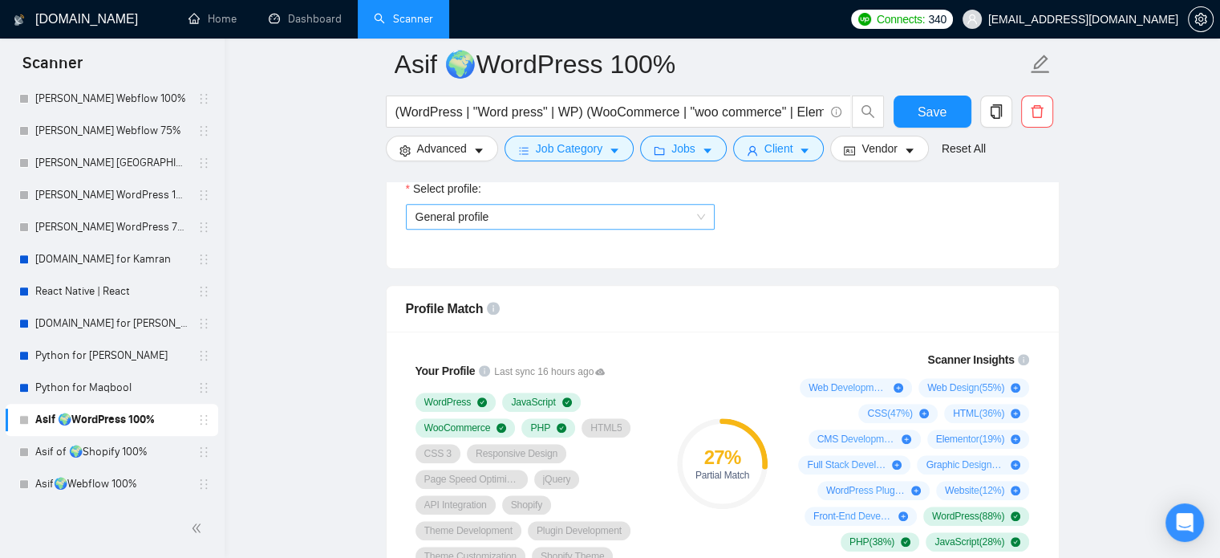
scroll to position [1231, 0]
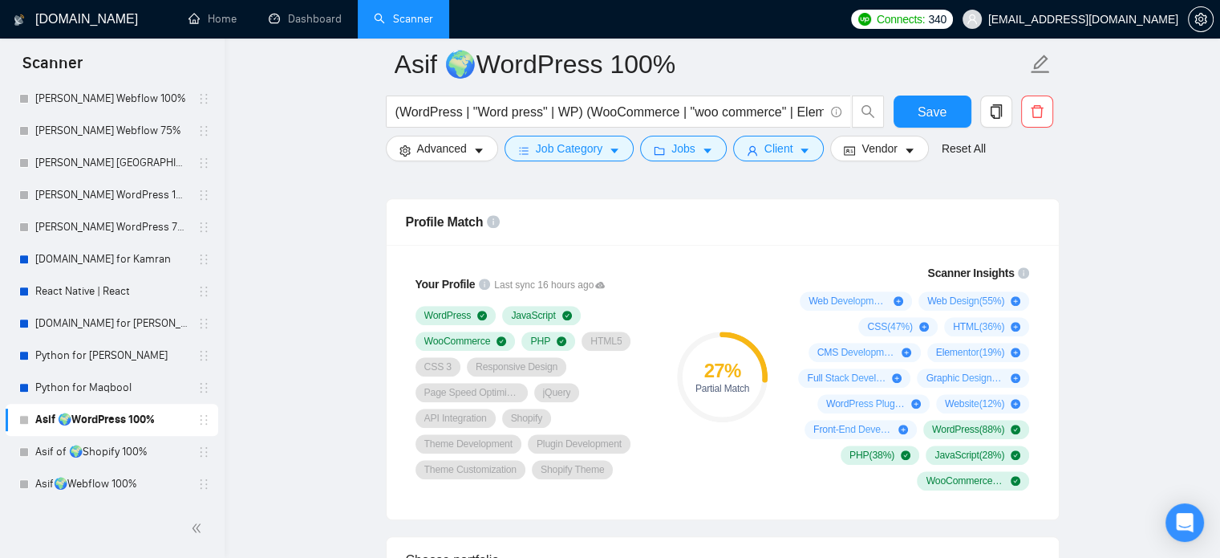
drag, startPoint x: 95, startPoint y: 484, endPoint x: 504, endPoint y: 390, distance: 419.0
click at [95, 484] on link "Asif🌍Webflow 100%" at bounding box center [111, 484] width 152 height 32
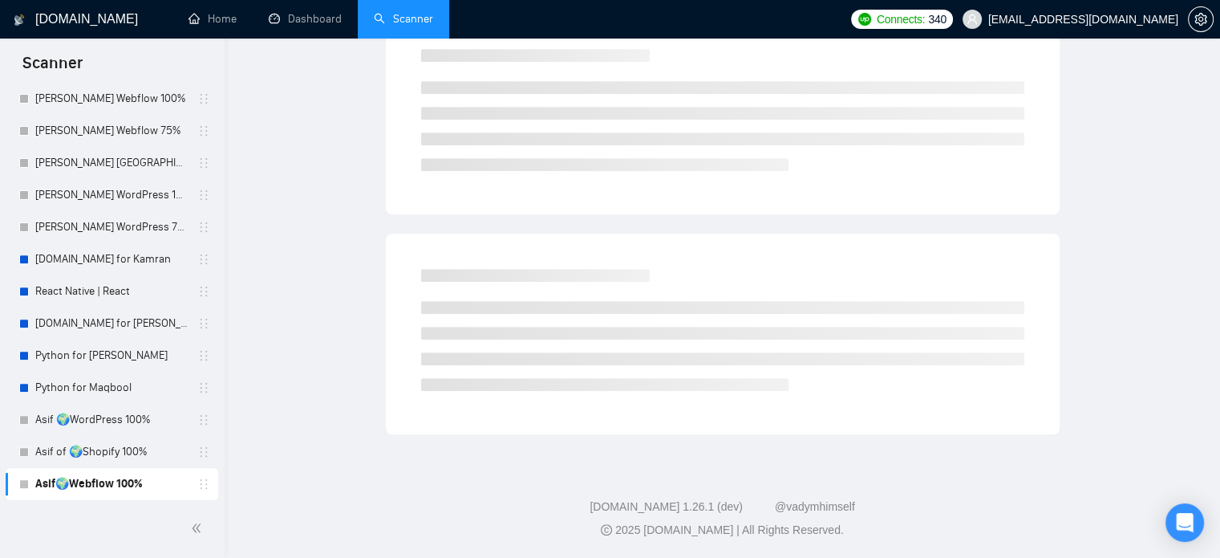
scroll to position [28, 0]
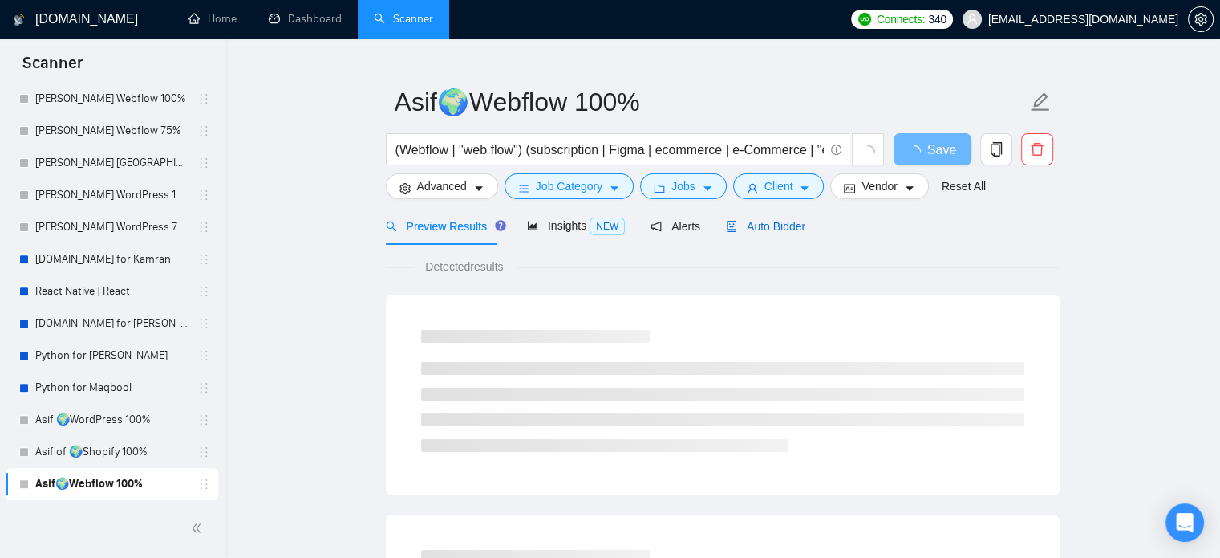
click at [761, 229] on span "Auto Bidder" at bounding box center [765, 226] width 79 height 13
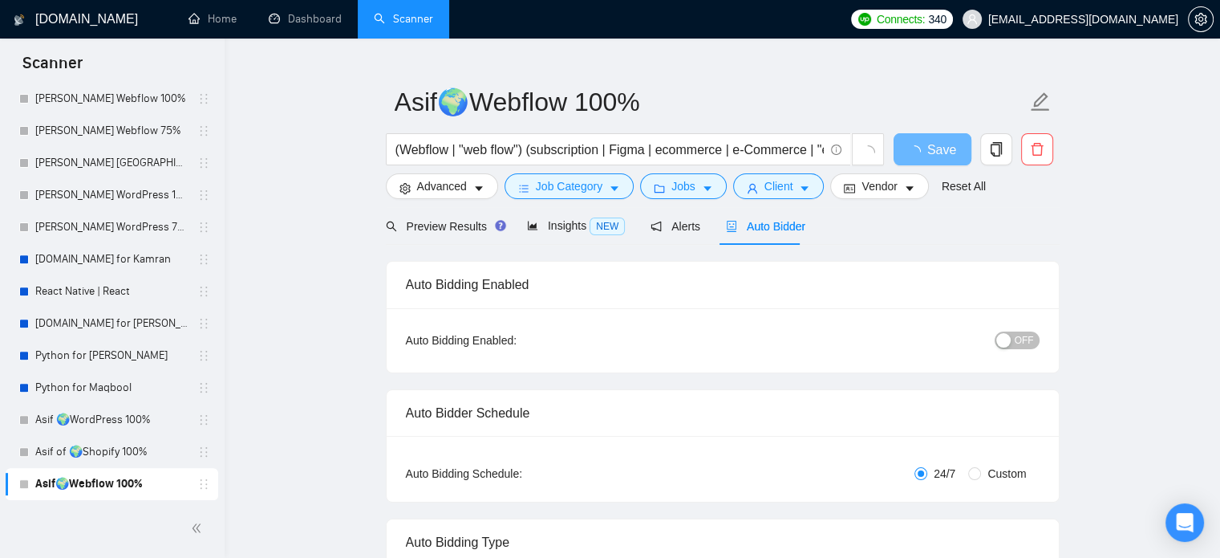
radio input "false"
radio input "true"
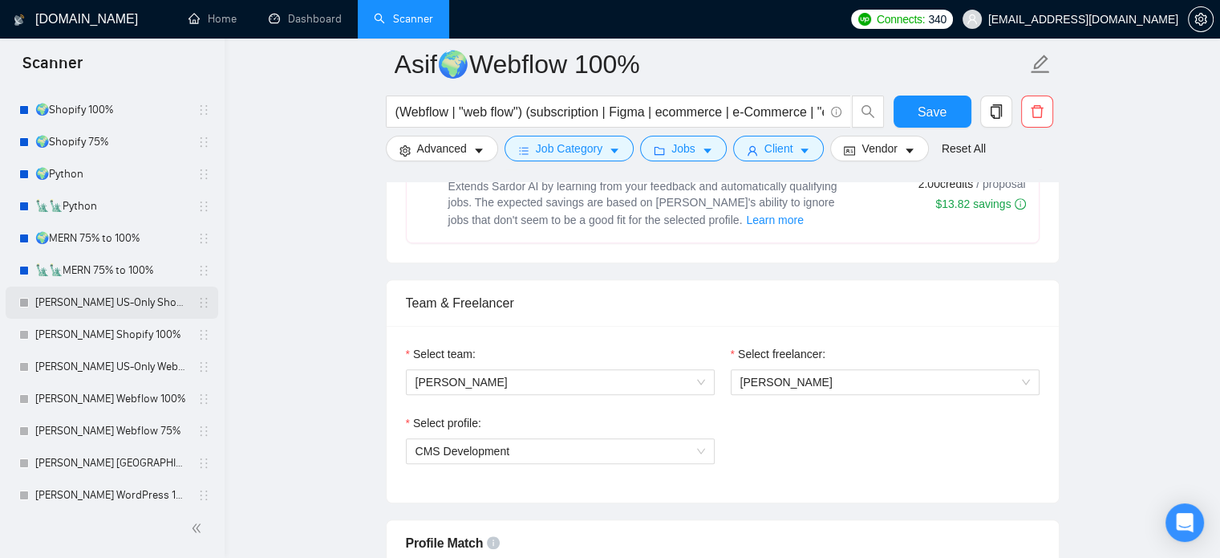
scroll to position [321, 0]
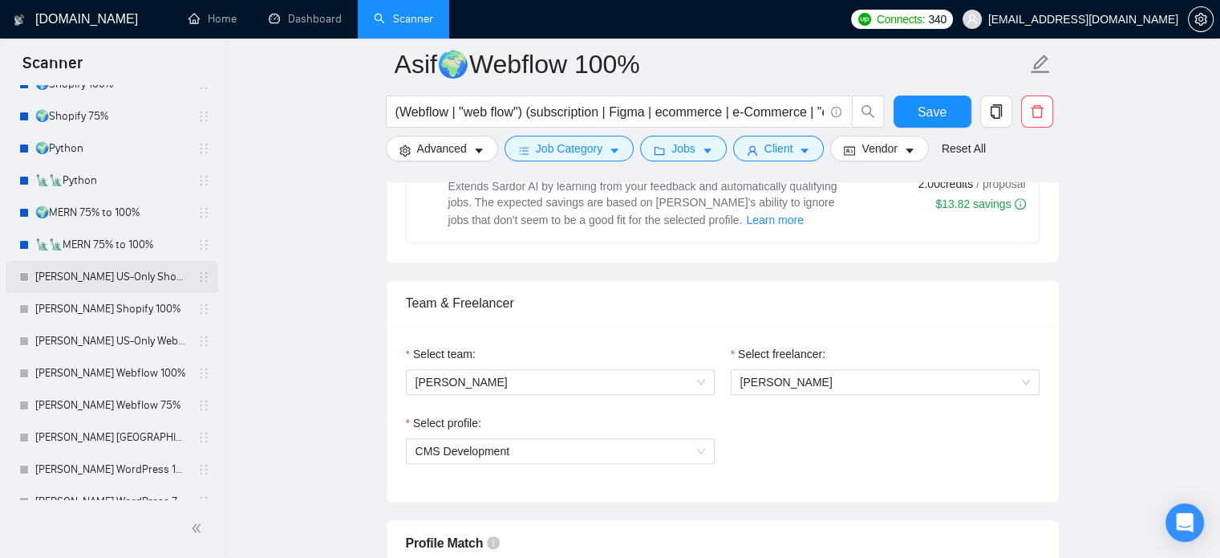
click at [144, 282] on link "[PERSON_NAME] US-Only Shopify 100%" at bounding box center [111, 277] width 152 height 32
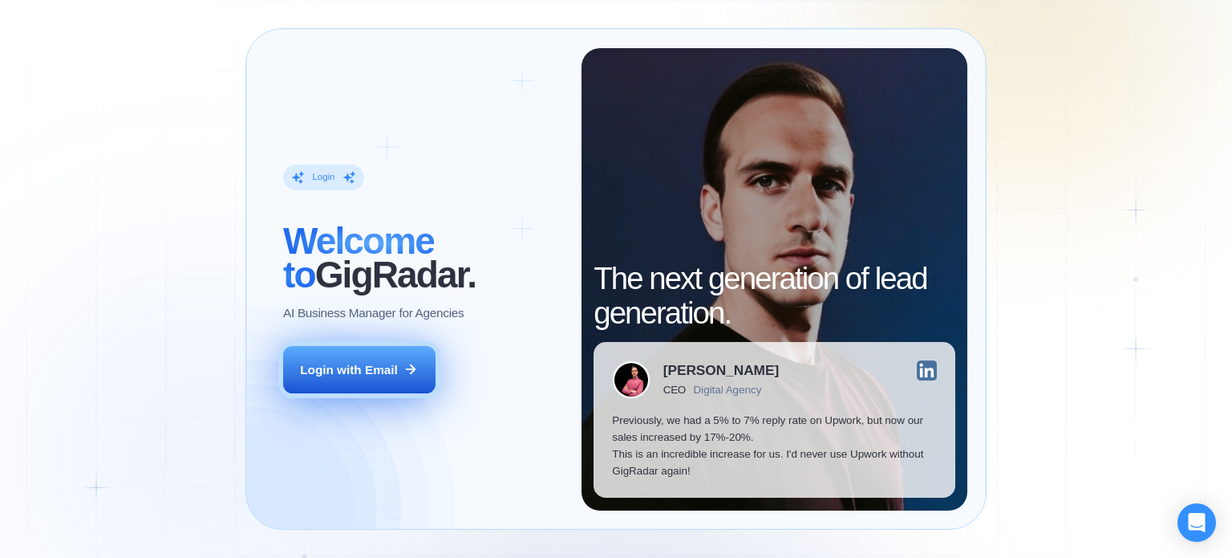
click at [339, 368] on div "Login with Email" at bounding box center [349, 369] width 98 height 17
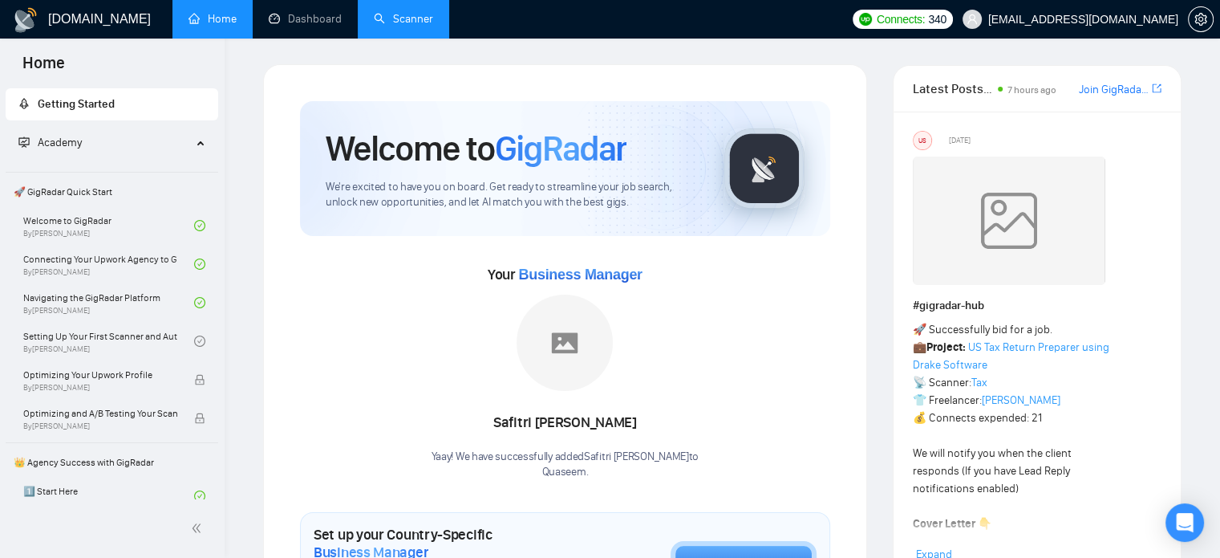
click at [423, 26] on link "Scanner" at bounding box center [403, 19] width 59 height 14
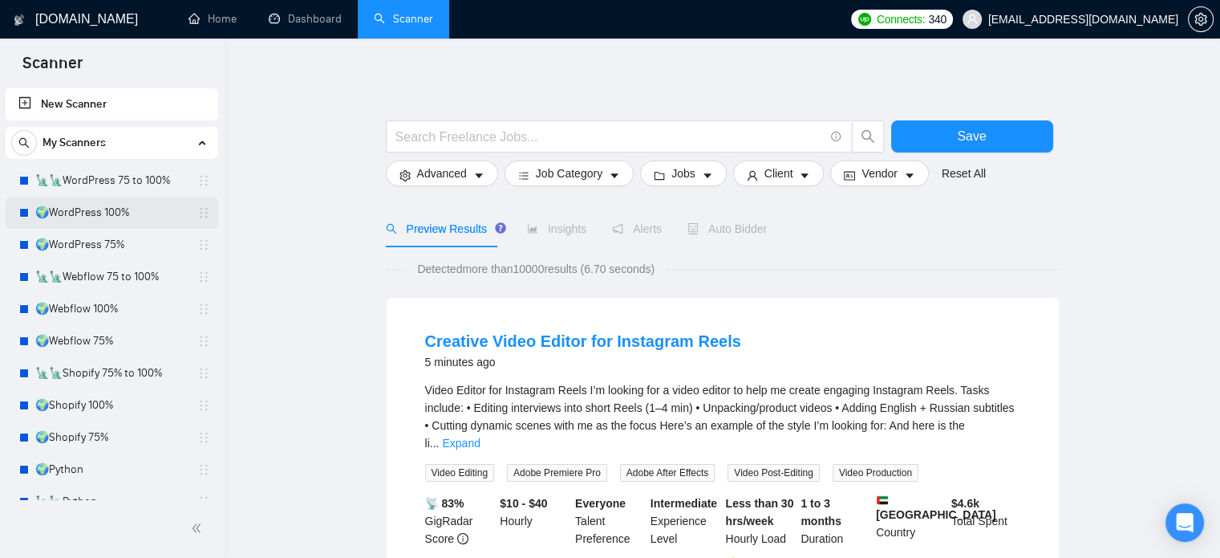
click at [116, 217] on link "🌍WordPress 100%" at bounding box center [111, 213] width 152 height 32
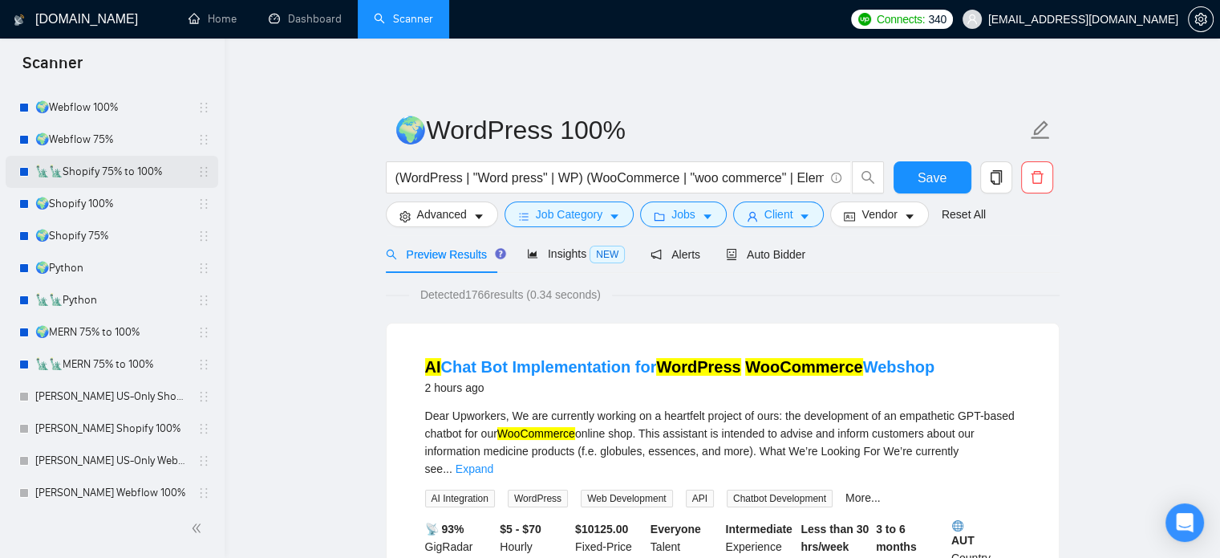
scroll to position [241, 0]
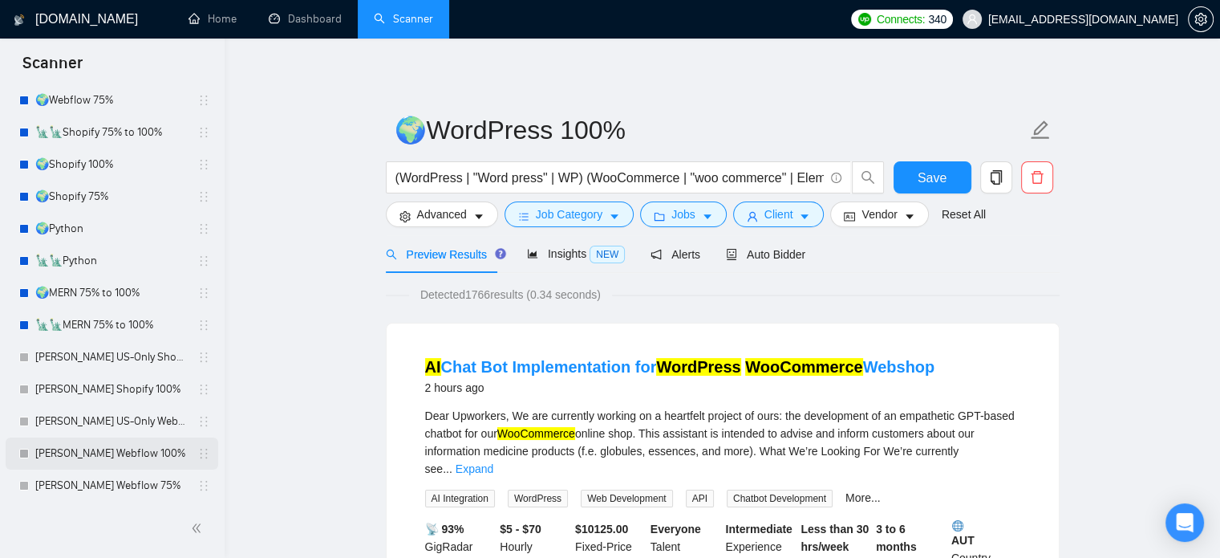
click at [99, 455] on link "[PERSON_NAME] Webflow 100%" at bounding box center [111, 453] width 152 height 32
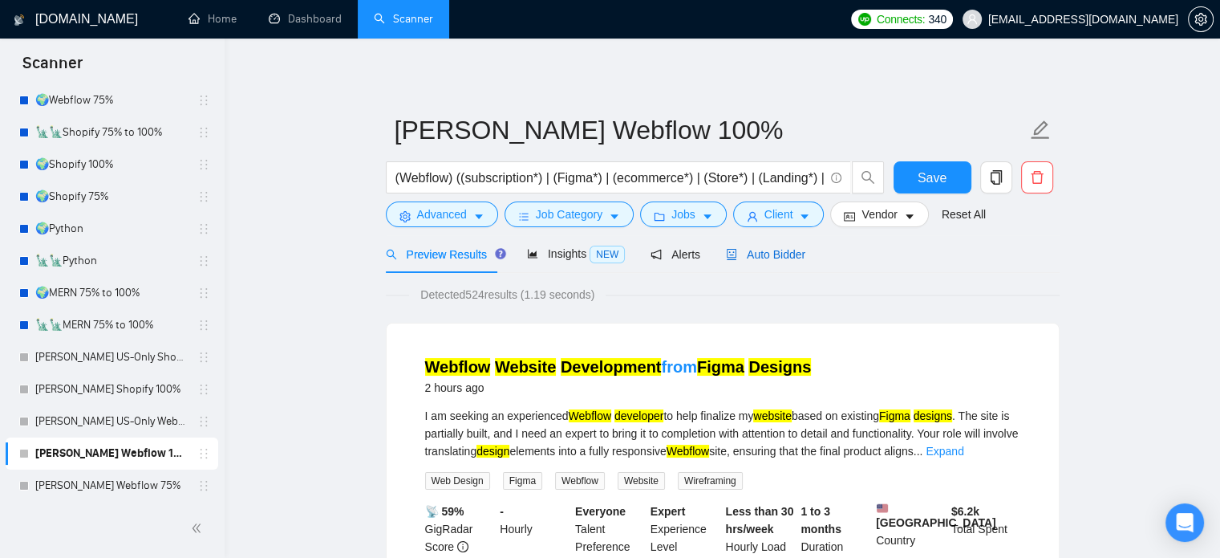
click at [768, 249] on span "Auto Bidder" at bounding box center [765, 254] width 79 height 13
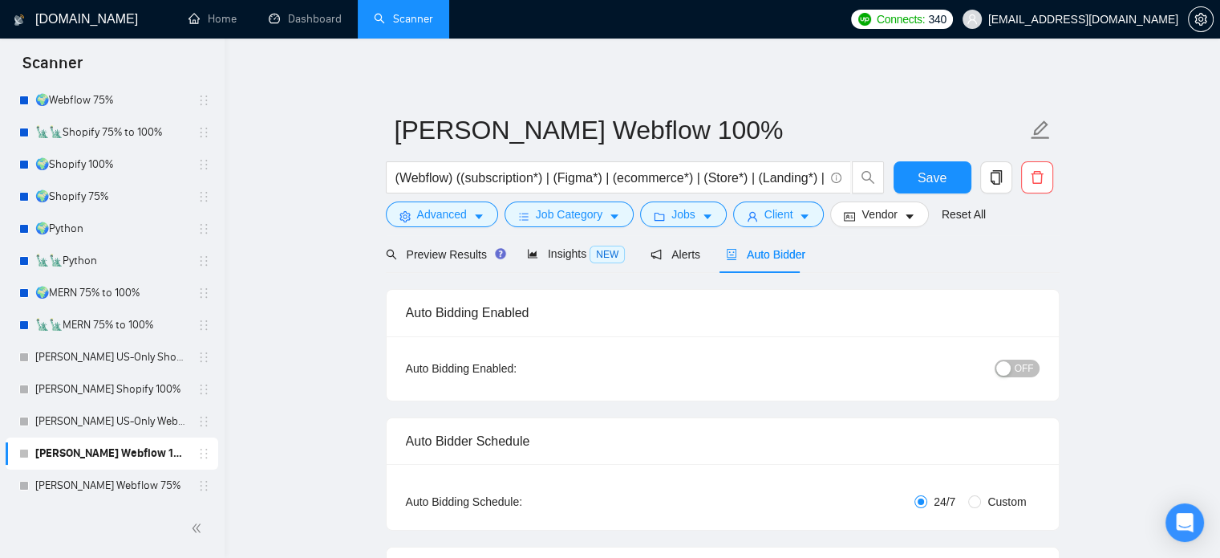
radio input "false"
radio input "true"
checkbox input "true"
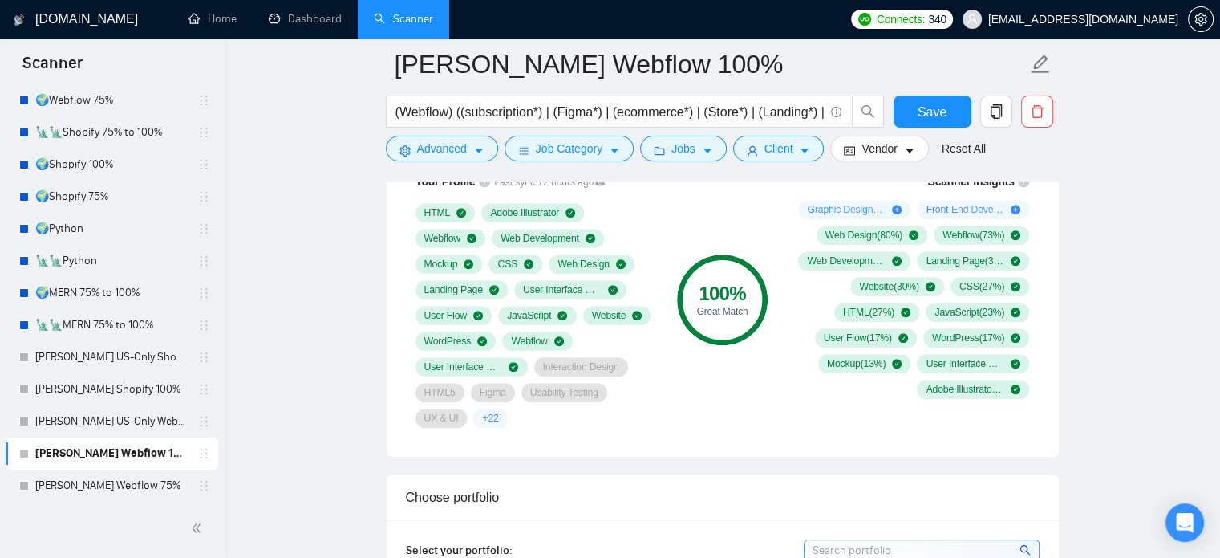
scroll to position [1364, 0]
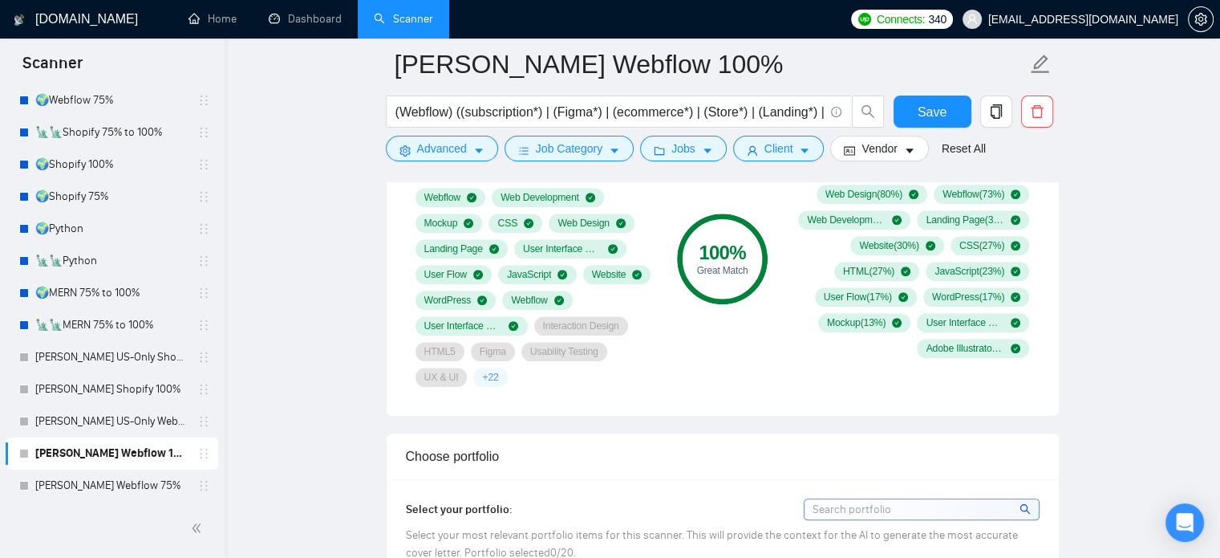
drag, startPoint x: 116, startPoint y: 386, endPoint x: 696, endPoint y: 410, distance: 581.3
click at [116, 386] on link "[PERSON_NAME] Shopify 100%" at bounding box center [111, 389] width 152 height 32
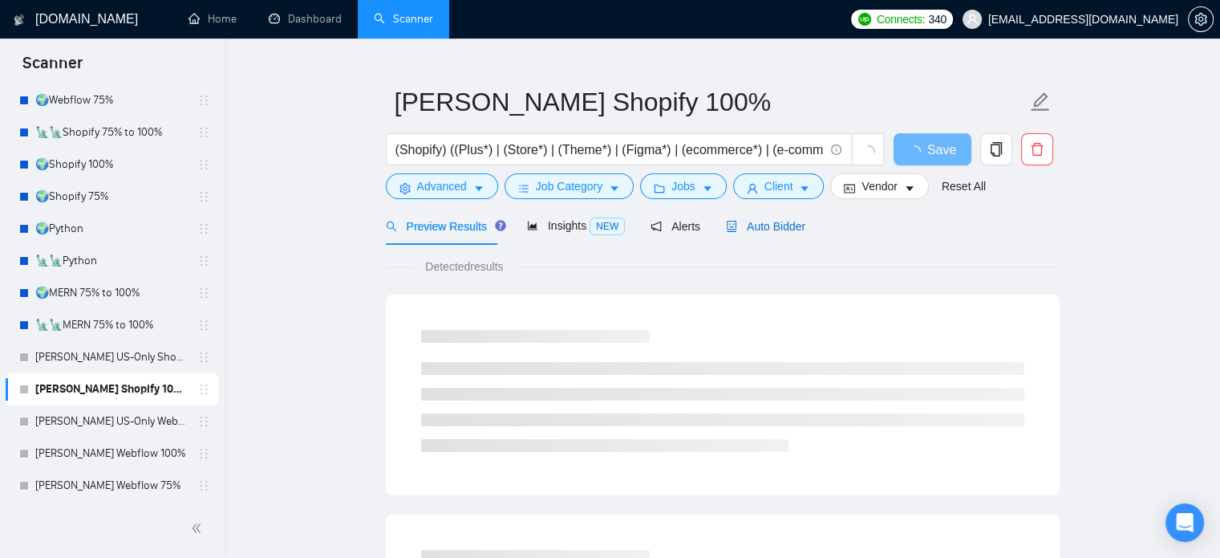
click at [761, 230] on span "Auto Bidder" at bounding box center [765, 226] width 79 height 13
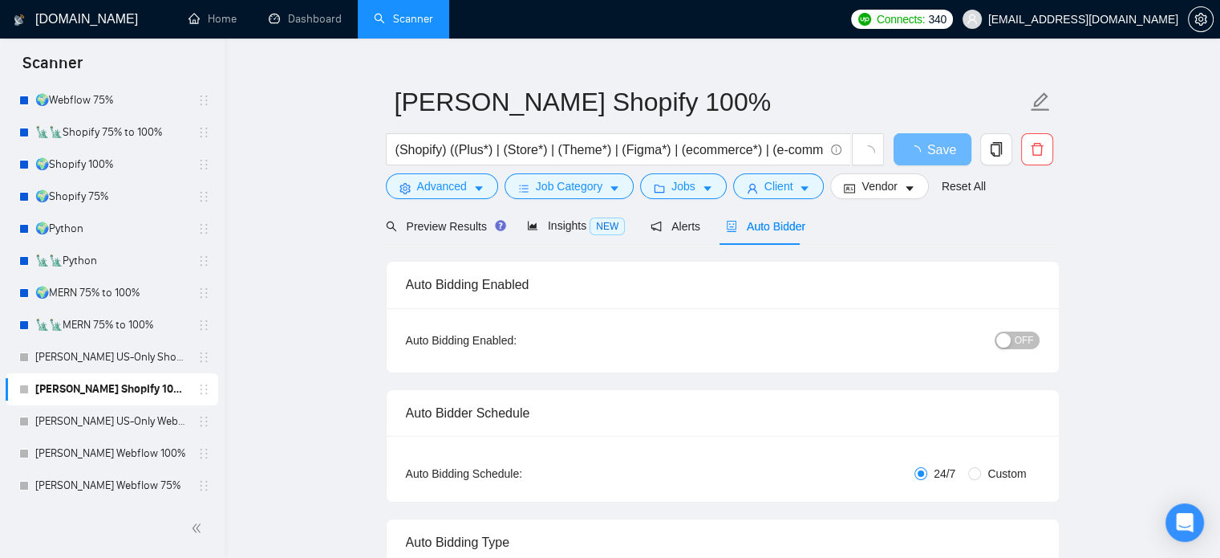
radio input "false"
radio input "true"
checkbox input "true"
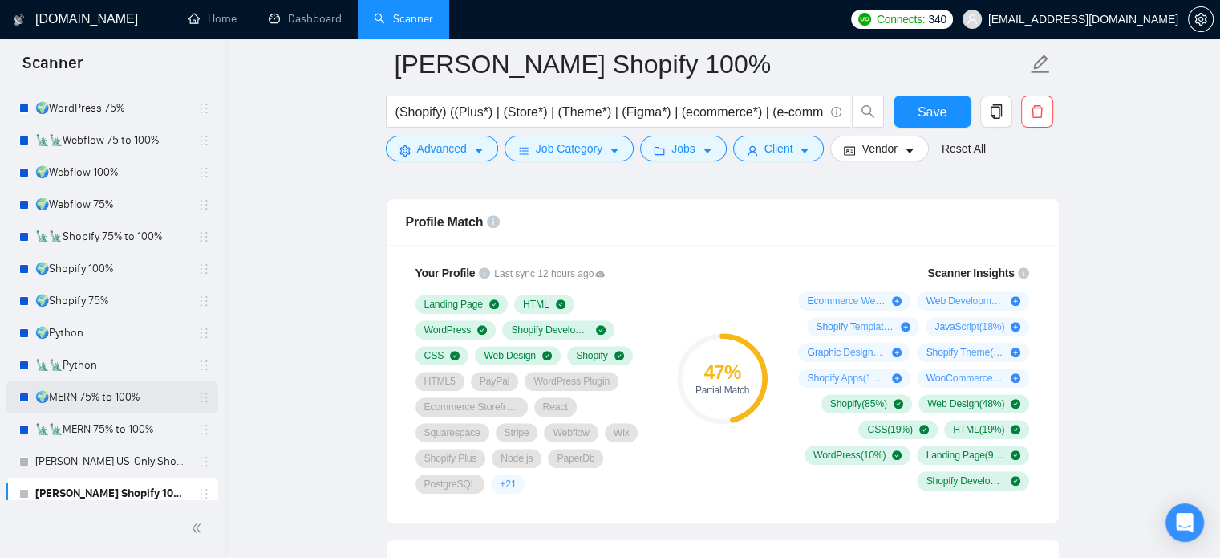
scroll to position [160, 0]
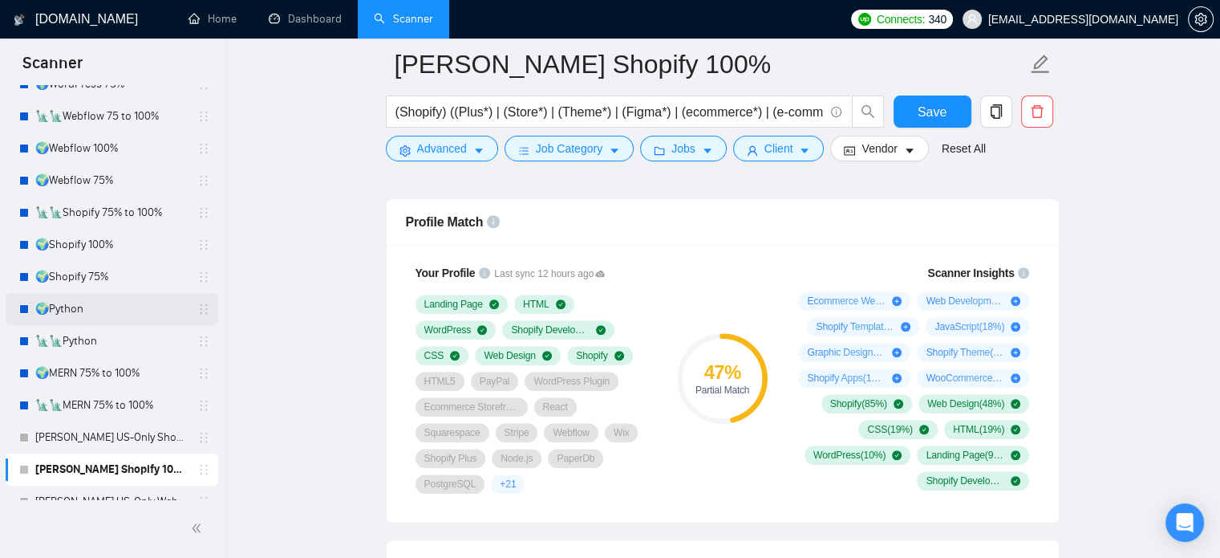
click at [135, 307] on link "🌍Python" at bounding box center [111, 309] width 152 height 32
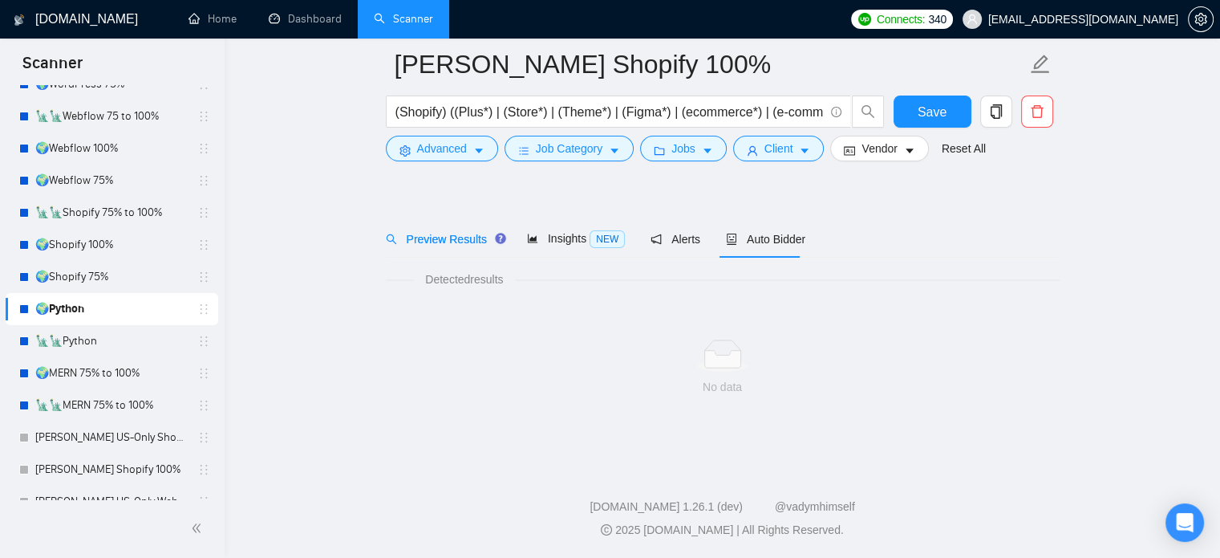
scroll to position [28, 0]
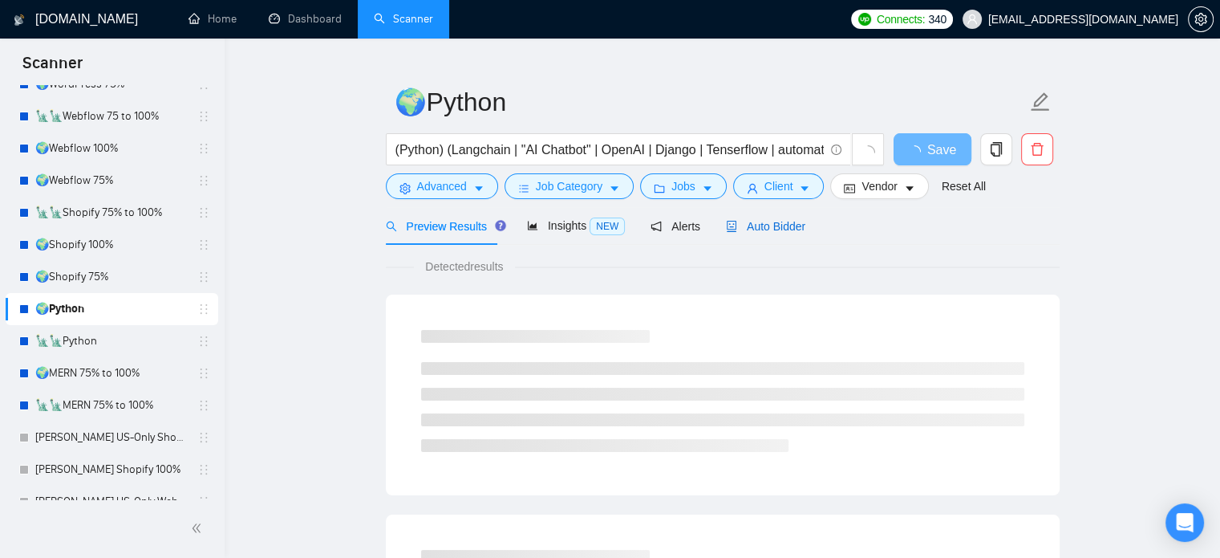
click at [763, 224] on span "Auto Bidder" at bounding box center [765, 226] width 79 height 13
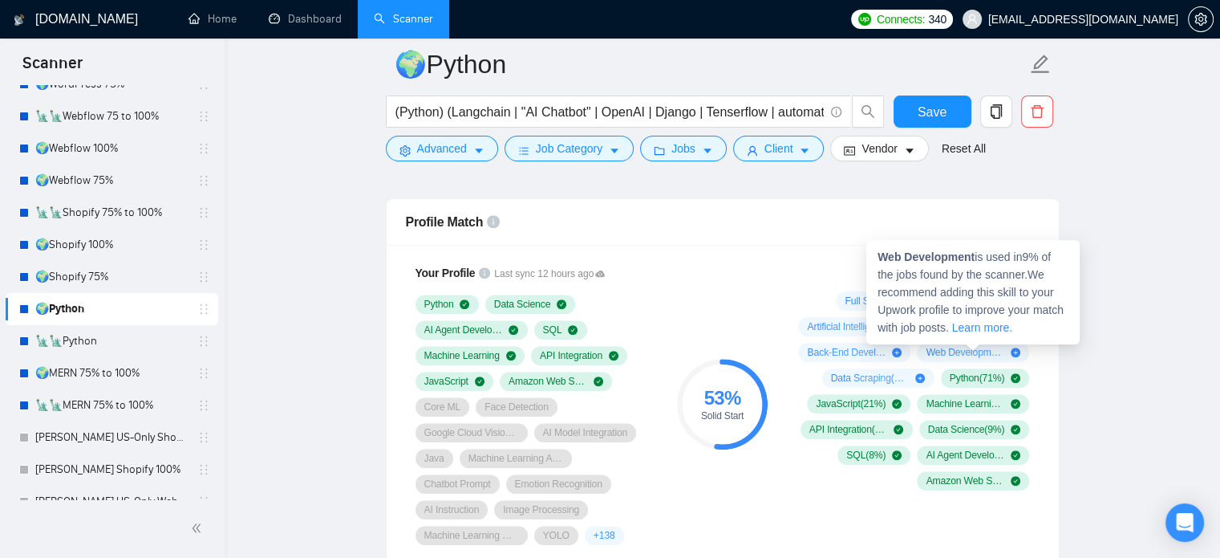
scroll to position [1312, 0]
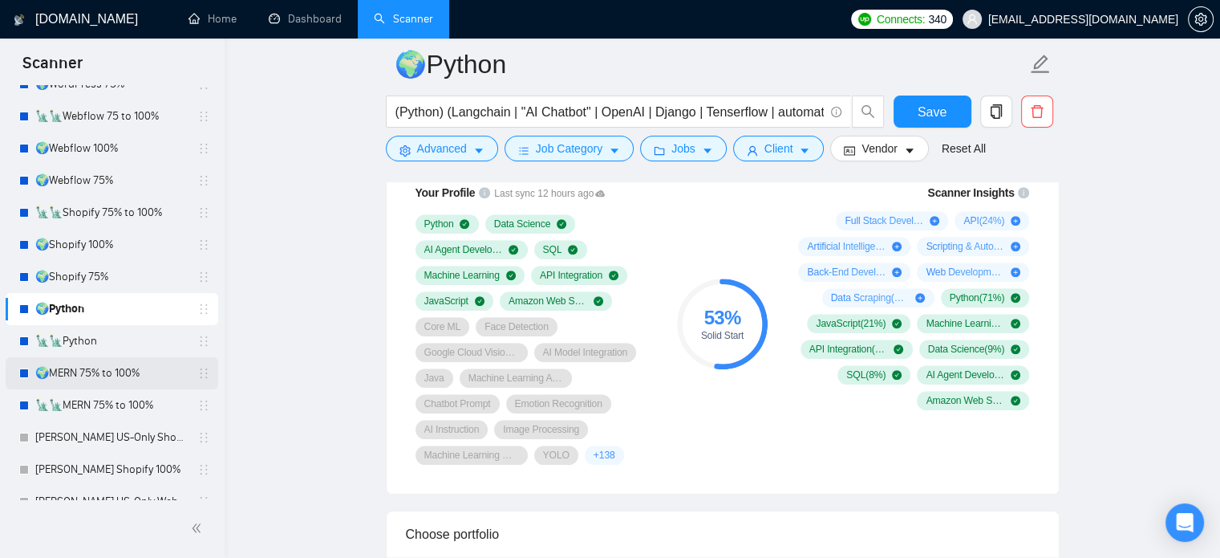
click at [104, 367] on link "🌍MERN 75% to 100%" at bounding box center [111, 373] width 152 height 32
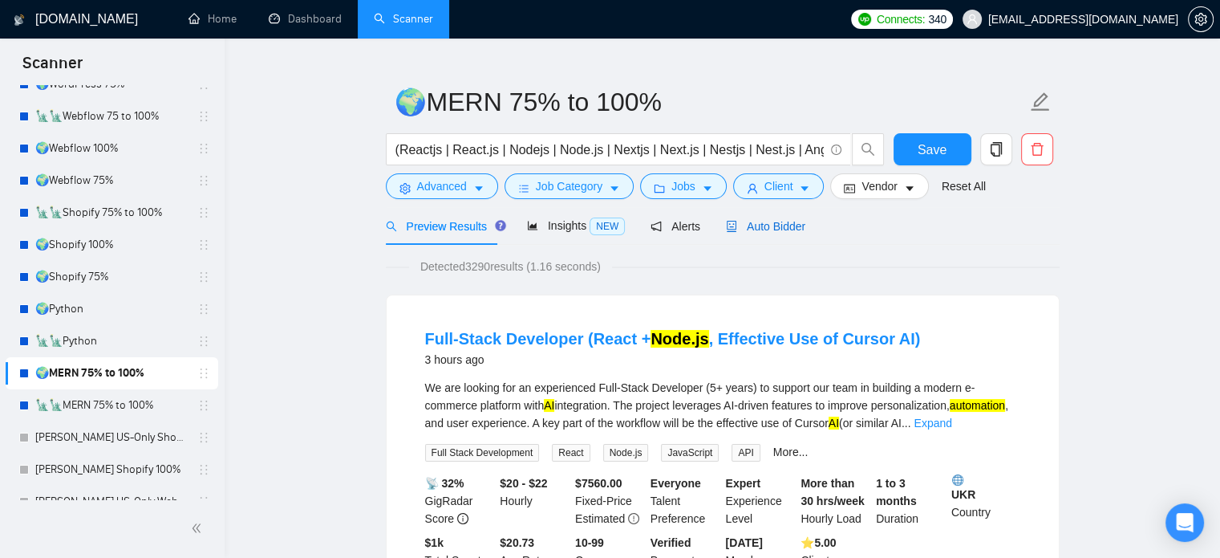
drag, startPoint x: 780, startPoint y: 218, endPoint x: 749, endPoint y: 234, distance: 34.5
click at [780, 220] on span "Auto Bidder" at bounding box center [765, 226] width 79 height 13
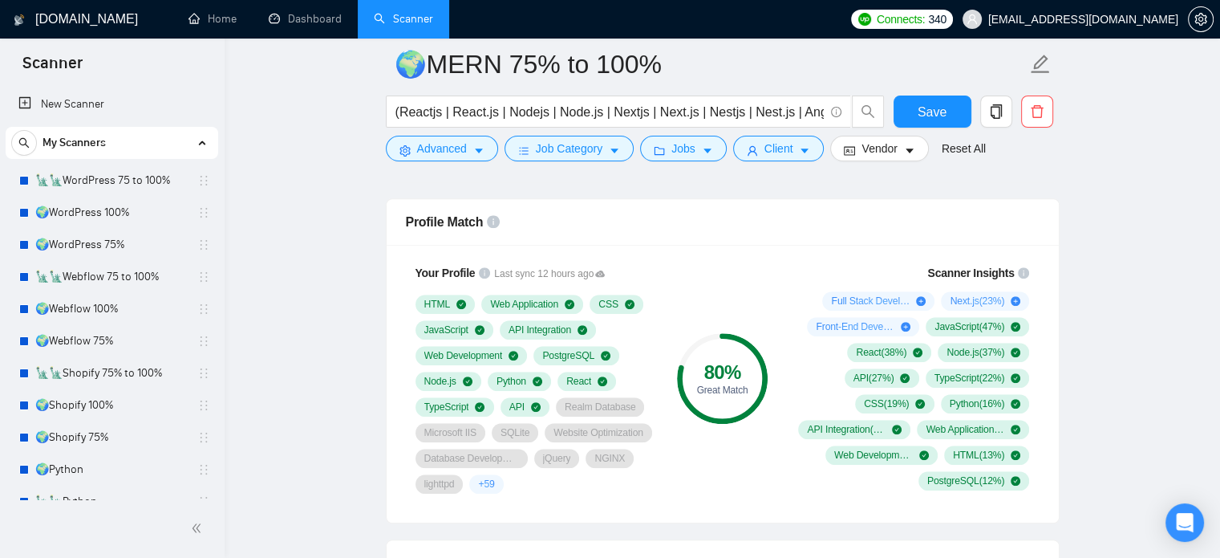
drag, startPoint x: 137, startPoint y: 214, endPoint x: 438, endPoint y: 265, distance: 305.1
click at [137, 214] on link "🌍WordPress 100%" at bounding box center [111, 213] width 152 height 32
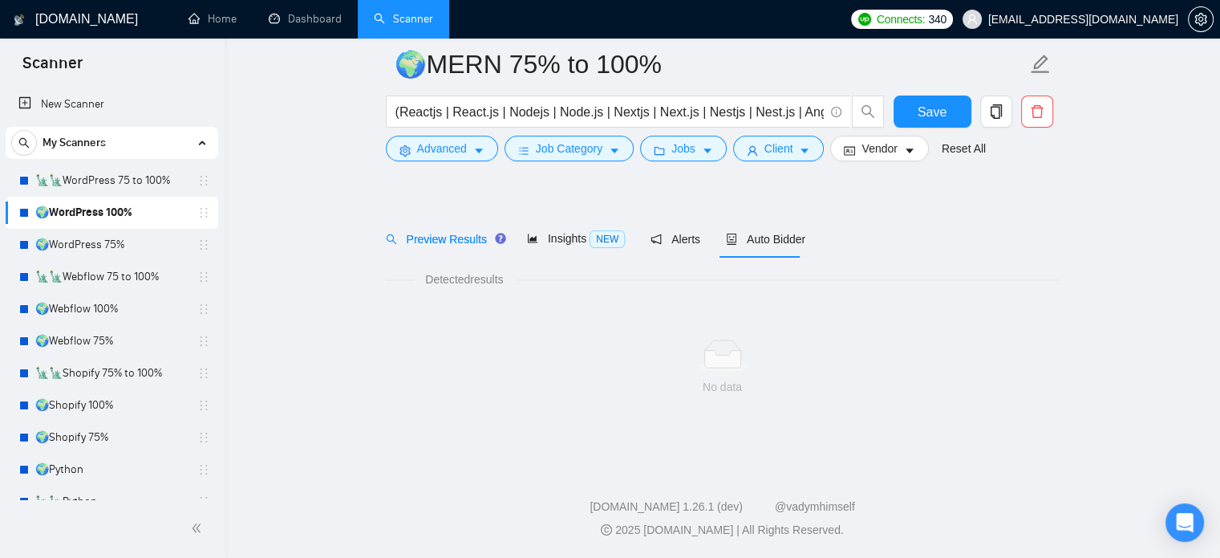
scroll to position [28, 0]
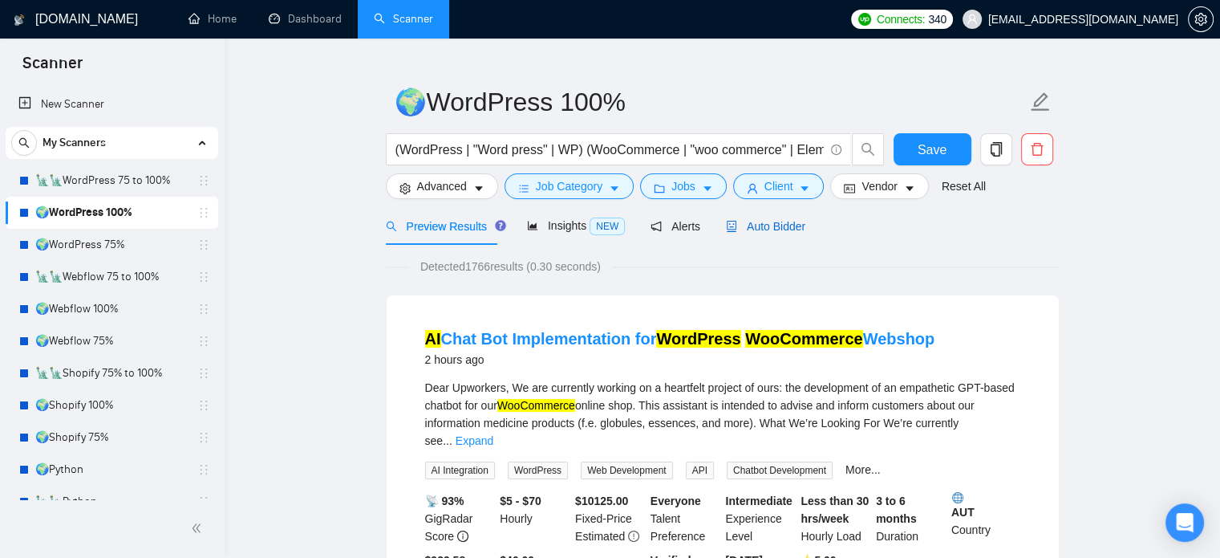
click at [780, 229] on span "Auto Bidder" at bounding box center [765, 226] width 79 height 13
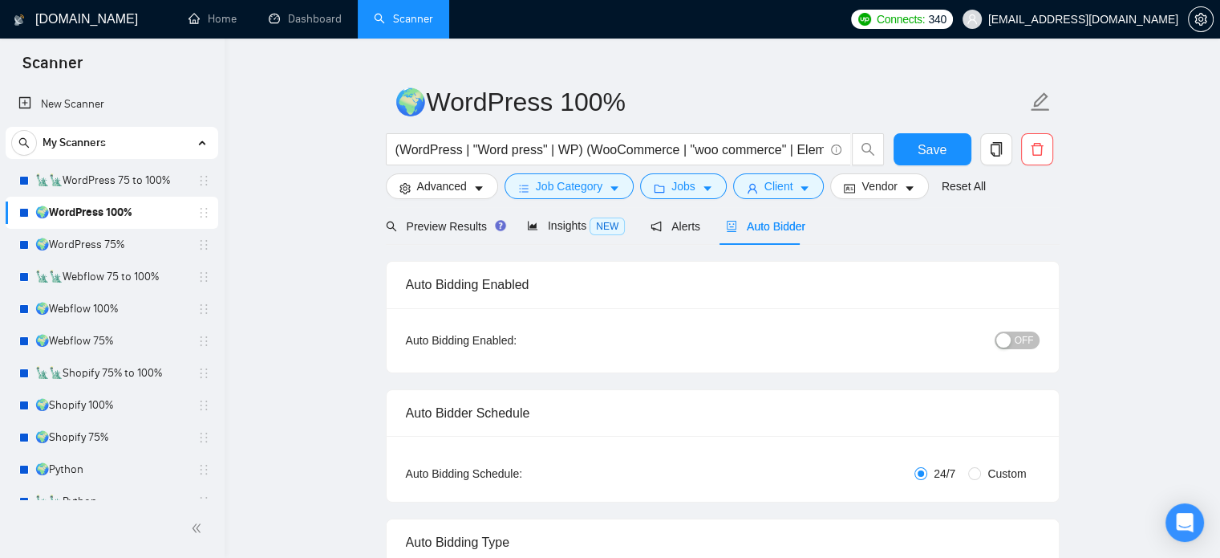
radio input "false"
radio input "true"
checkbox input "true"
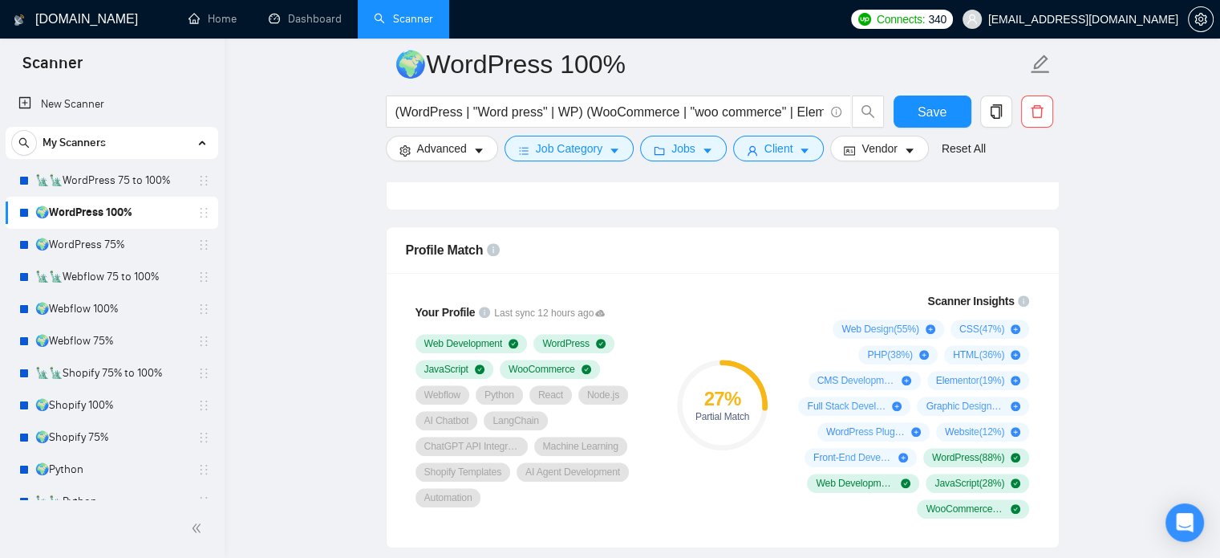
scroll to position [1231, 0]
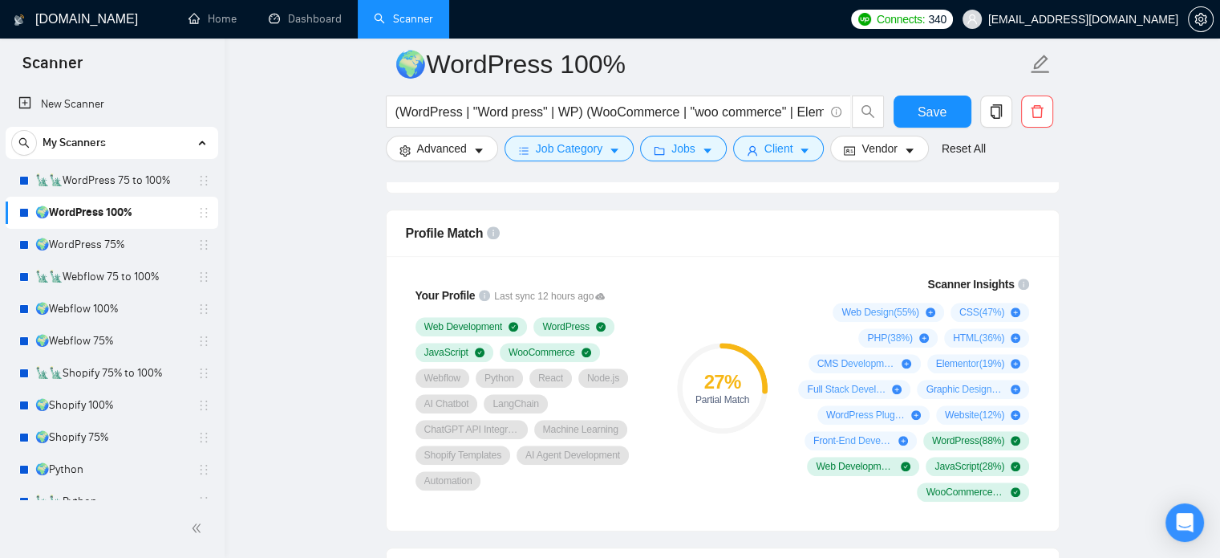
scroll to position [1071, 0]
